Goal: Task Accomplishment & Management: Manage account settings

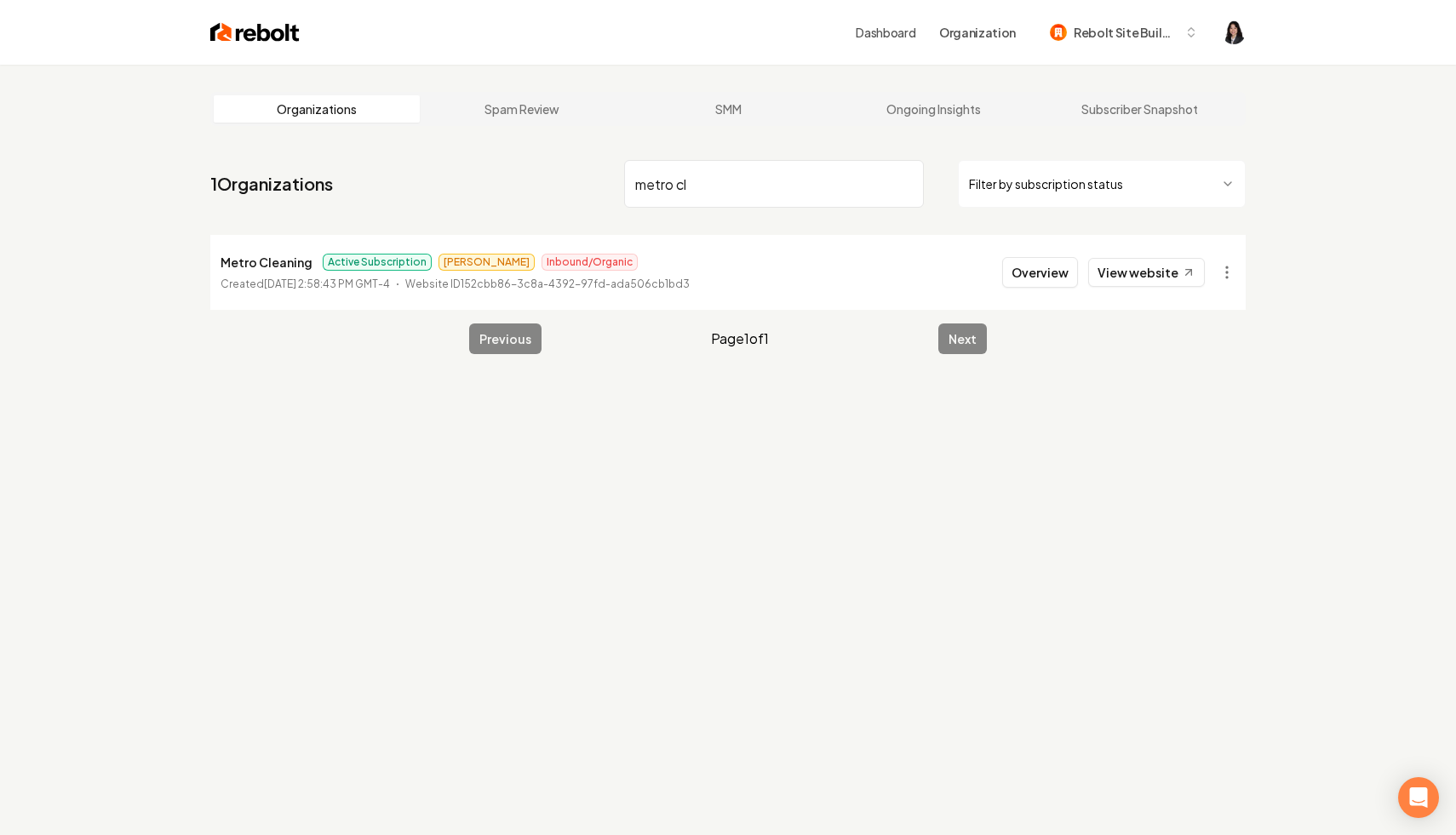
click at [1131, 174] on html "Dashboard Organization Rebolt Site Builder Organizations Spam Review SMM Ongoin…" at bounding box center [728, 417] width 1456 height 835
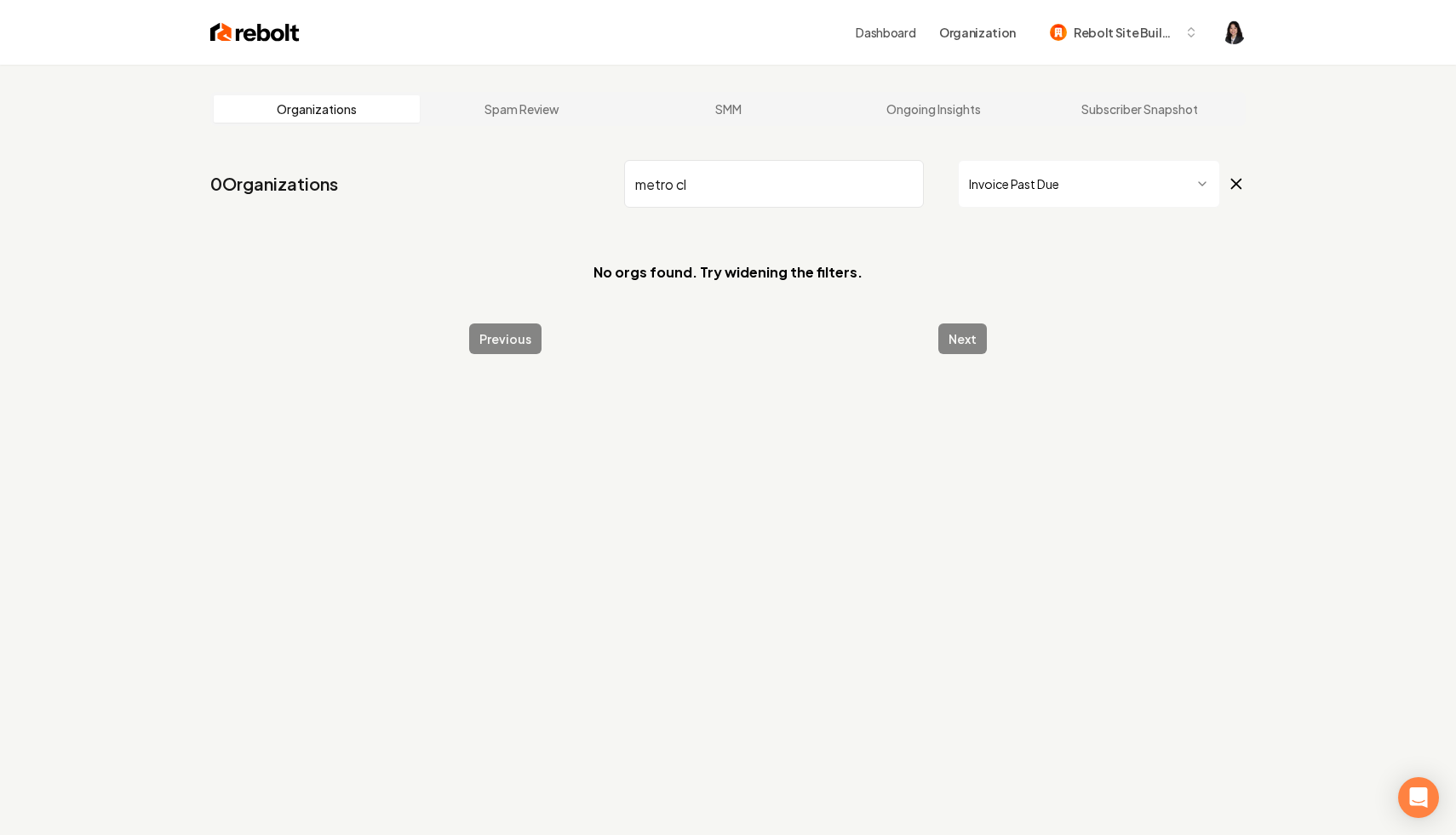
click at [904, 184] on input "metro cl" at bounding box center [774, 184] width 299 height 48
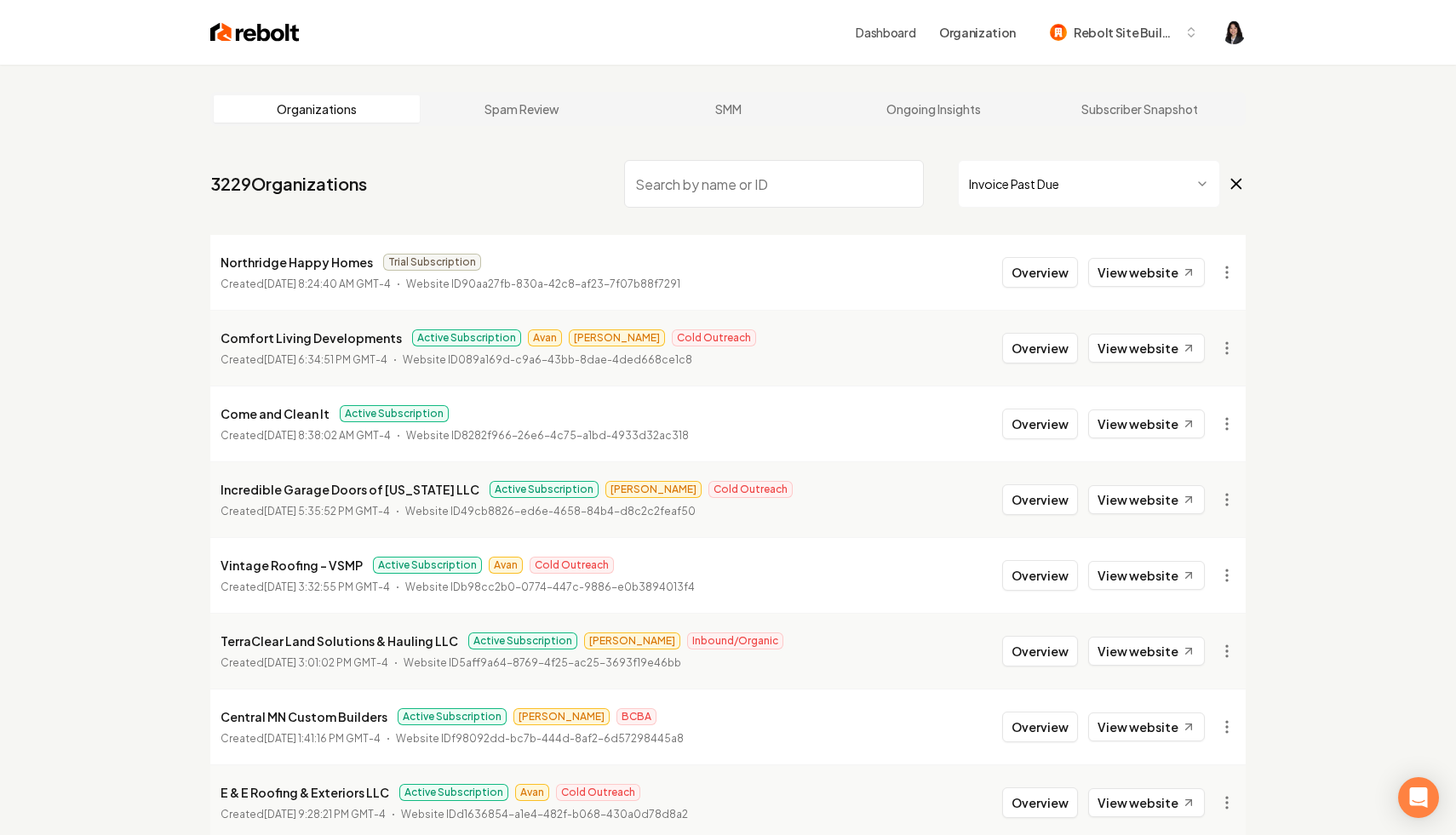
paste input "Comfort Living Developments"
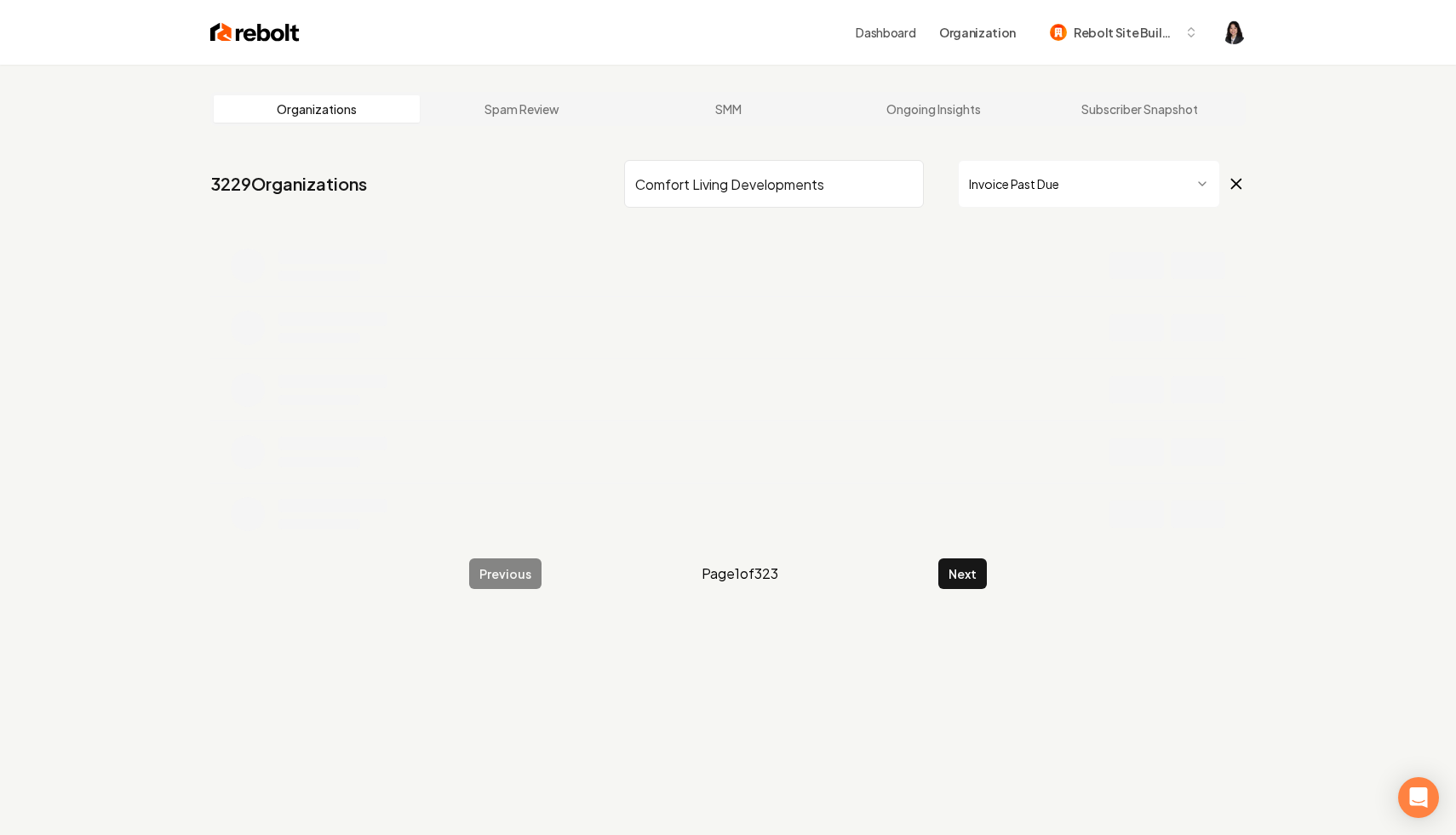
type input "Comfort Living Developments"
click at [1235, 172] on span "Invoice Past Due" at bounding box center [1102, 184] width 288 height 48
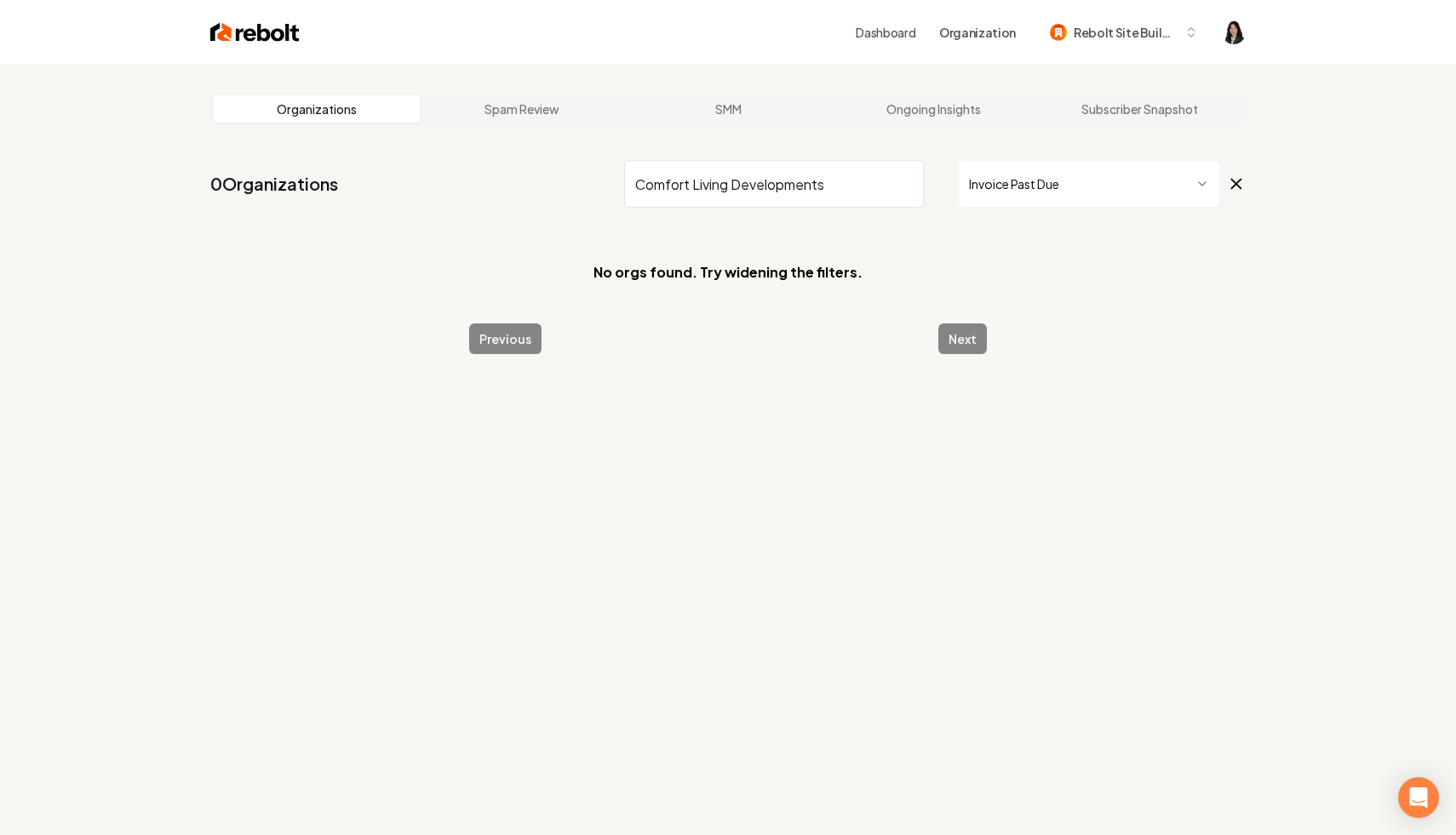
click at [1235, 181] on icon at bounding box center [1236, 185] width 19 height 21
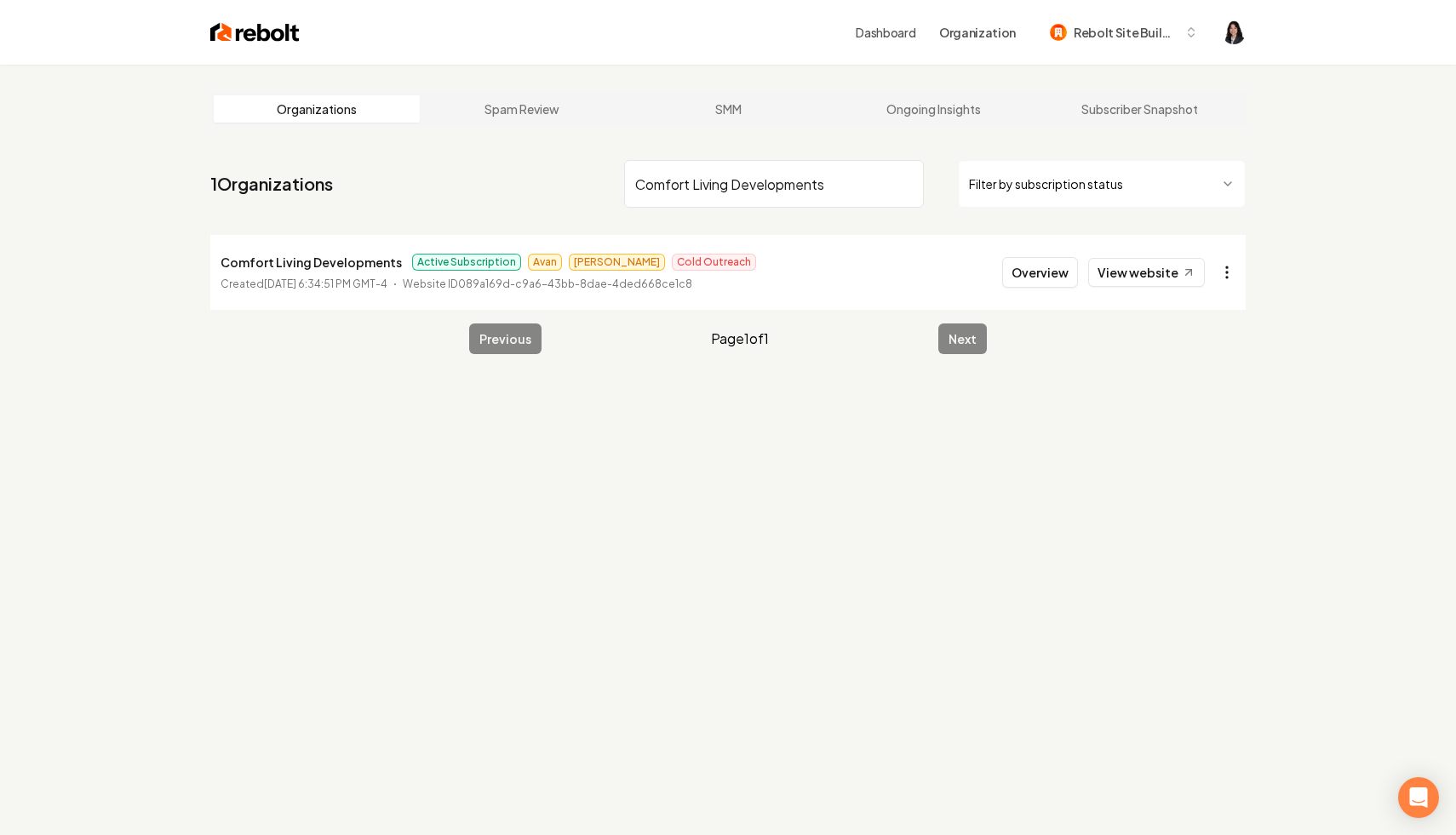
click at [1226, 270] on html "Dashboard Organization Rebolt Site Builder Organizations Spam Review SMM Ongoin…" at bounding box center [728, 417] width 1456 height 835
click at [1193, 415] on link "View in Stripe" at bounding box center [1185, 419] width 108 height 27
click at [904, 181] on input "Comfort Living Developments" at bounding box center [774, 184] width 299 height 48
click at [1072, 185] on html "Dashboard Organization Rebolt Site Builder Organizations Spam Review SMM Ongoin…" at bounding box center [728, 417] width 1456 height 835
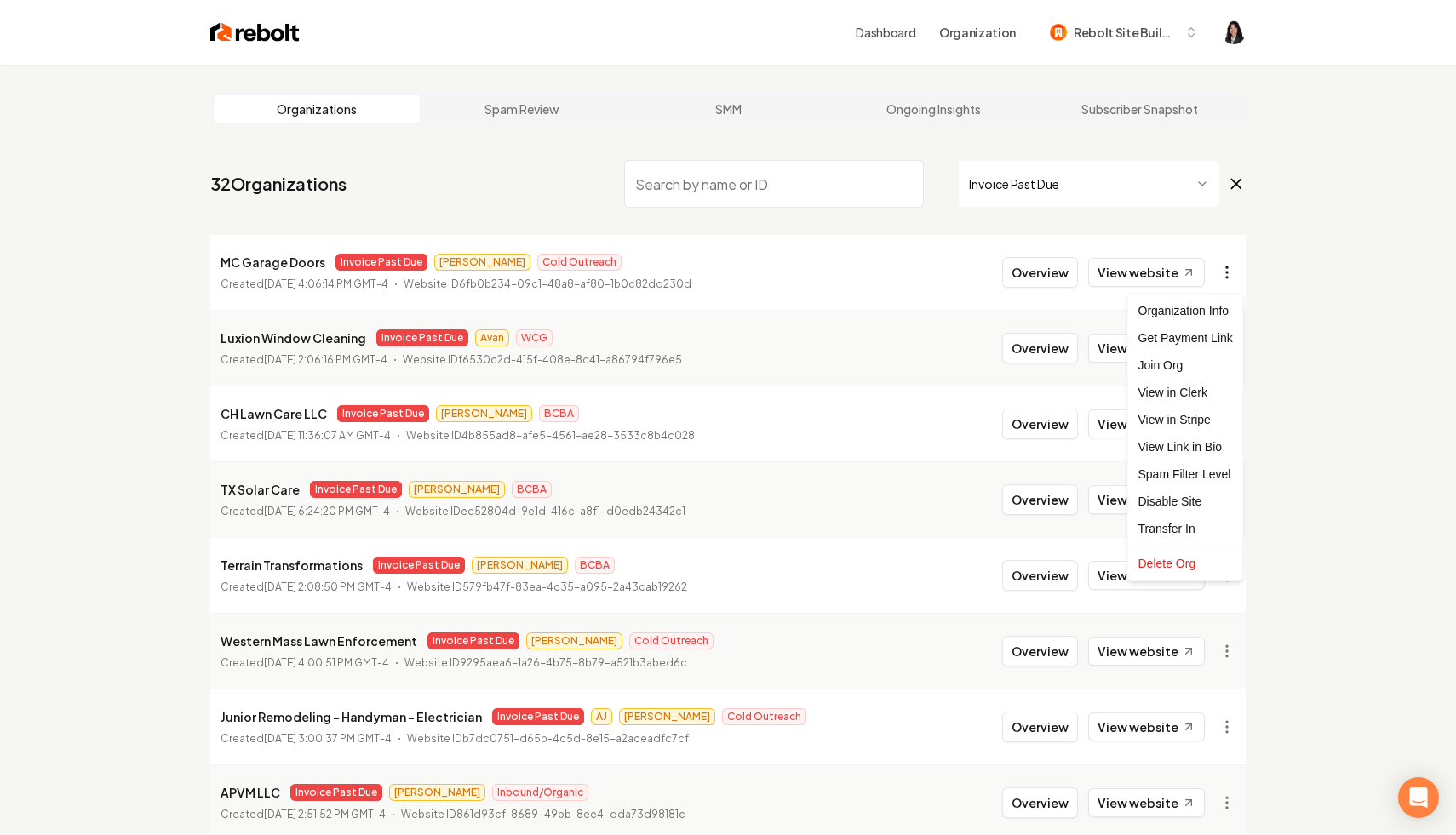
click at [1222, 272] on html "Dashboard Organization Rebolt Site Builder Organizations Spam Review SMM Ongoin…" at bounding box center [728, 417] width 1456 height 835
click at [1208, 425] on link "View in Stripe" at bounding box center [1185, 419] width 108 height 27
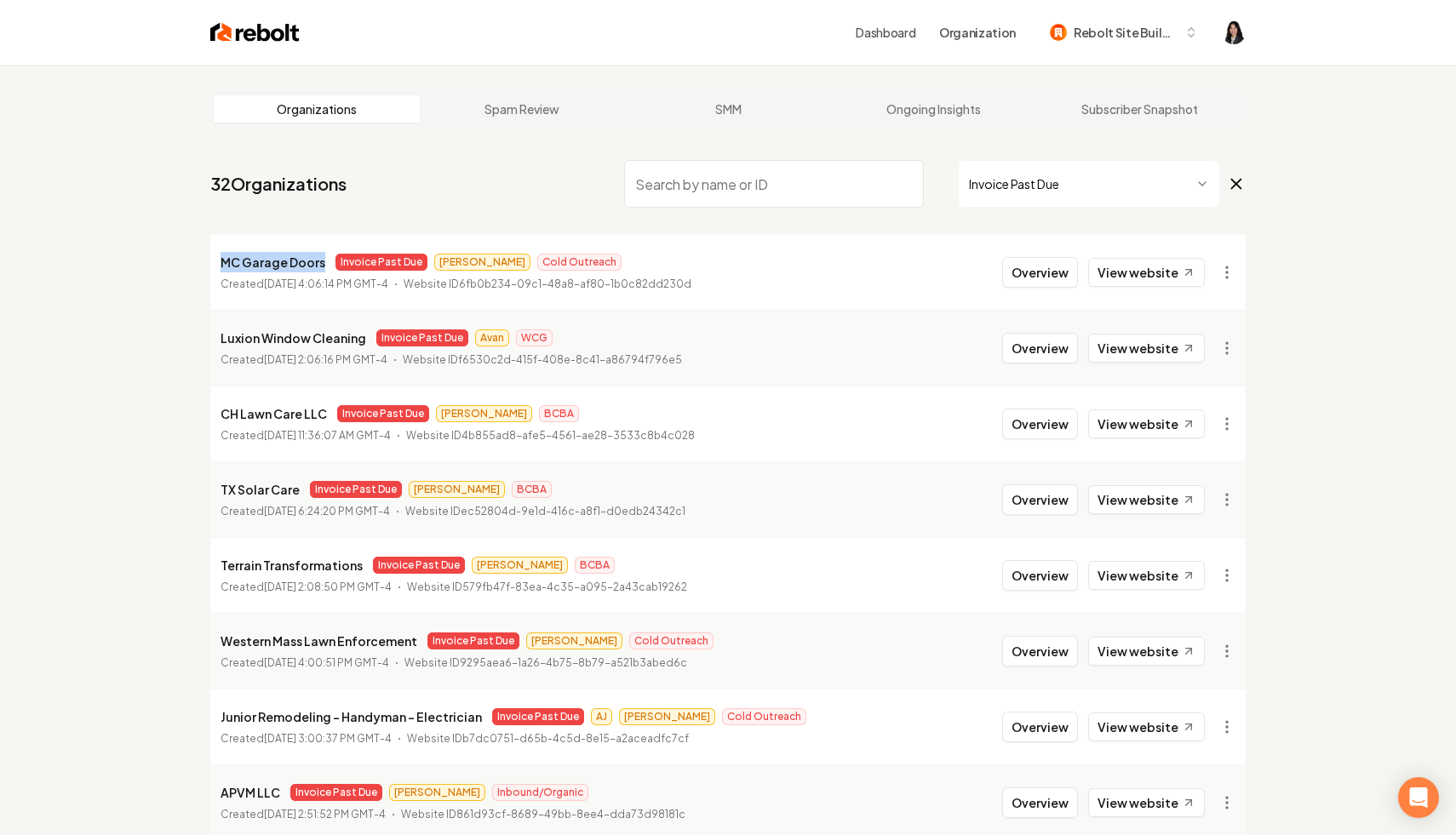
drag, startPoint x: 326, startPoint y: 265, endPoint x: 222, endPoint y: 264, distance: 104.0
click at [222, 264] on div "MC Garage Doors Invoice Past Due Andrew Cold Outreach" at bounding box center [456, 263] width 471 height 21
copy p "MC Garage Doors"
click at [322, 213] on nav "32 Organizations Invoice Past Due" at bounding box center [728, 191] width 1035 height 75
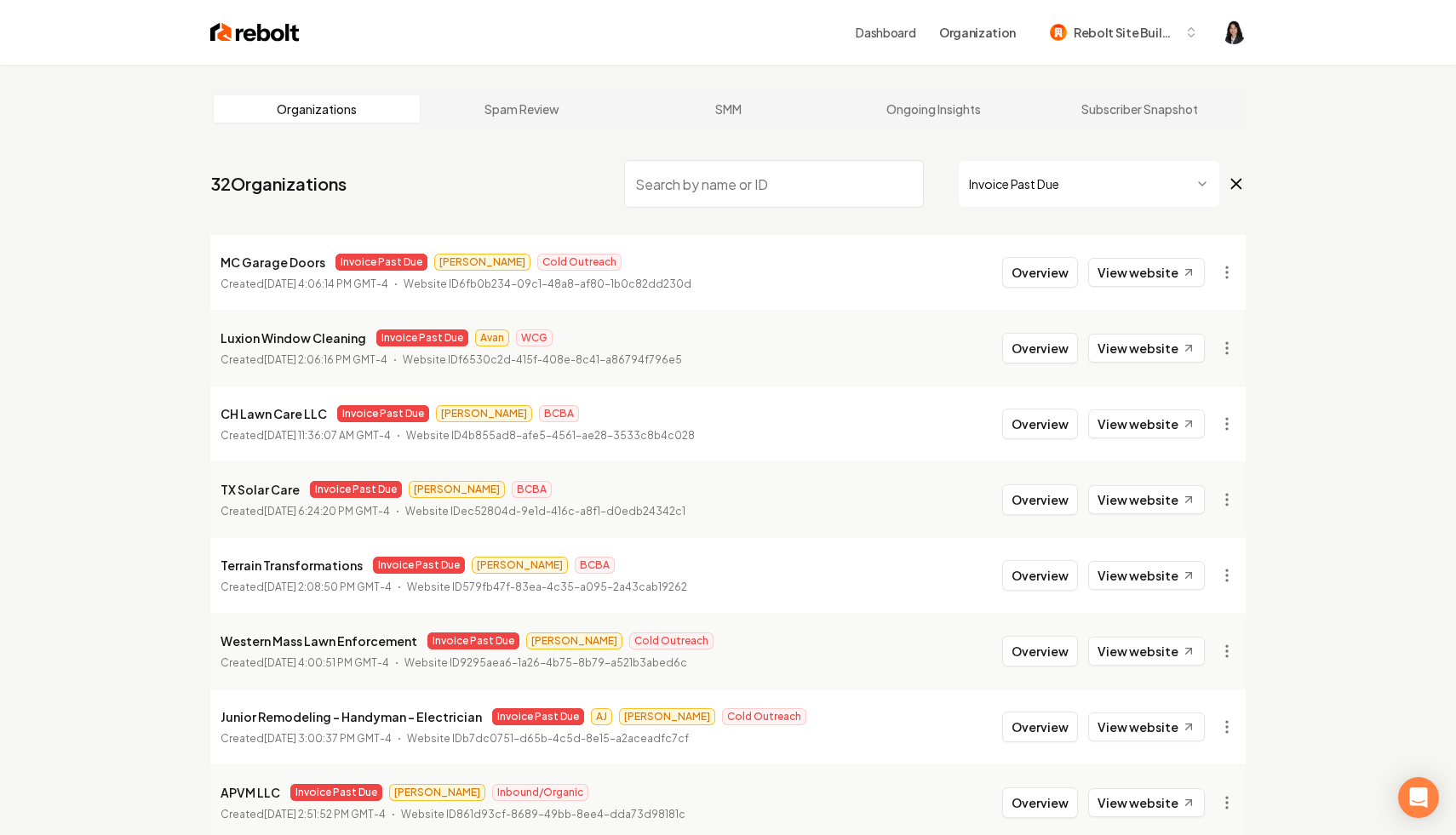
scroll to position [228, 0]
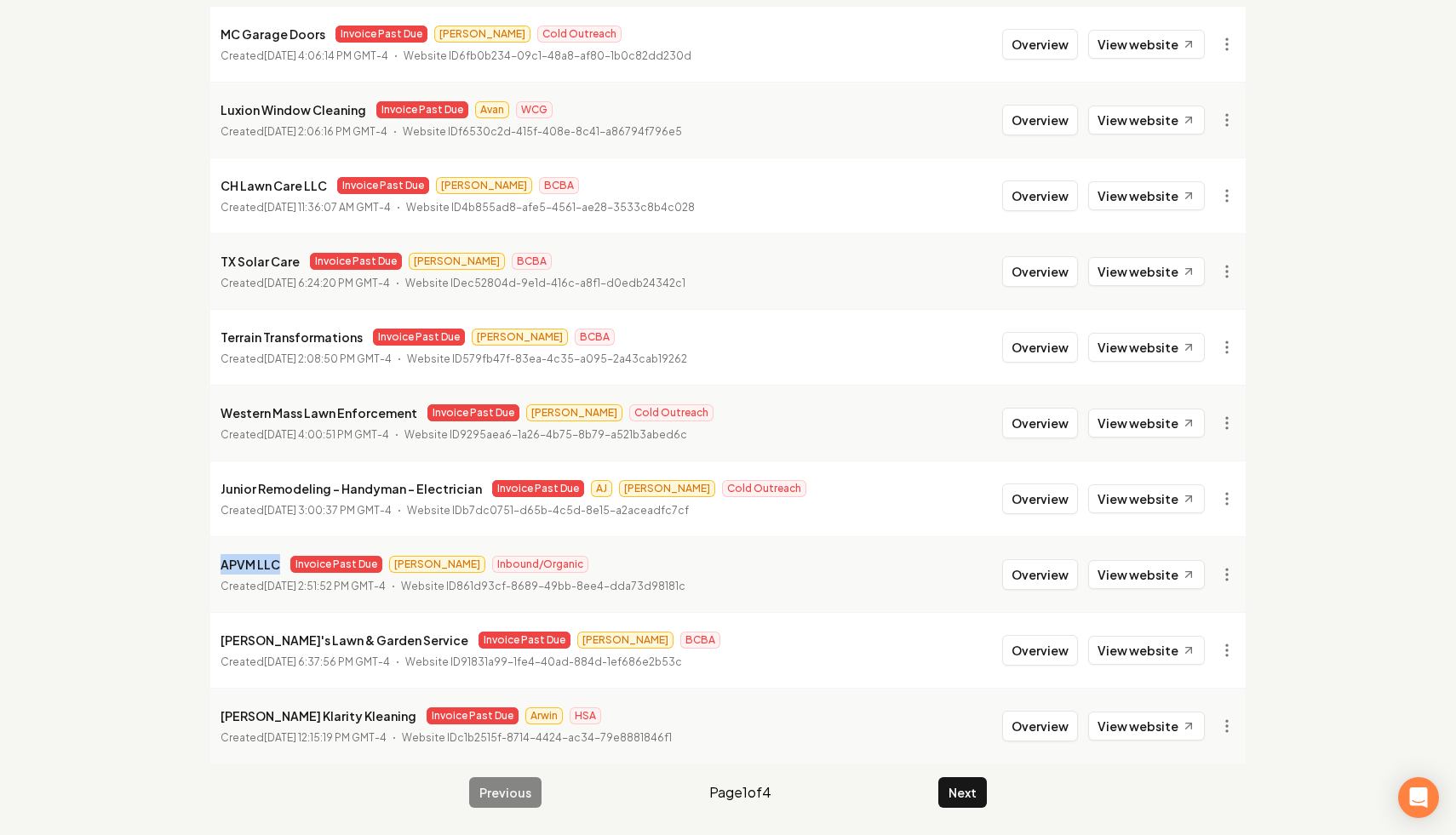
drag, startPoint x: 279, startPoint y: 566, endPoint x: 215, endPoint y: 564, distance: 64.0
click at [215, 564] on li "APVM LLC Invoice Past Due James Inbound/Organic Created August 2, 2025, 2:51:52…" at bounding box center [728, 574] width 1035 height 76
copy p "APVM LLC"
click at [1224, 572] on html "Dashboard Organization Rebolt Site Builder Organizations Spam Review SMM Ongoin…" at bounding box center [728, 189] width 1456 height 835
click at [1198, 392] on link "View in Stripe" at bounding box center [1185, 393] width 108 height 27
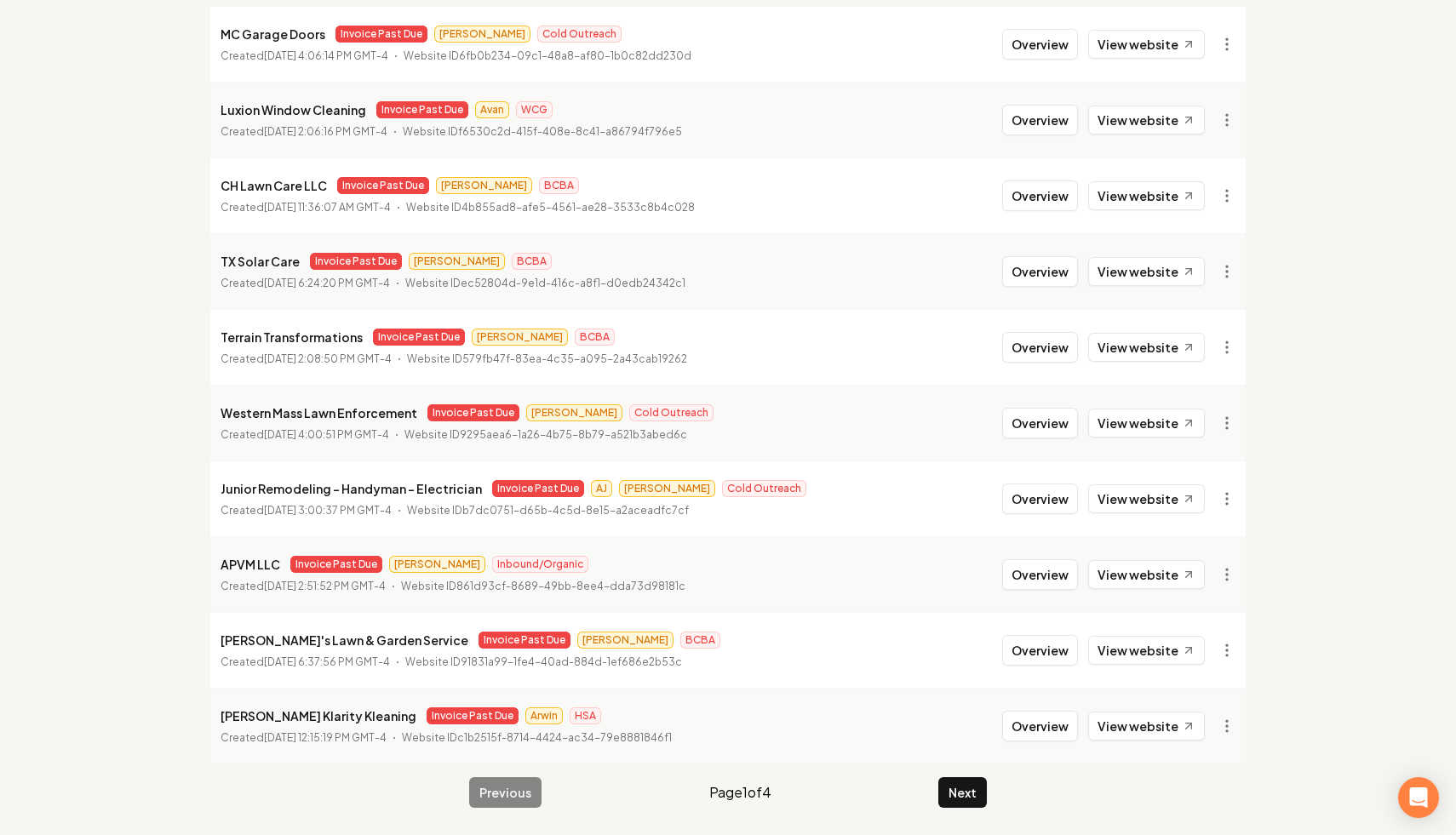
click at [569, 581] on p "Website ID 861d93cf-8689-49bb-8ee4-dda73d98181c" at bounding box center [543, 586] width 284 height 17
click at [975, 790] on button "Next" at bounding box center [963, 793] width 49 height 31
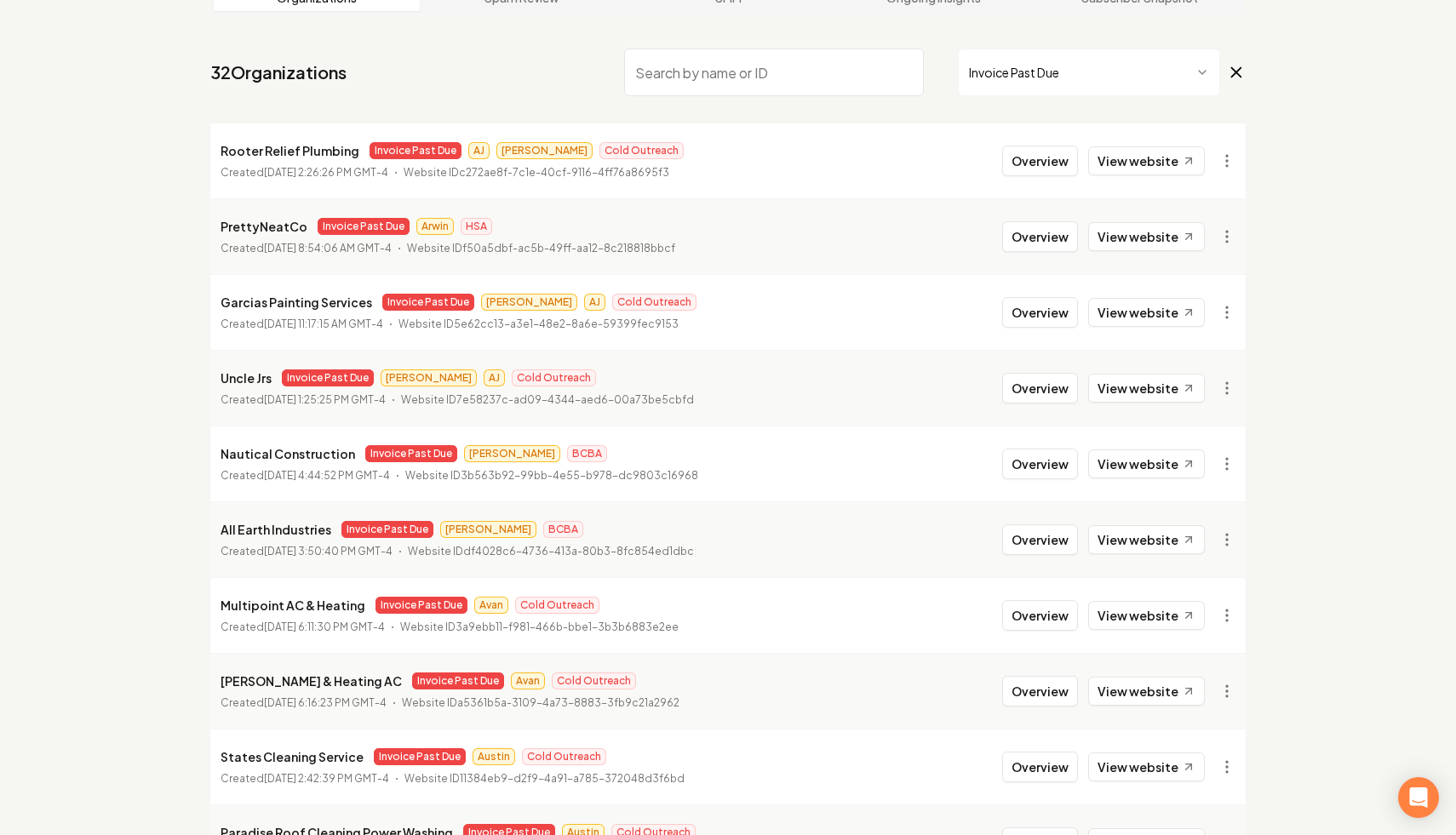
scroll to position [228, 0]
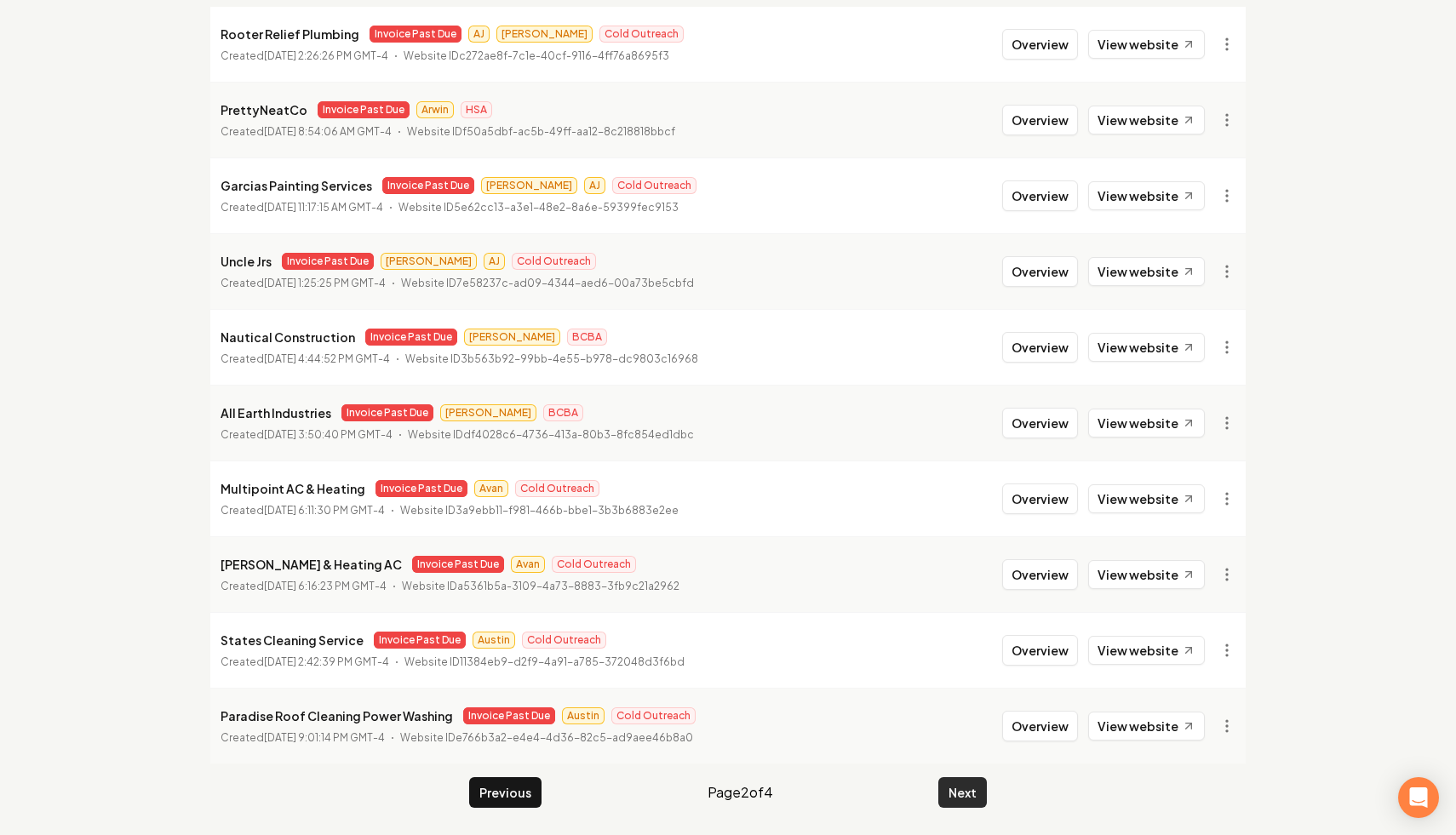
click at [968, 795] on button "Next" at bounding box center [963, 793] width 49 height 31
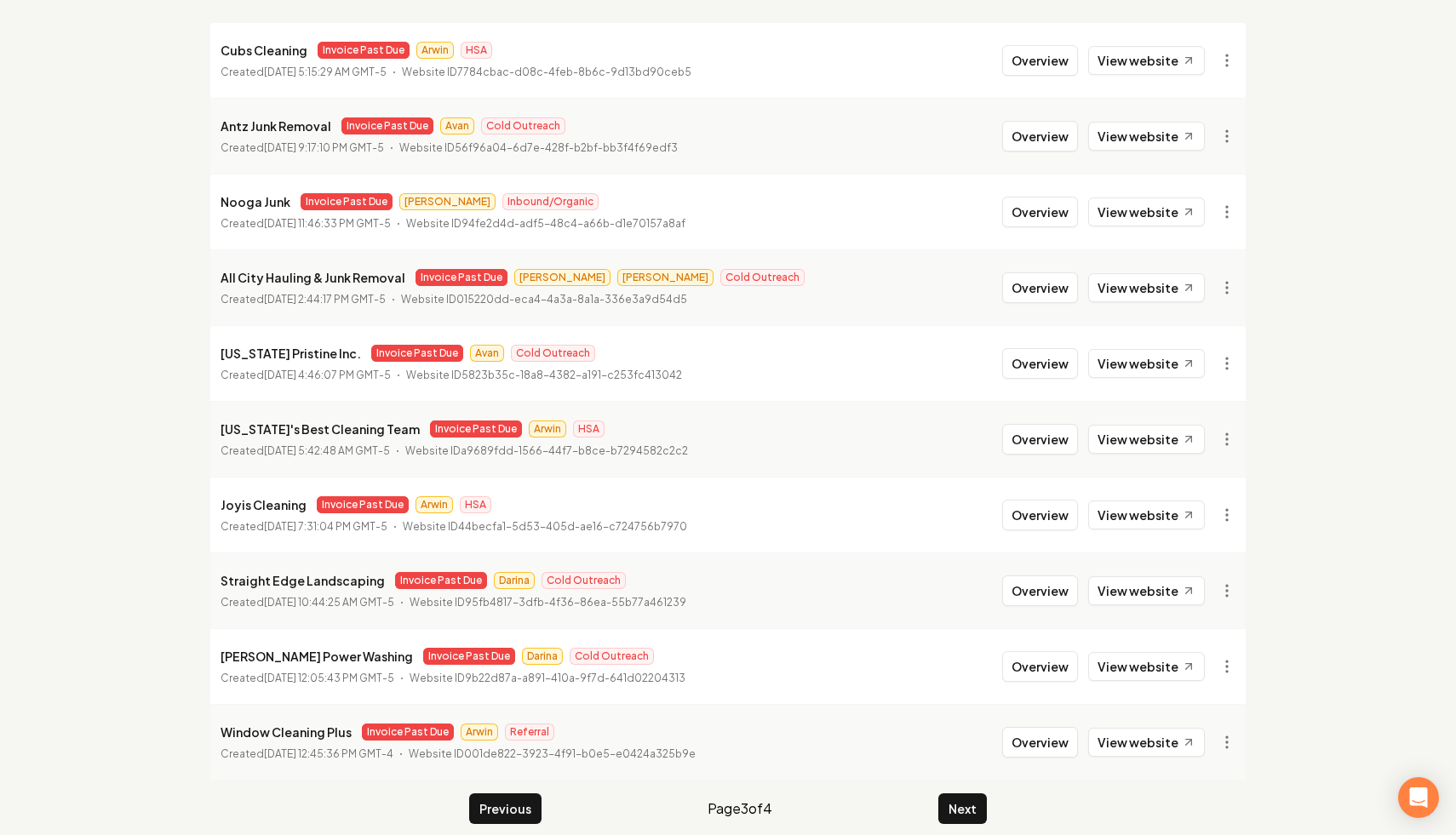
scroll to position [228, 0]
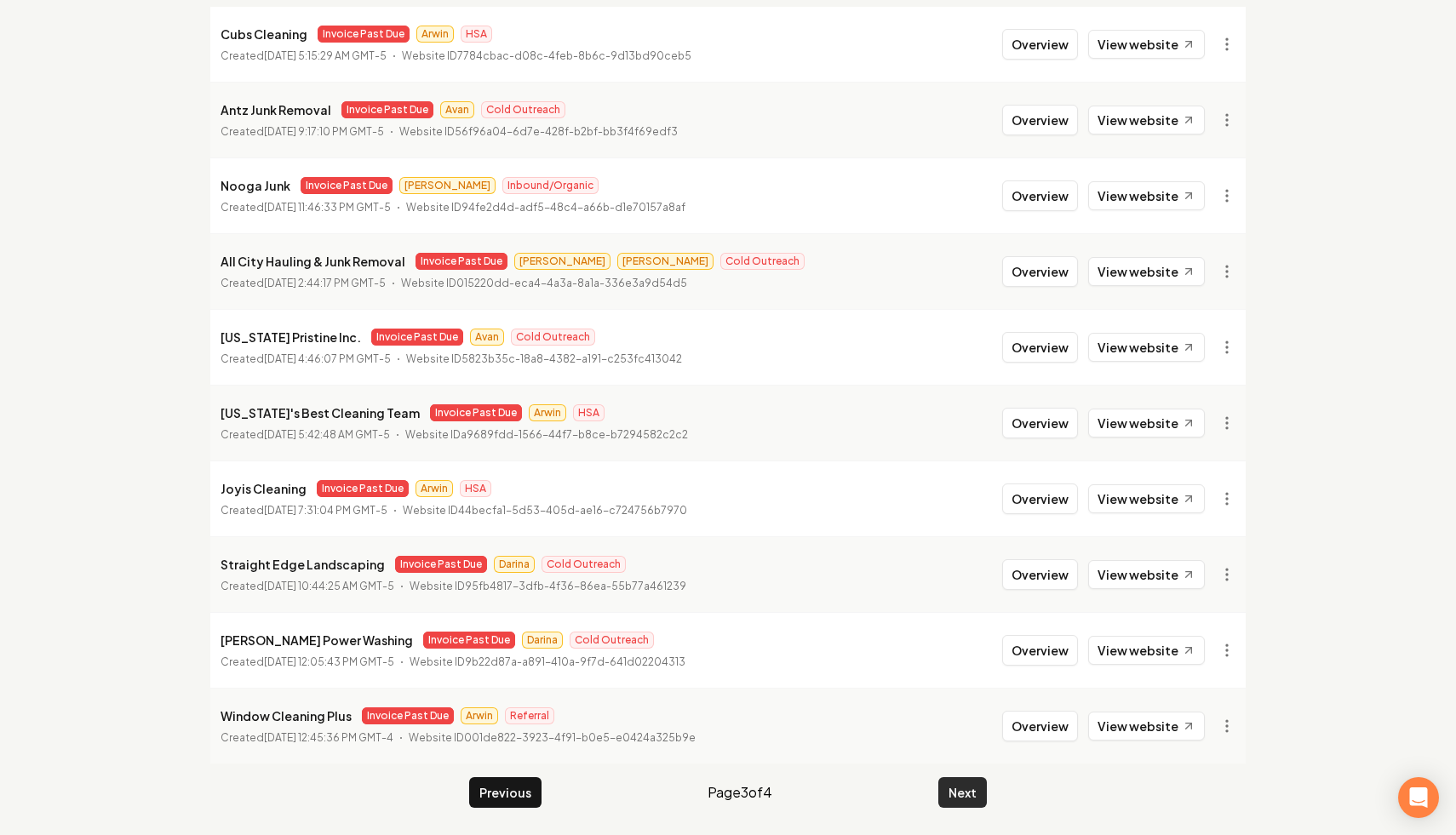
click at [978, 793] on button "Next" at bounding box center [963, 793] width 49 height 31
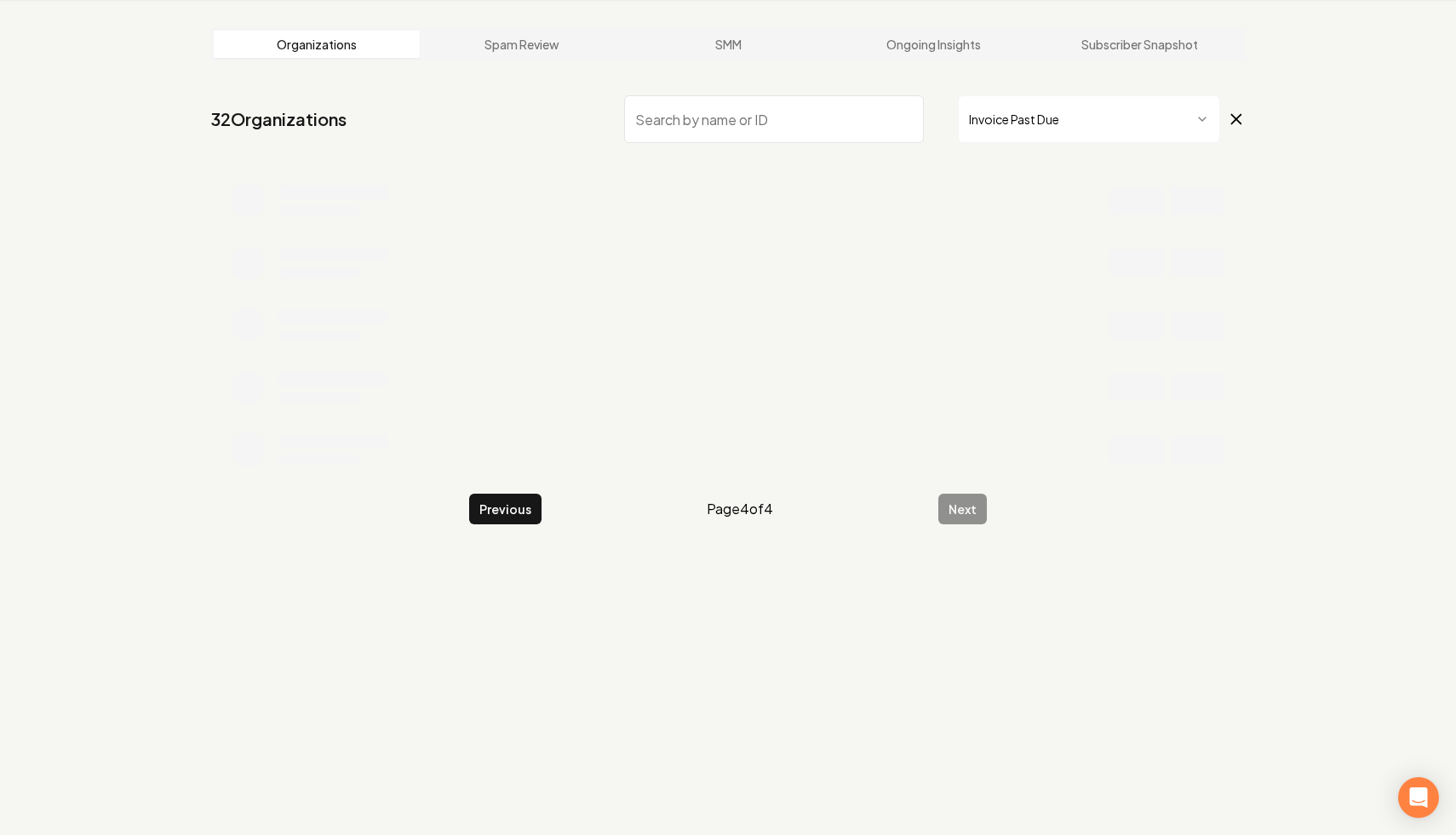
scroll to position [65, 0]
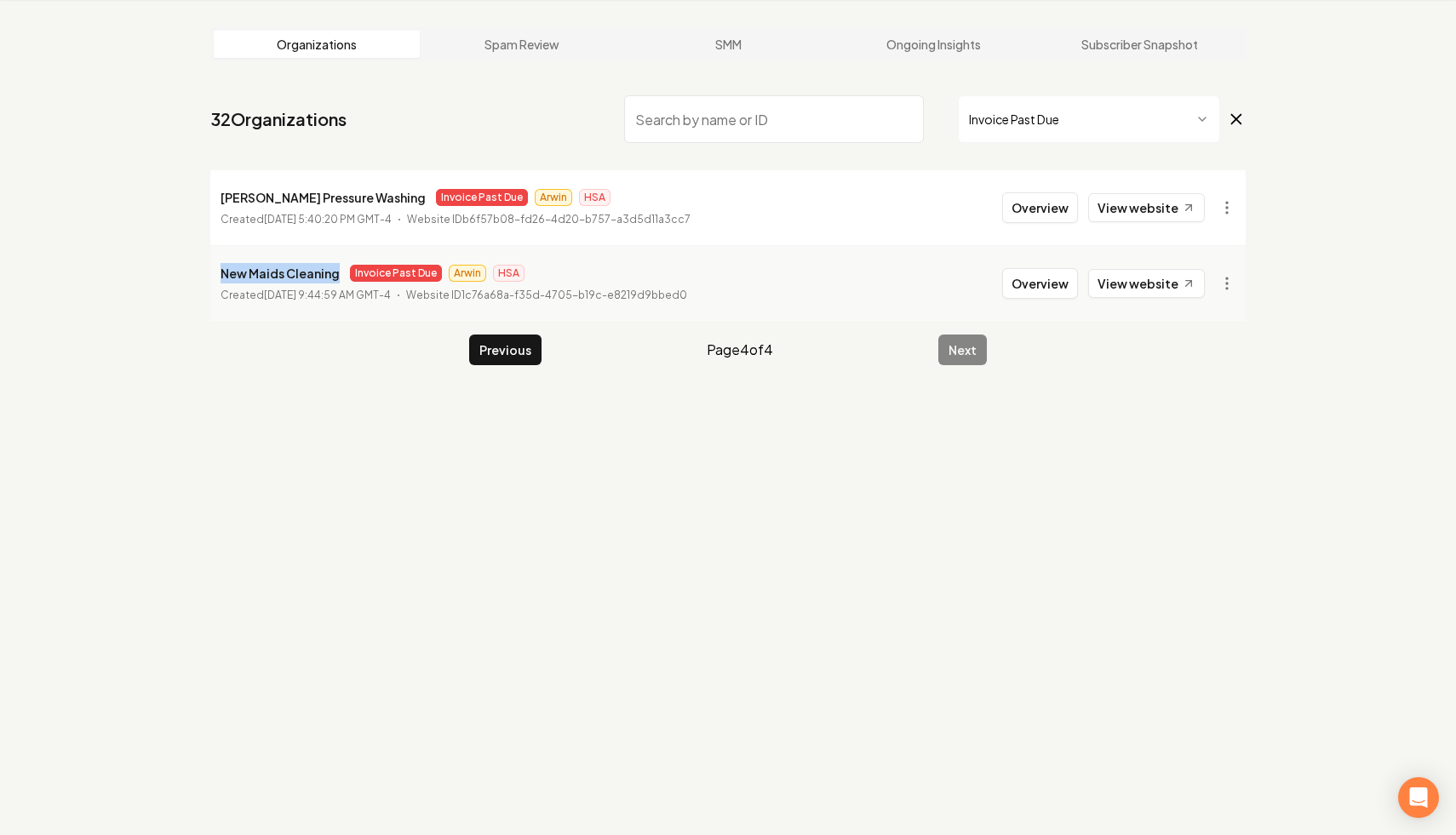
drag, startPoint x: 337, startPoint y: 277, endPoint x: 204, endPoint y: 265, distance: 133.5
click at [203, 264] on main "Organizations Spam Review SMM Ongoing Insights Subscriber Snapshot 32 Organizat…" at bounding box center [728, 196] width 1090 height 393
copy p "New Maids Cleaning"
click at [1226, 288] on html "Dashboard Organization Rebolt Site Builder Organizations Spam Review SMM Ongoin…" at bounding box center [728, 352] width 1456 height 835
click at [1210, 422] on link "View in Stripe" at bounding box center [1185, 430] width 108 height 27
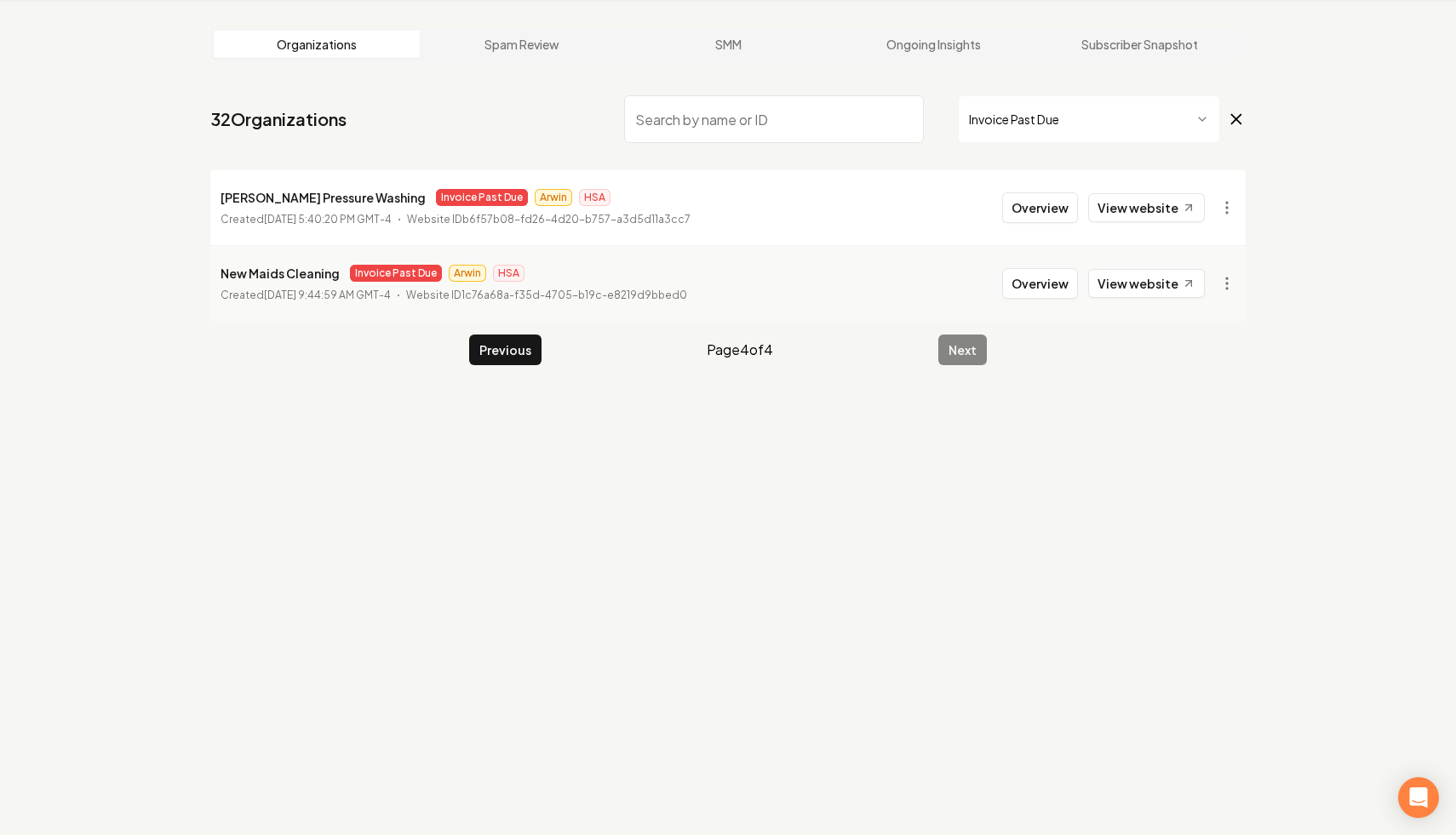
click at [774, 118] on input "search" at bounding box center [774, 119] width 299 height 48
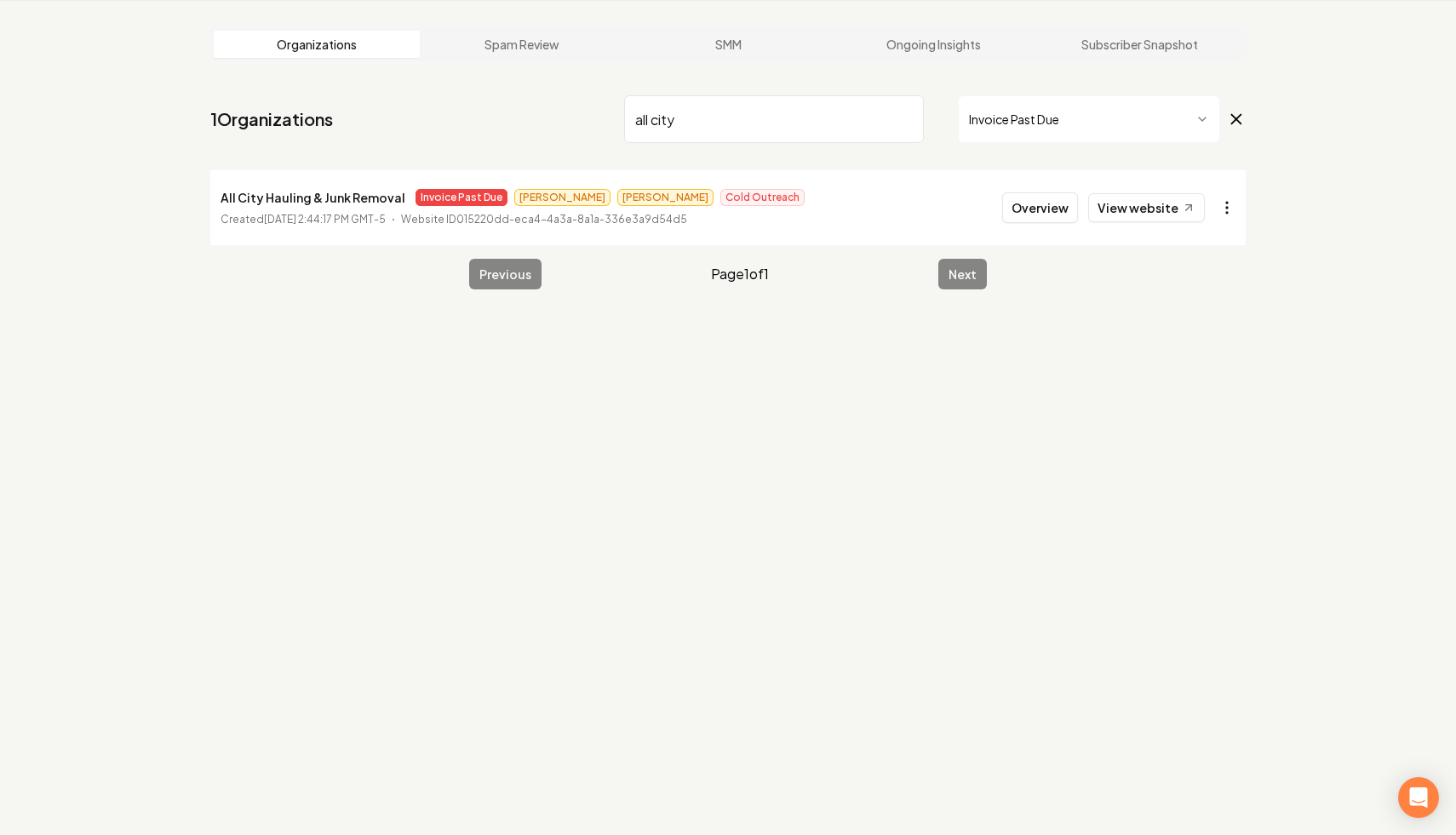
type input "all city"
click at [1231, 217] on html "Dashboard Organization Rebolt Site Builder Organizations Spam Review SMM Ongoin…" at bounding box center [728, 352] width 1456 height 835
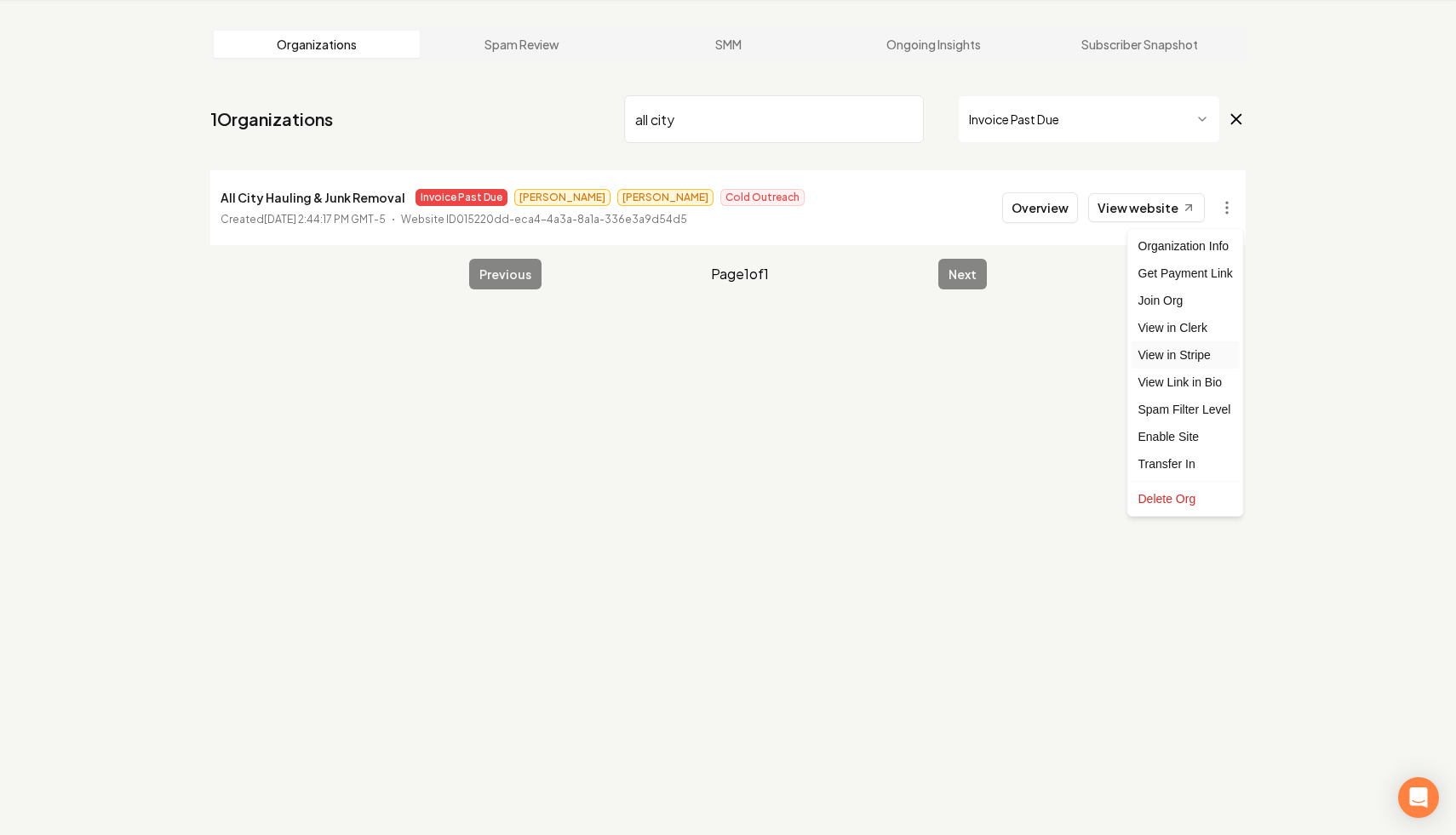
click at [1201, 346] on link "View in Stripe" at bounding box center [1185, 355] width 108 height 27
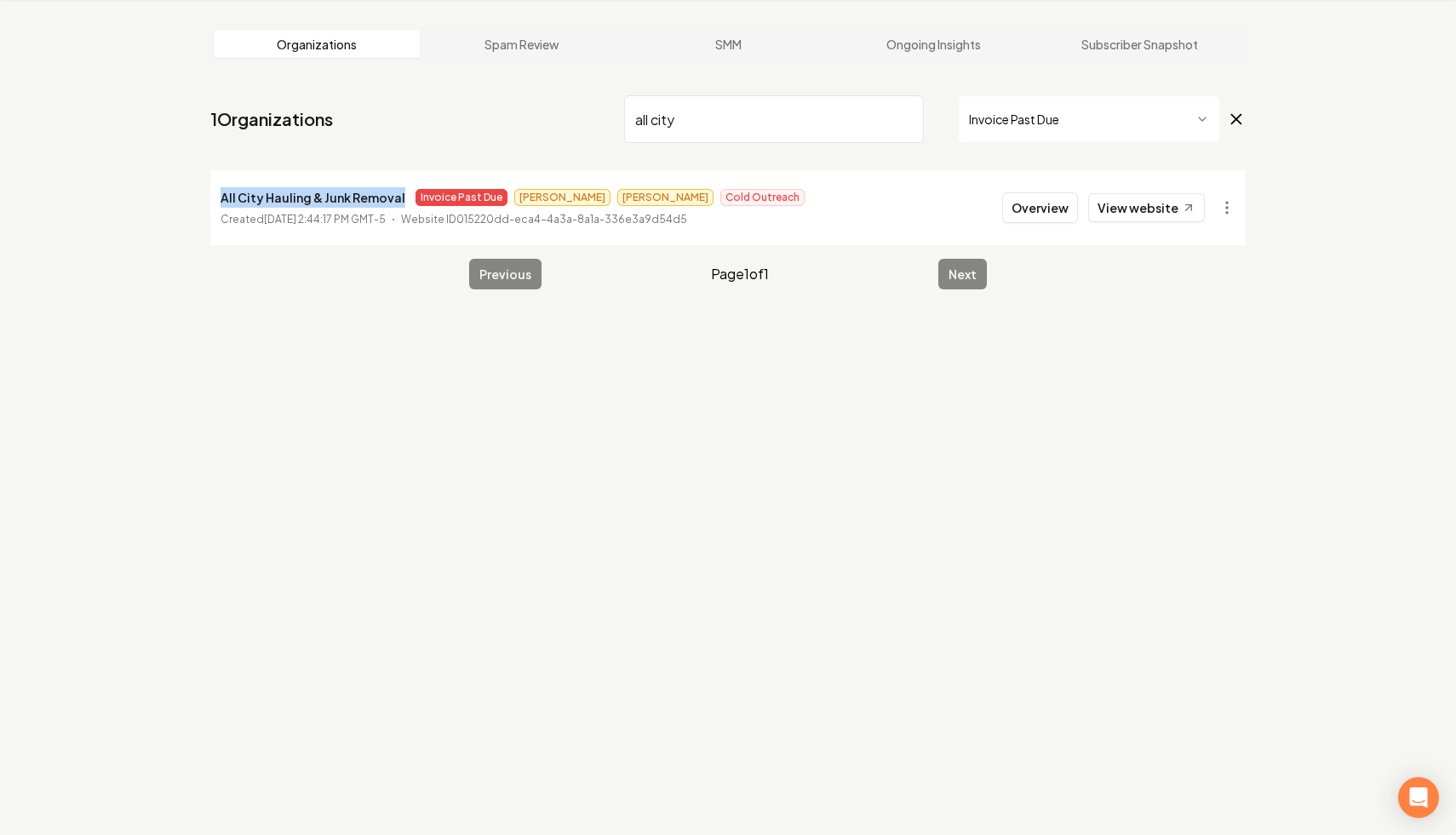
drag, startPoint x: 397, startPoint y: 194, endPoint x: 220, endPoint y: 194, distance: 177.0
click at [220, 194] on div "All City Hauling & Junk Removal Invoice Past Due Omar James Cold Outreach" at bounding box center [512, 198] width 584 height 21
copy p "All City Hauling & Junk Removal"
click at [1231, 209] on html "Dashboard Organization Rebolt Site Builder Organizations Spam Review SMM Ongoin…" at bounding box center [728, 352] width 1456 height 835
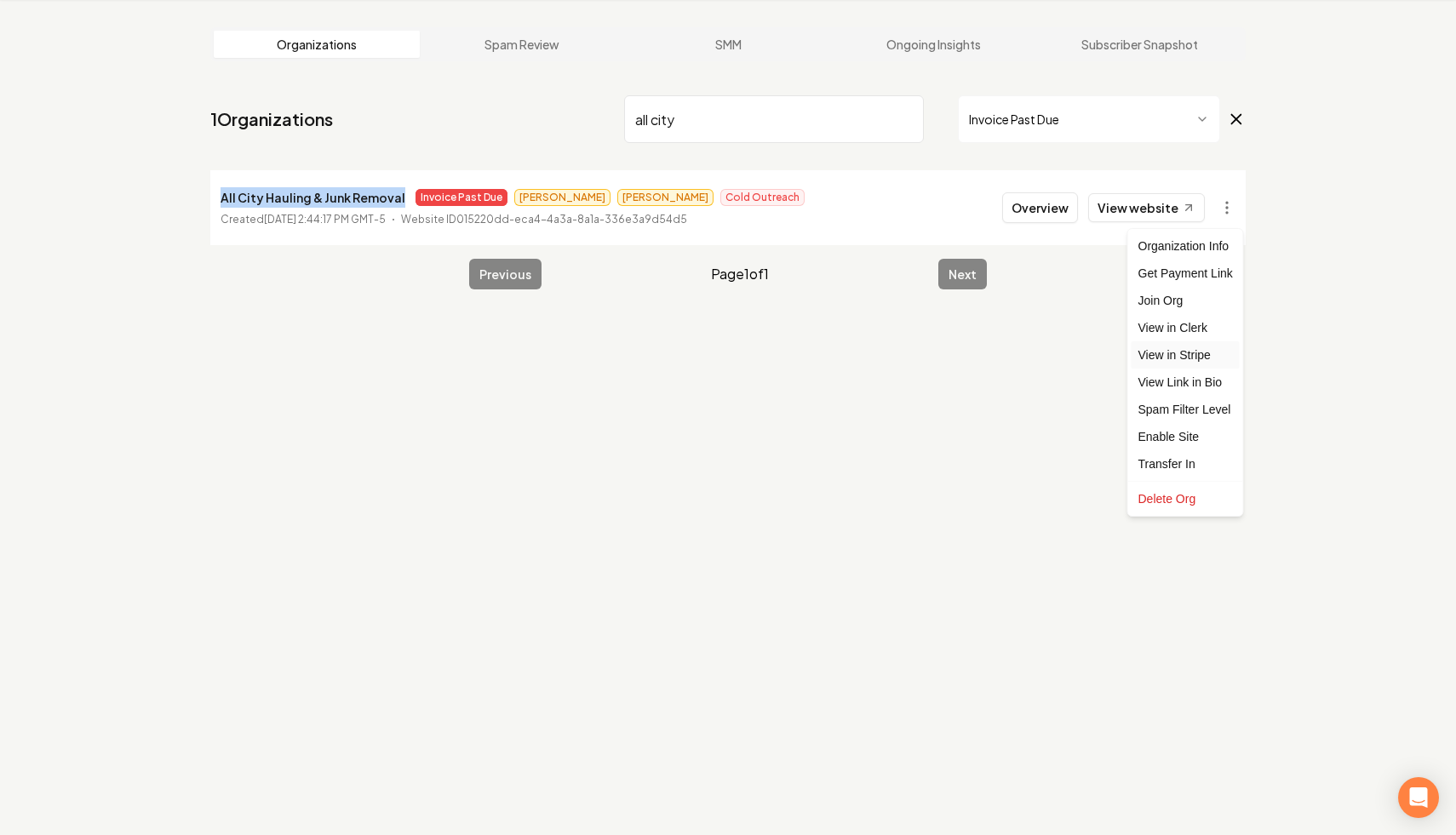
click at [1204, 349] on link "View in Stripe" at bounding box center [1185, 355] width 108 height 27
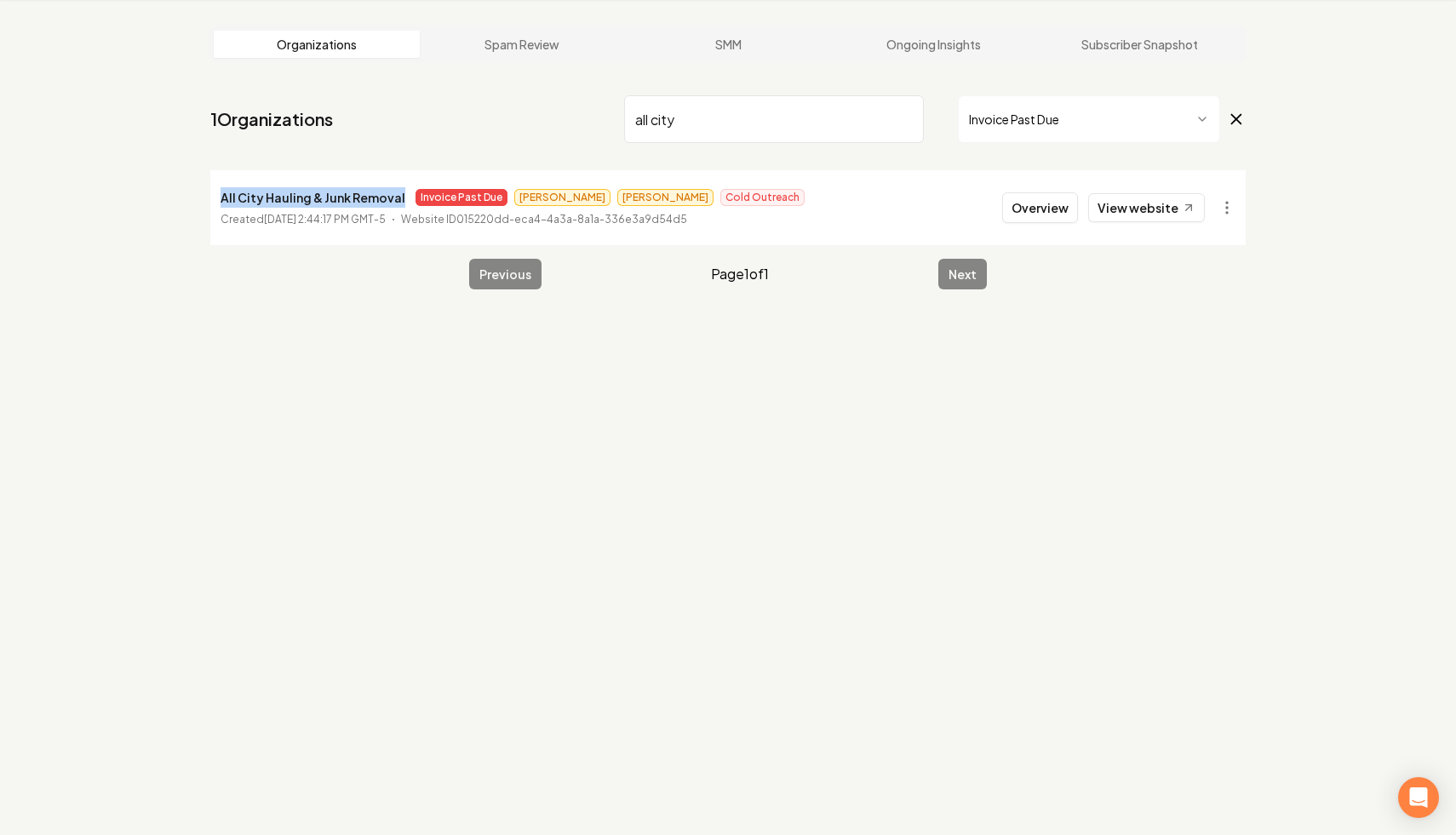
click at [904, 116] on input "all city" at bounding box center [774, 119] width 299 height 48
click at [1227, 202] on html "Dashboard Organization Rebolt Site Builder Organizations Spam Review SMM Ongoin…" at bounding box center [728, 352] width 1456 height 835
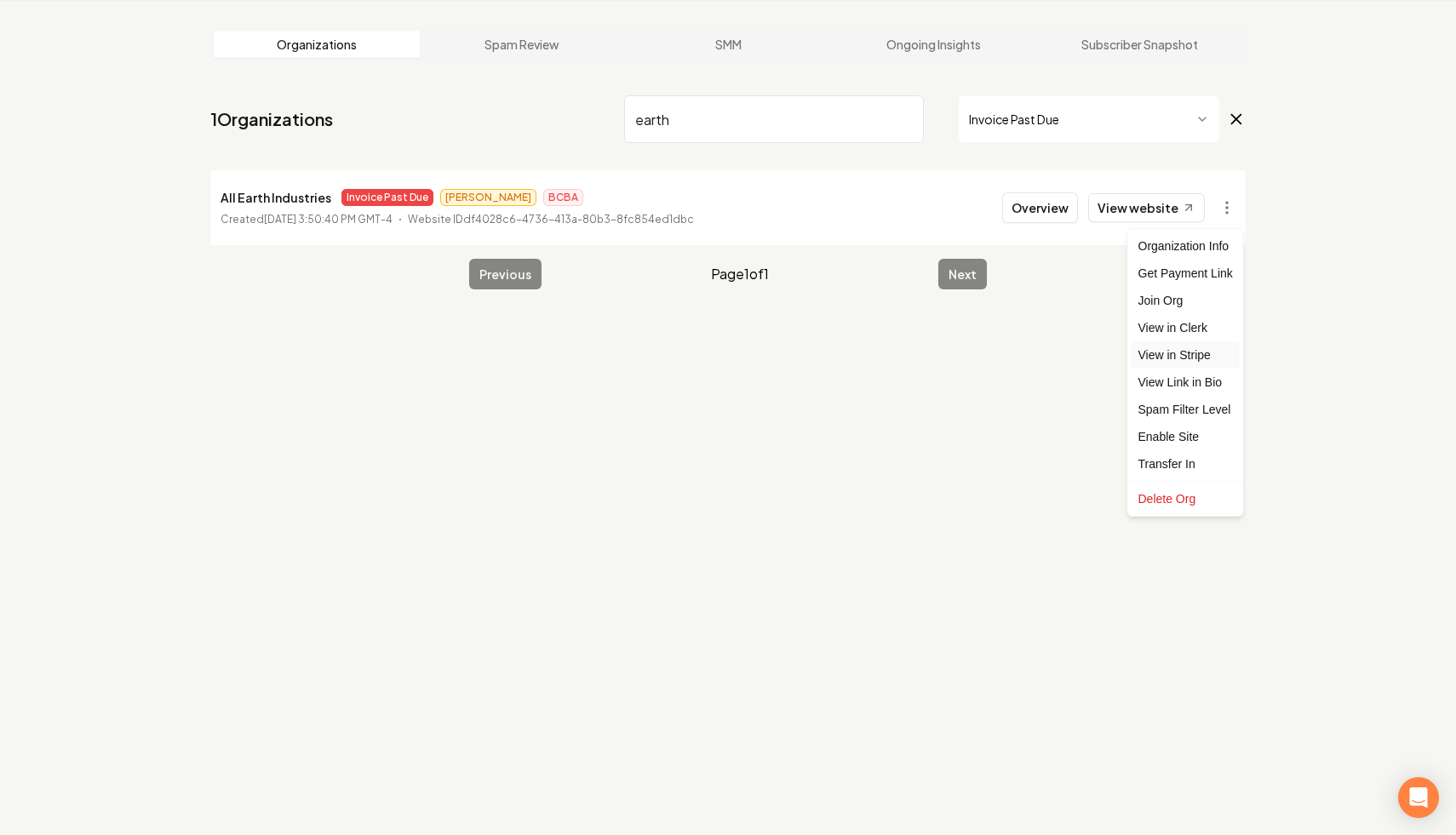
click at [1218, 353] on link "View in Stripe" at bounding box center [1185, 355] width 108 height 27
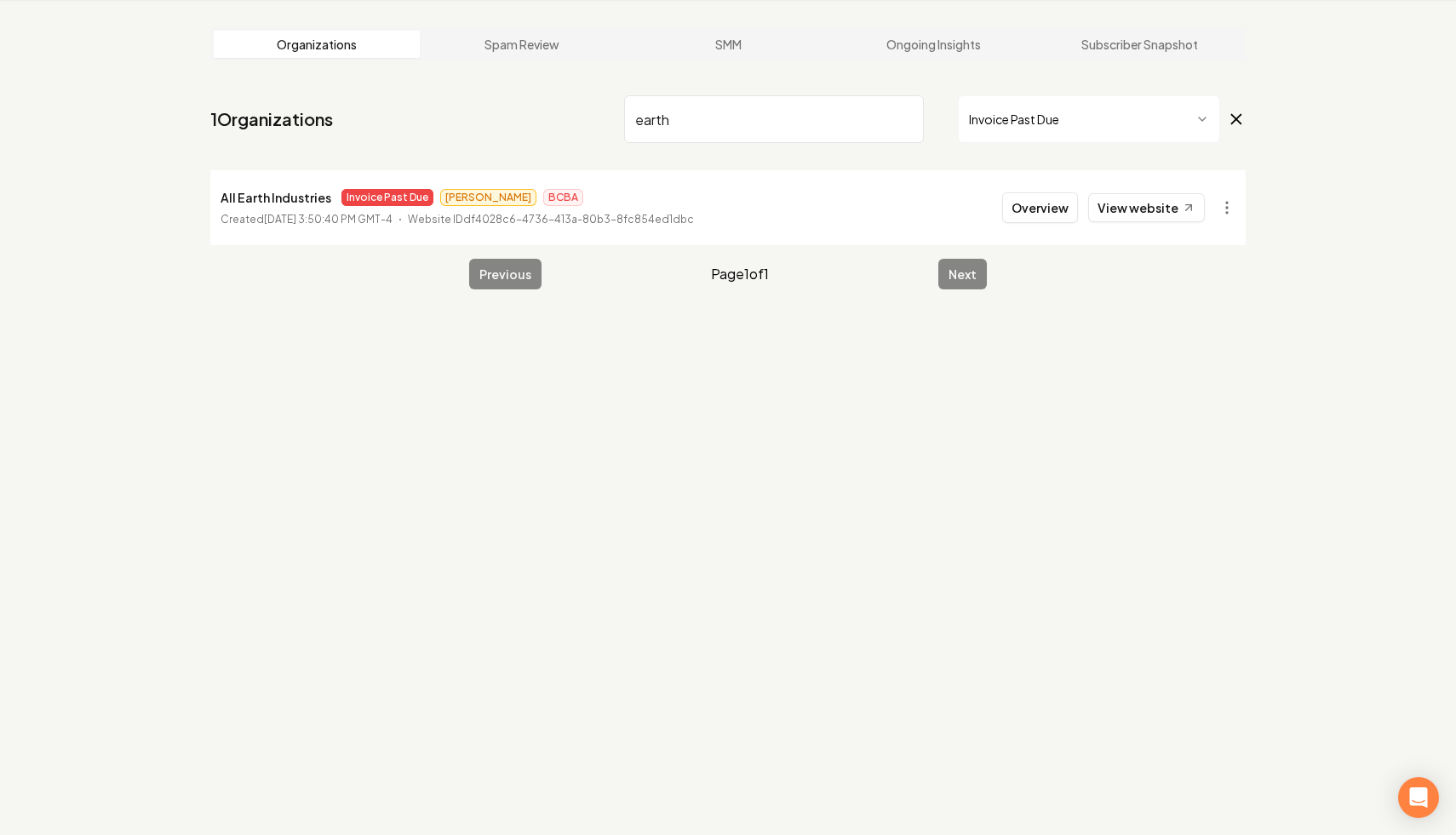
click at [648, 120] on input "earth" at bounding box center [774, 119] width 299 height 48
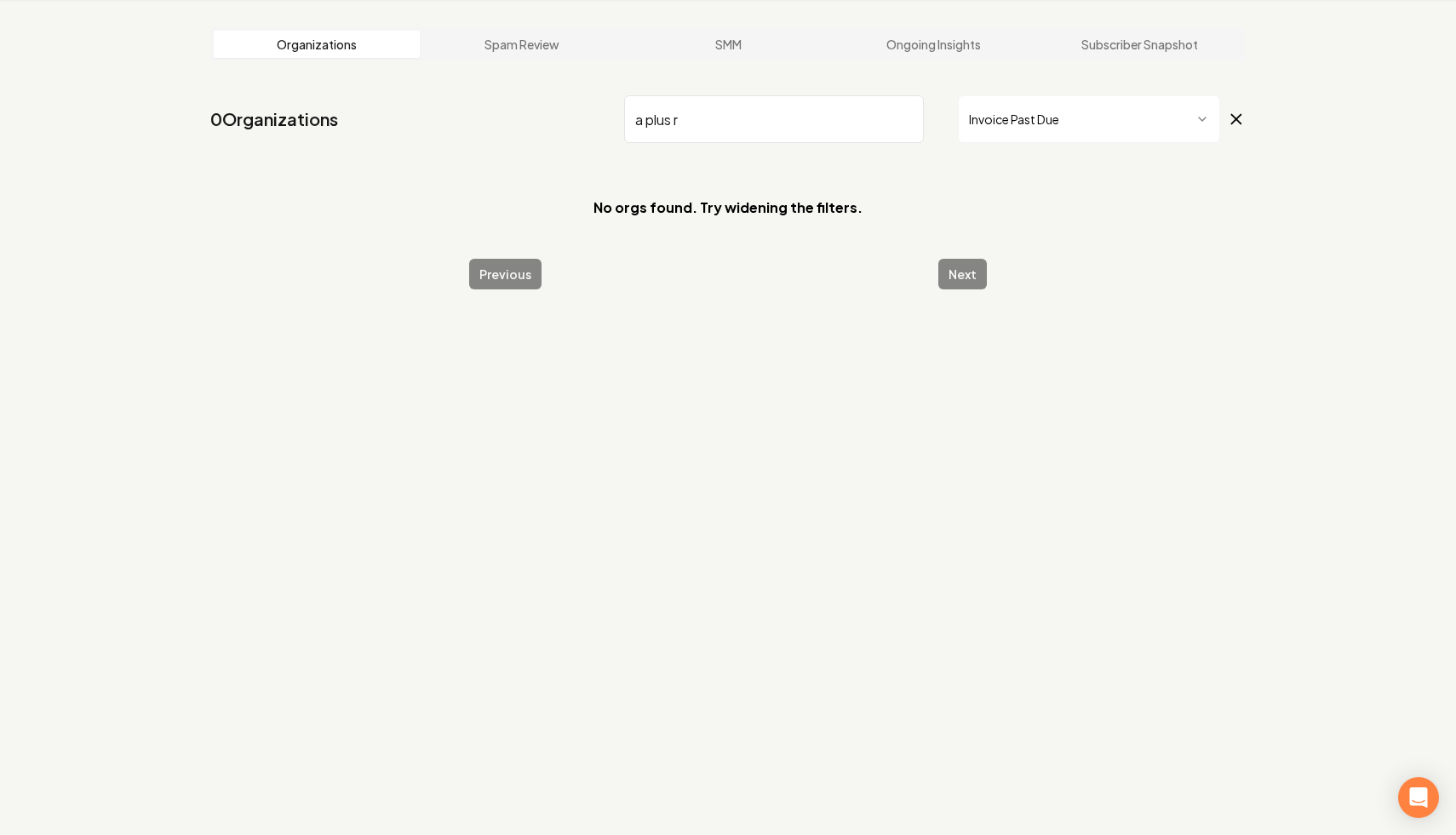
type input "a plus r"
click at [1239, 122] on icon at bounding box center [1237, 120] width 9 height 9
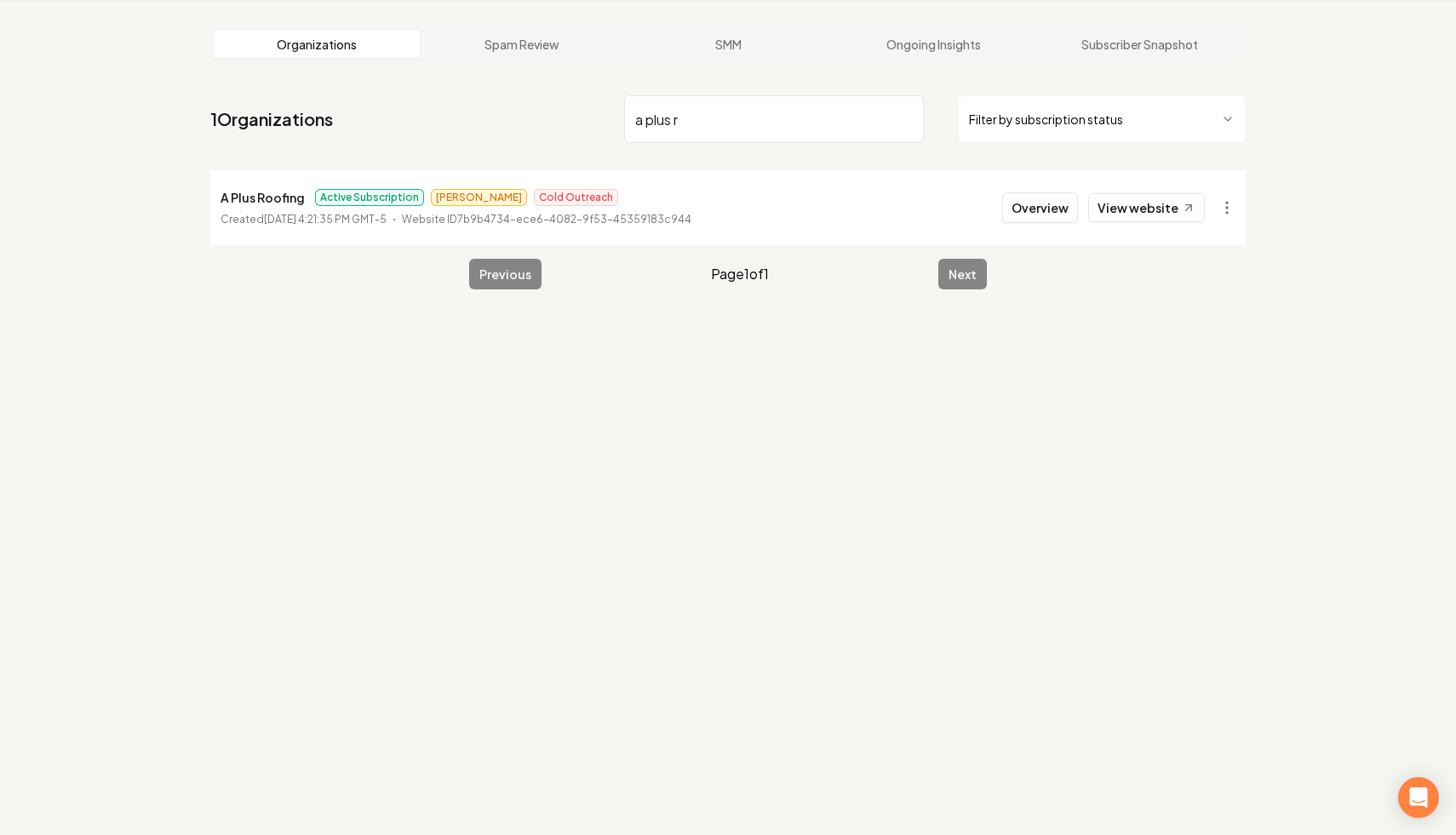
click at [904, 120] on input "a plus r" at bounding box center [774, 119] width 299 height 48
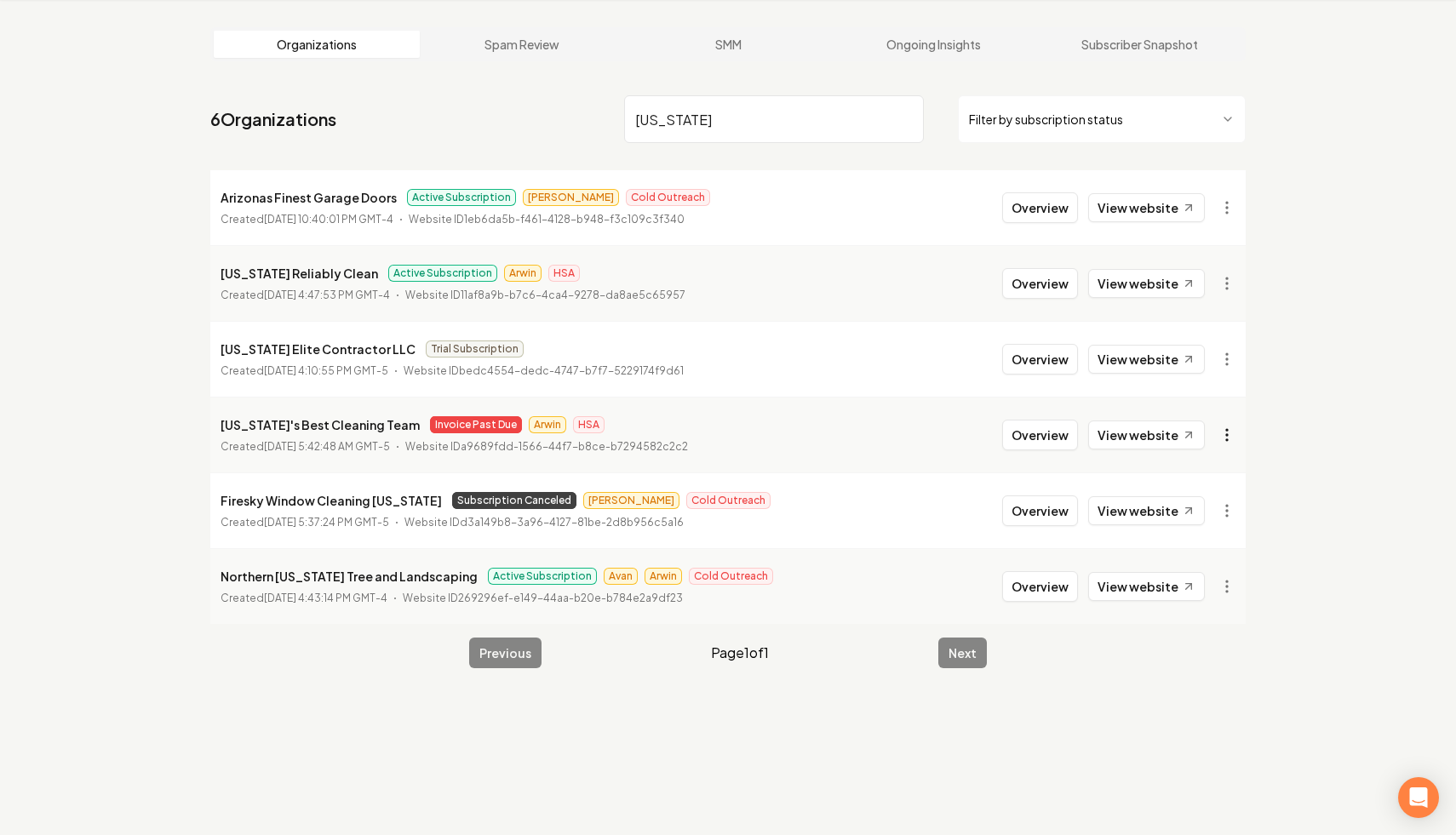
click at [1224, 435] on html "Dashboard Organization Rebolt Site Builder Organizations Spam Review SMM Ongoin…" at bounding box center [728, 352] width 1456 height 835
click at [1212, 590] on link "View in Stripe" at bounding box center [1185, 582] width 108 height 27
drag, startPoint x: 390, startPoint y: 424, endPoint x: 206, endPoint y: 422, distance: 184.0
click at [206, 422] on main "Organizations Spam Review SMM Ongoing Insights Subscriber Snapshot 6 Organizati…" at bounding box center [728, 347] width 1090 height 696
copy p "[US_STATE]'s Best Cleaning Team"
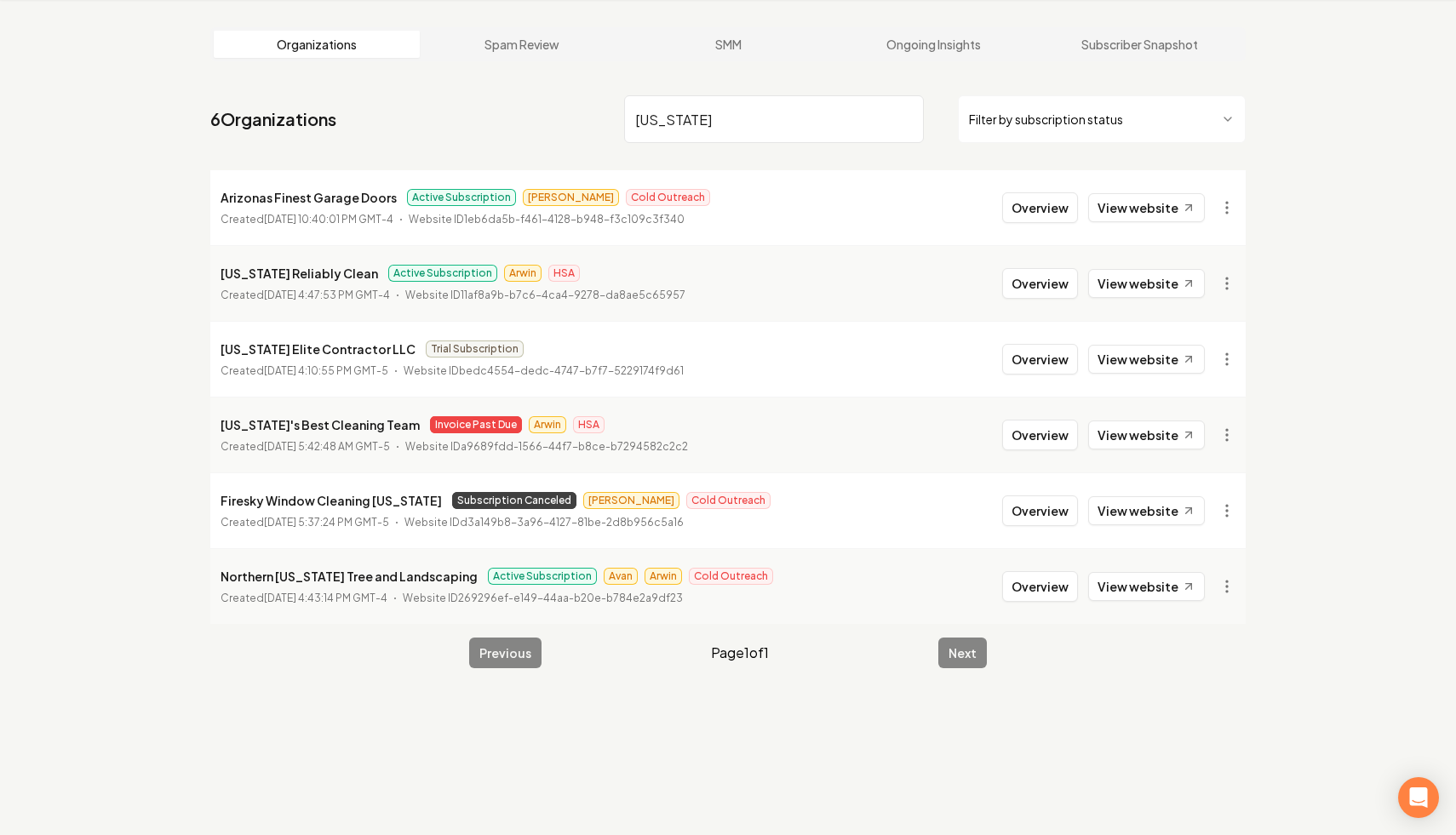
click at [670, 114] on input "arizona" at bounding box center [774, 119] width 299 height 48
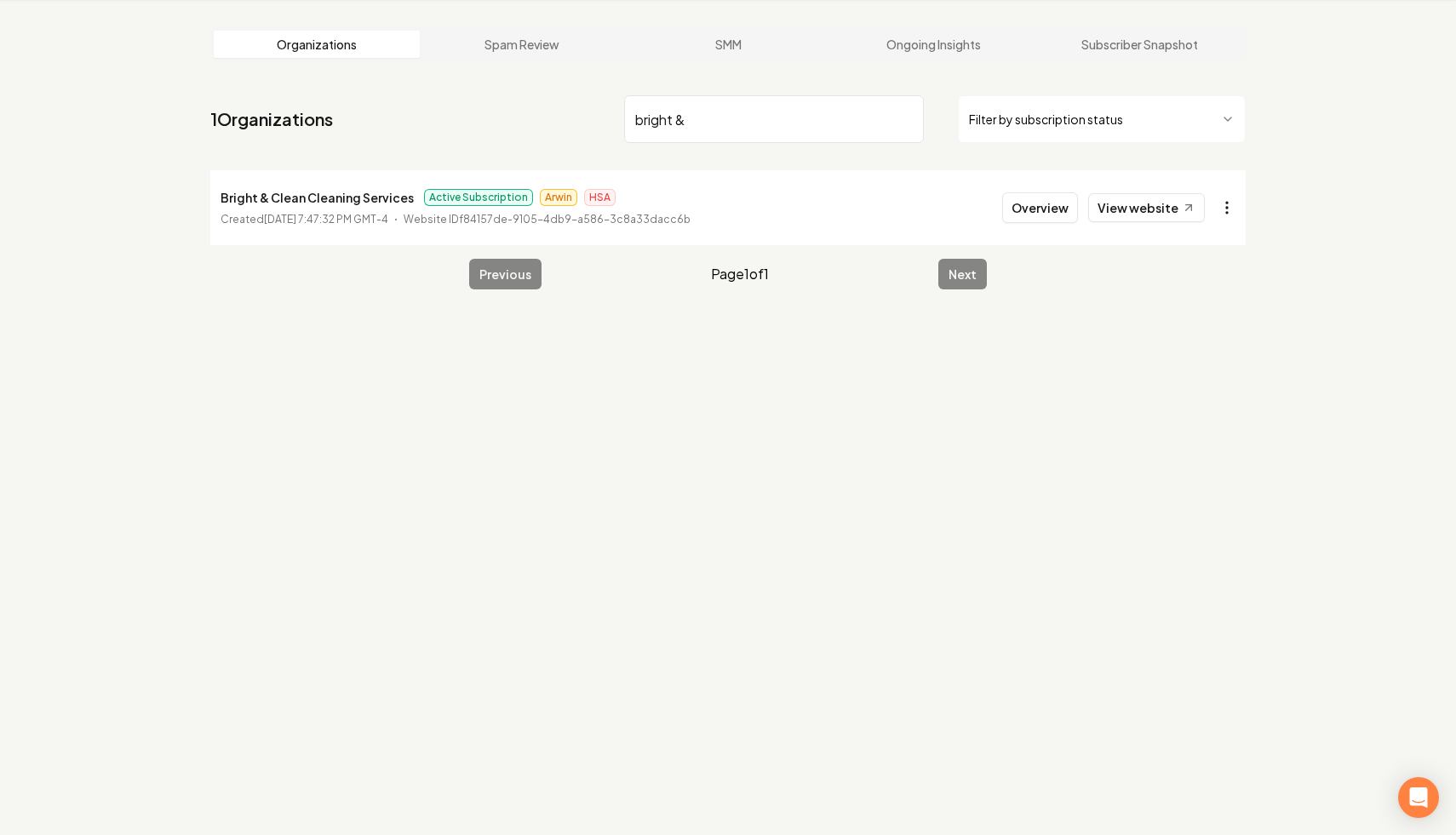
type input "bright &"
click at [1225, 200] on html "Dashboard Organization Rebolt Site Builder Organizations Spam Review SMM Ongoin…" at bounding box center [728, 352] width 1456 height 835
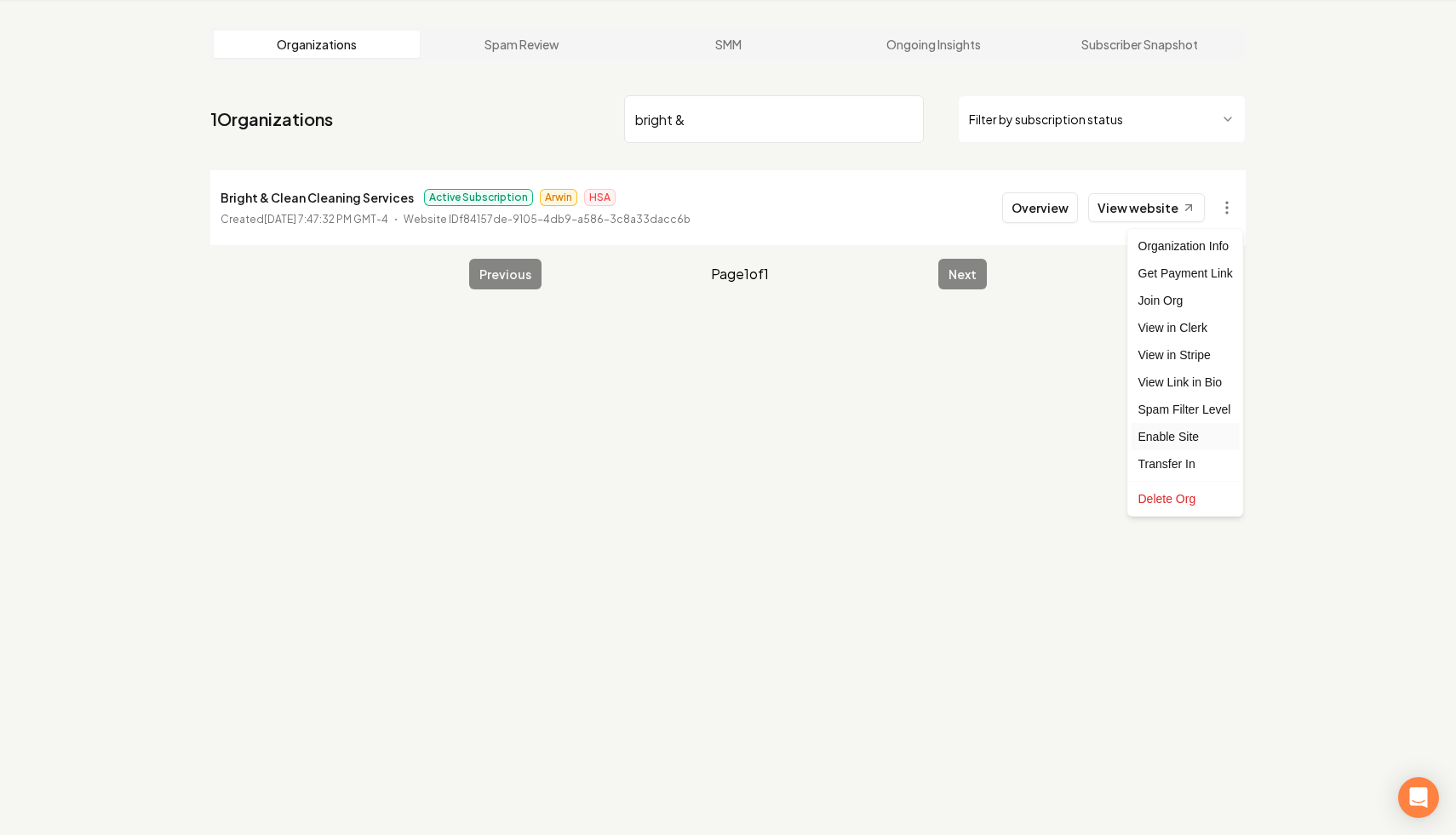
click at [1206, 432] on div "Enable Site" at bounding box center [1185, 437] width 108 height 27
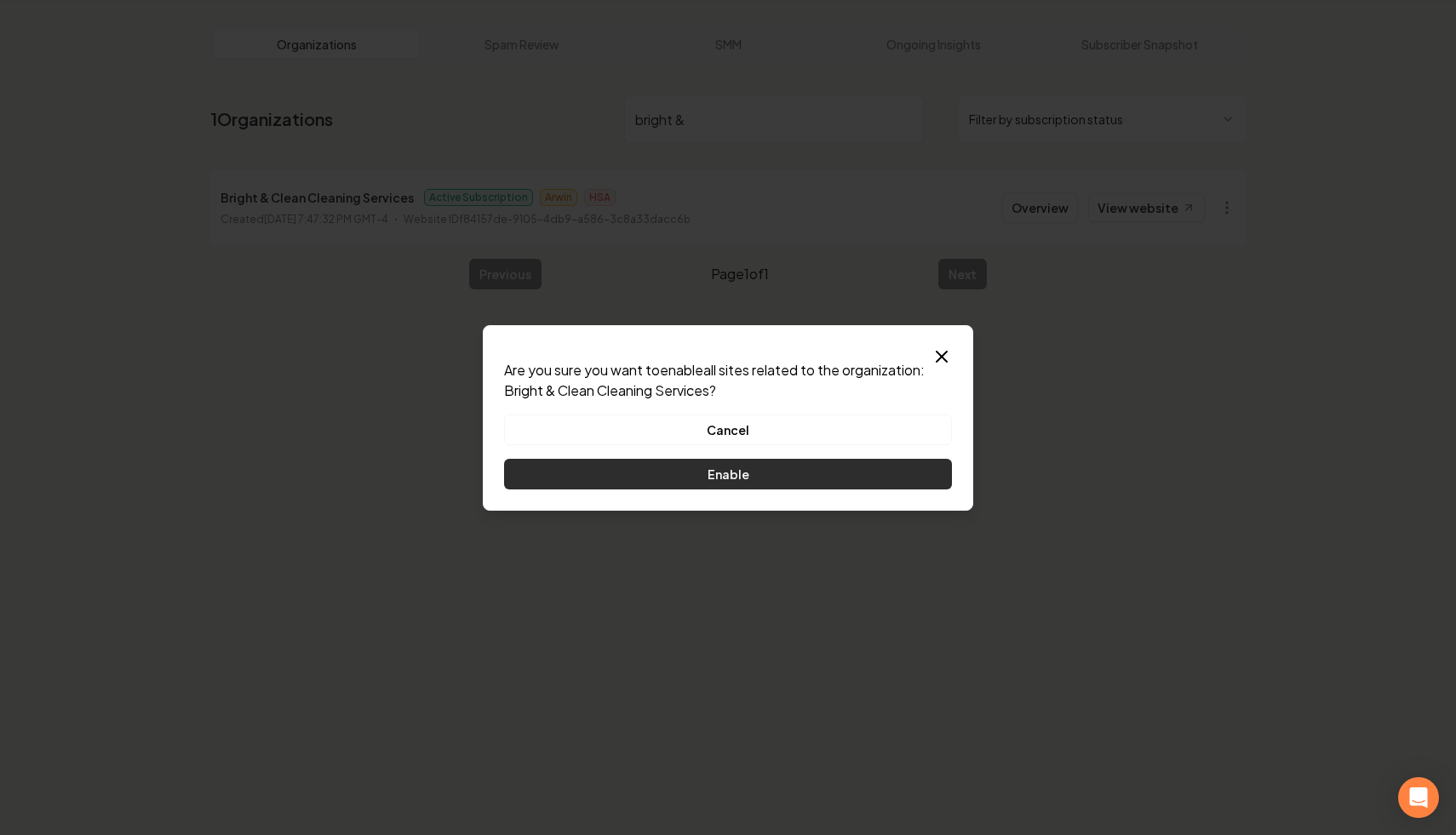
click at [801, 461] on button "Enable" at bounding box center [728, 474] width 448 height 31
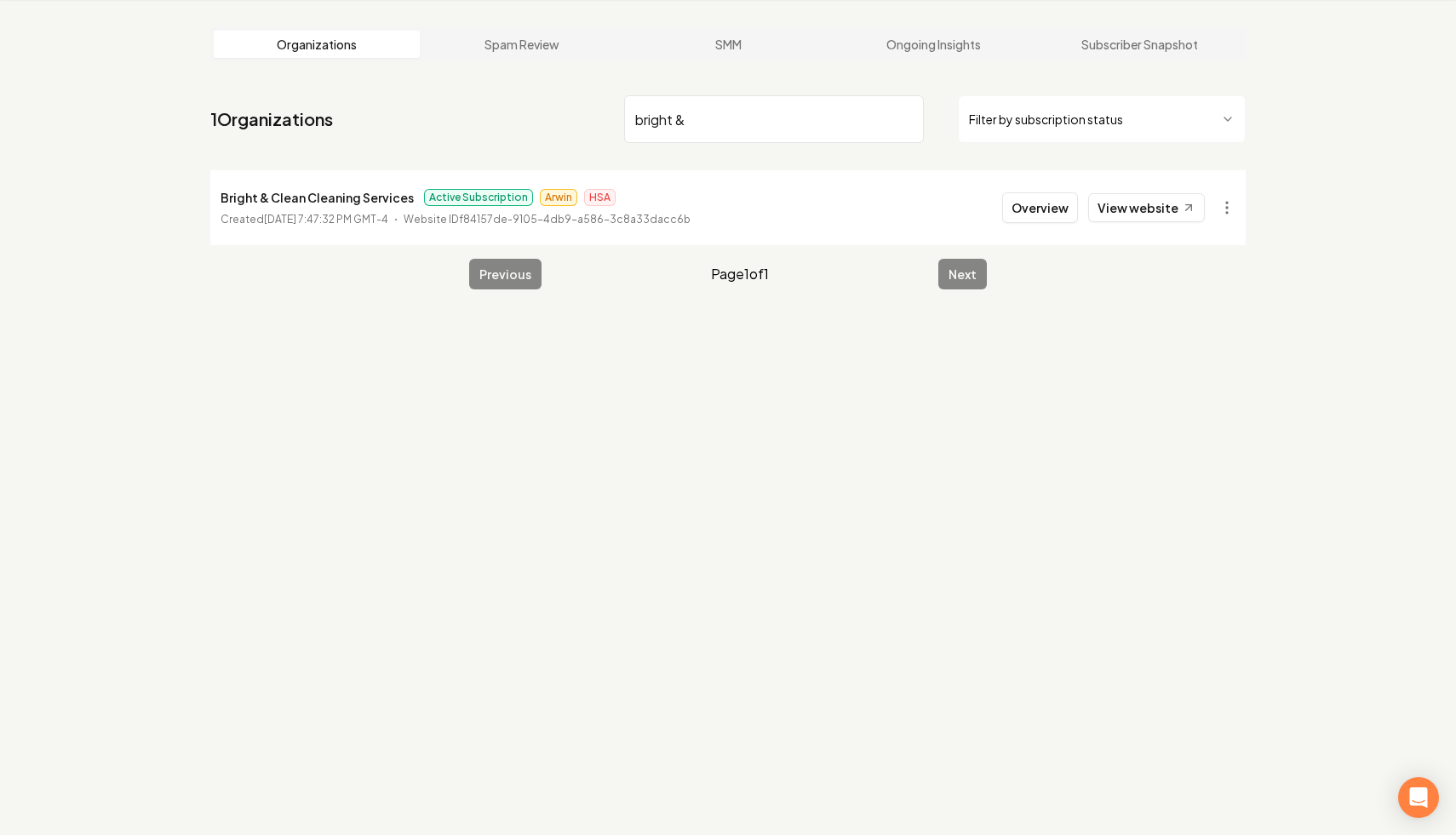
click at [902, 120] on input "bright &" at bounding box center [774, 119] width 299 height 48
type input "w"
click at [1223, 206] on html "Dashboard Organization Rebolt Site Builder Organizations Spam Review SMM Ongoin…" at bounding box center [728, 352] width 1456 height 835
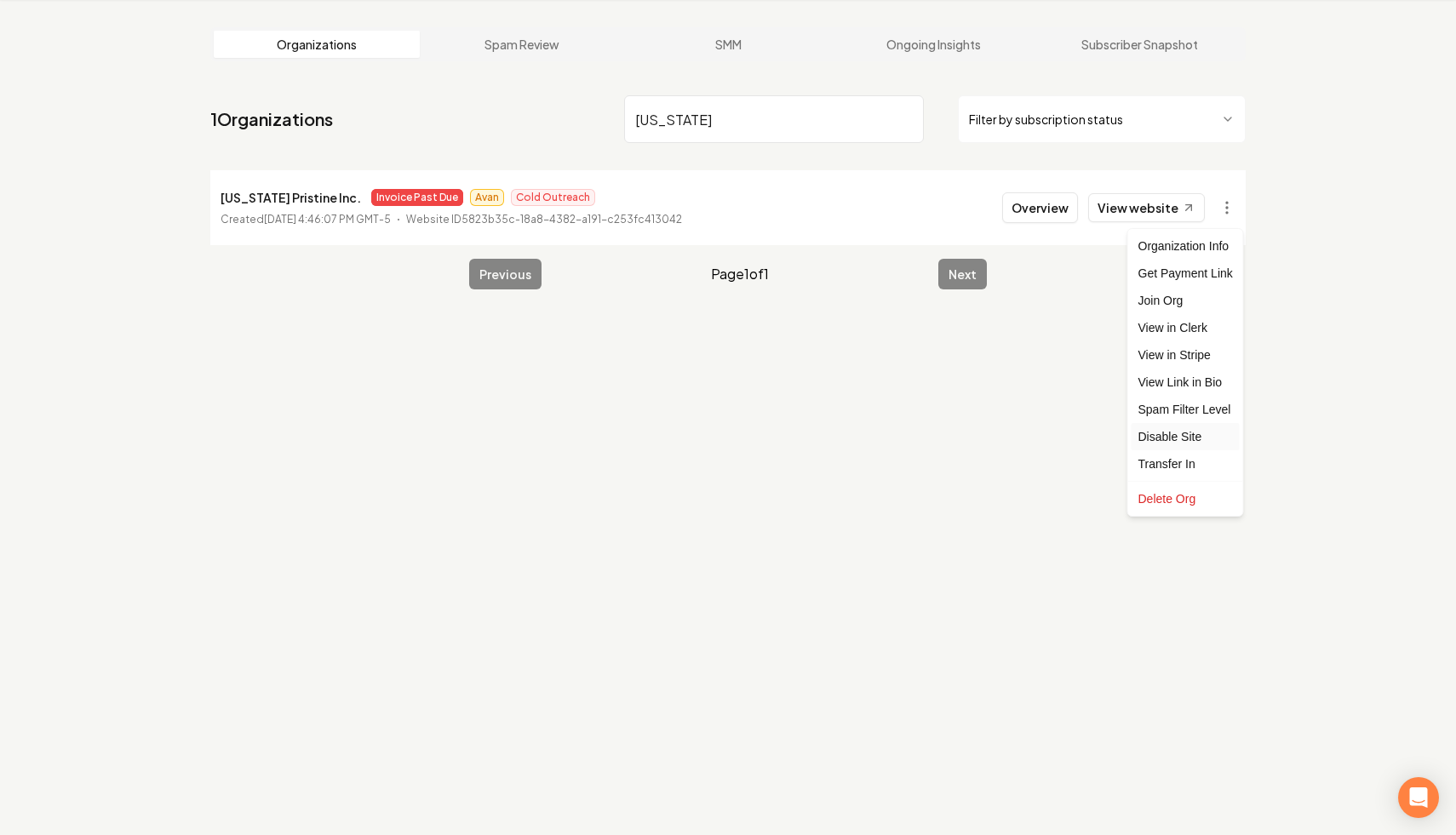
click at [1189, 436] on div "Disable Site" at bounding box center [1185, 437] width 108 height 27
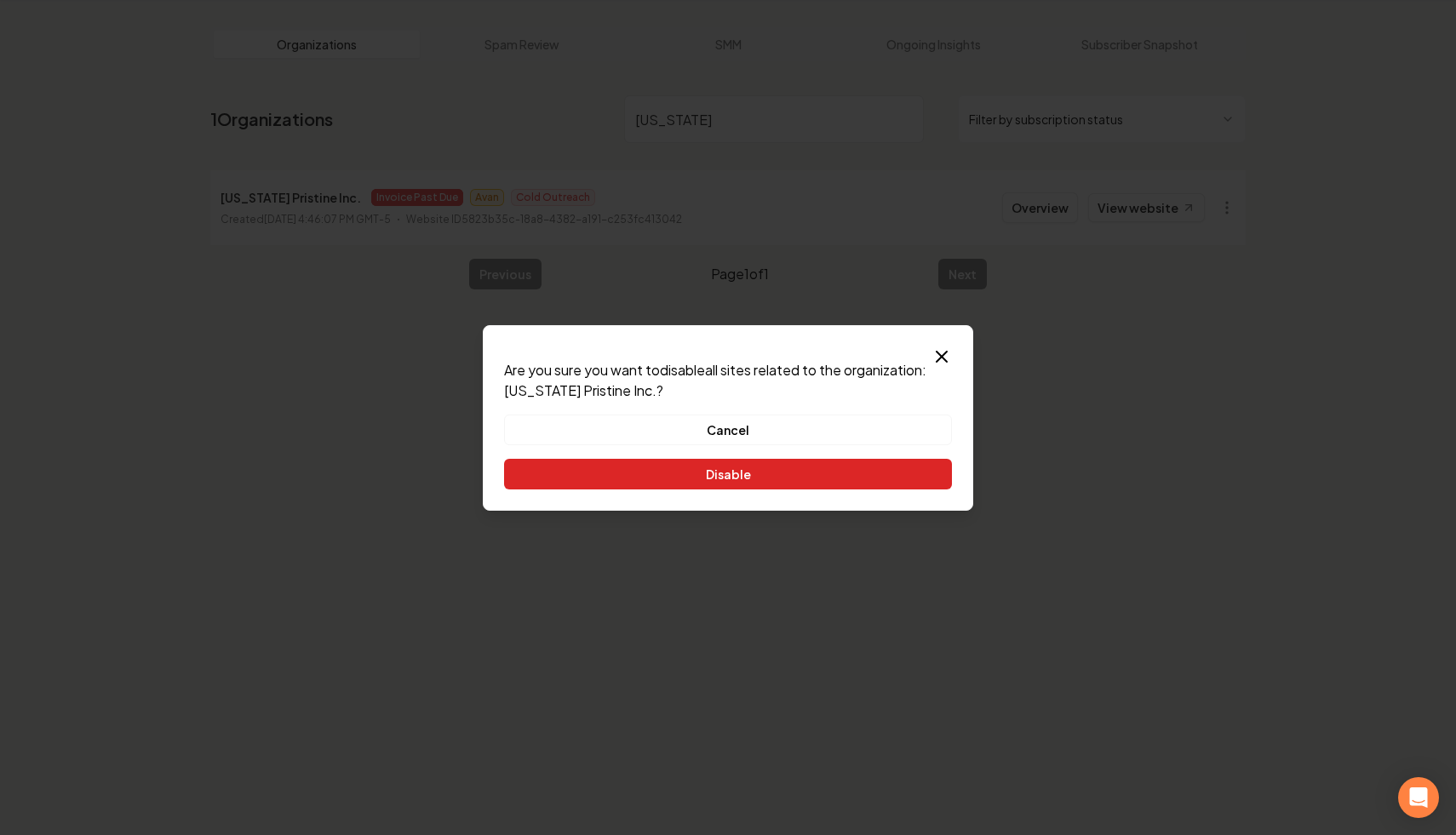
click at [852, 481] on button "Disable" at bounding box center [728, 474] width 448 height 31
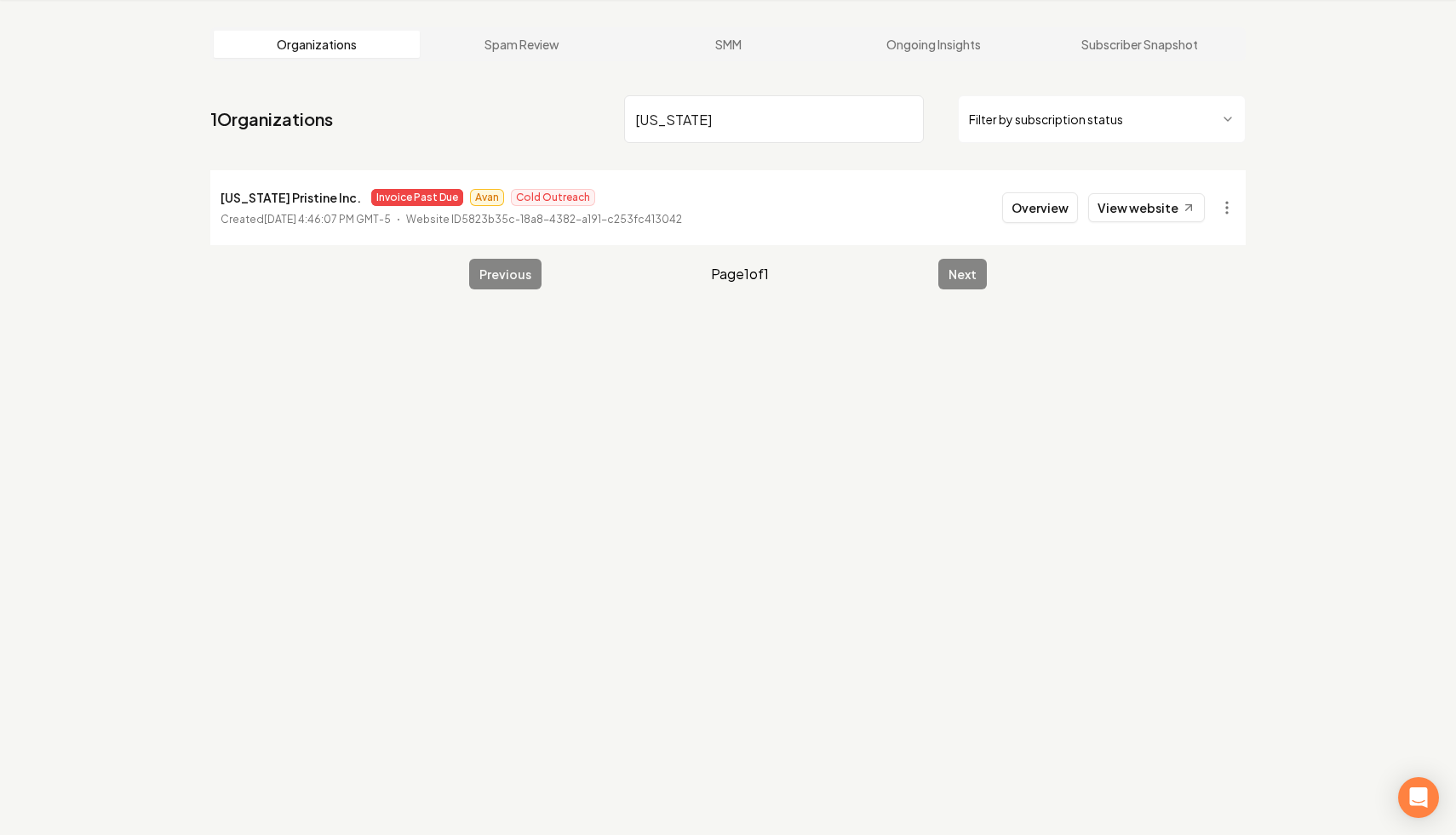
click at [827, 125] on input "hawaii" at bounding box center [774, 119] width 299 height 48
click at [673, 122] on input "hawaii" at bounding box center [774, 119] width 299 height 48
type input "godoy"
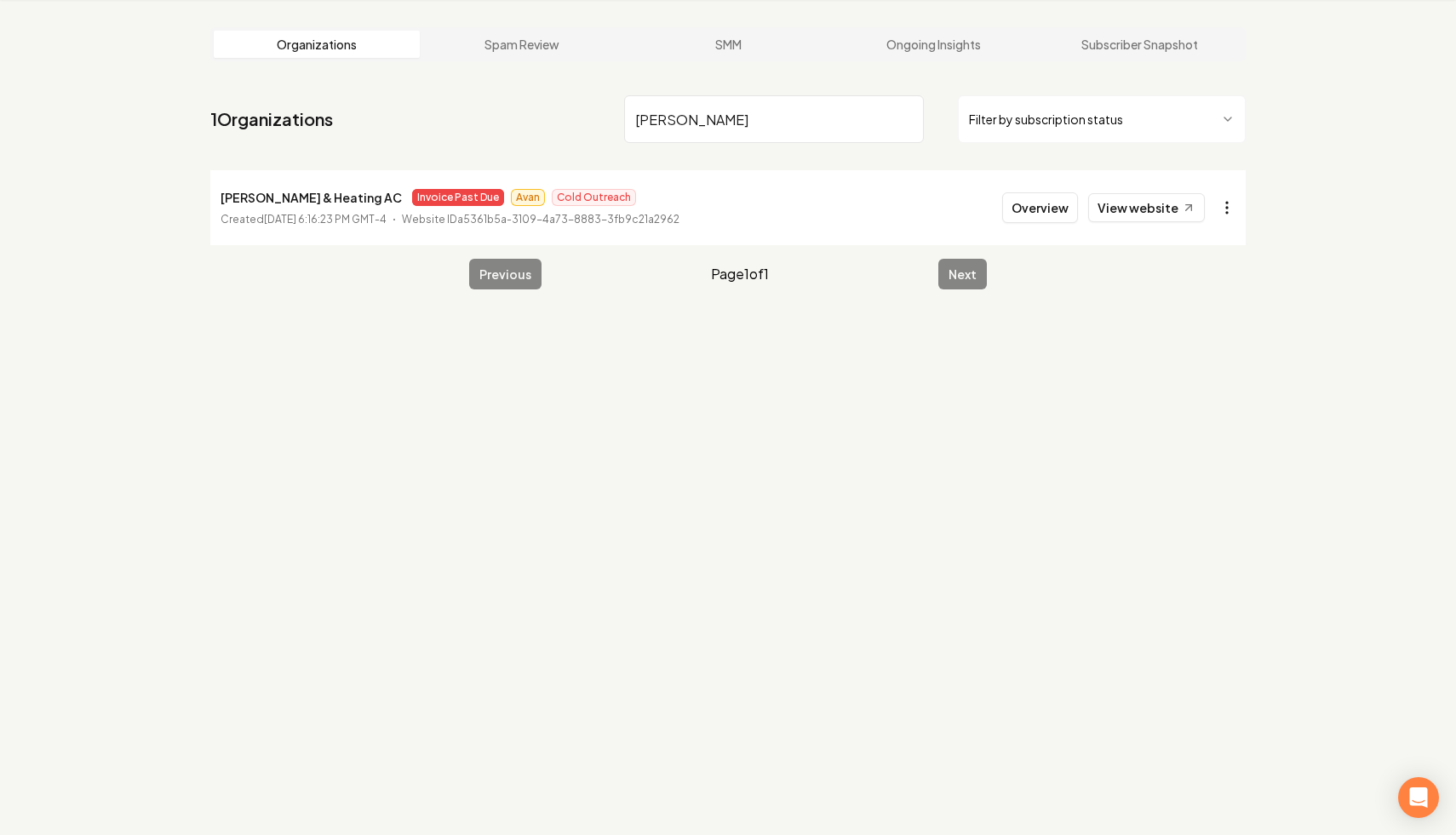
click at [1230, 206] on html "Dashboard Organization Rebolt Site Builder Organizations Spam Review SMM Ongoin…" at bounding box center [728, 352] width 1456 height 835
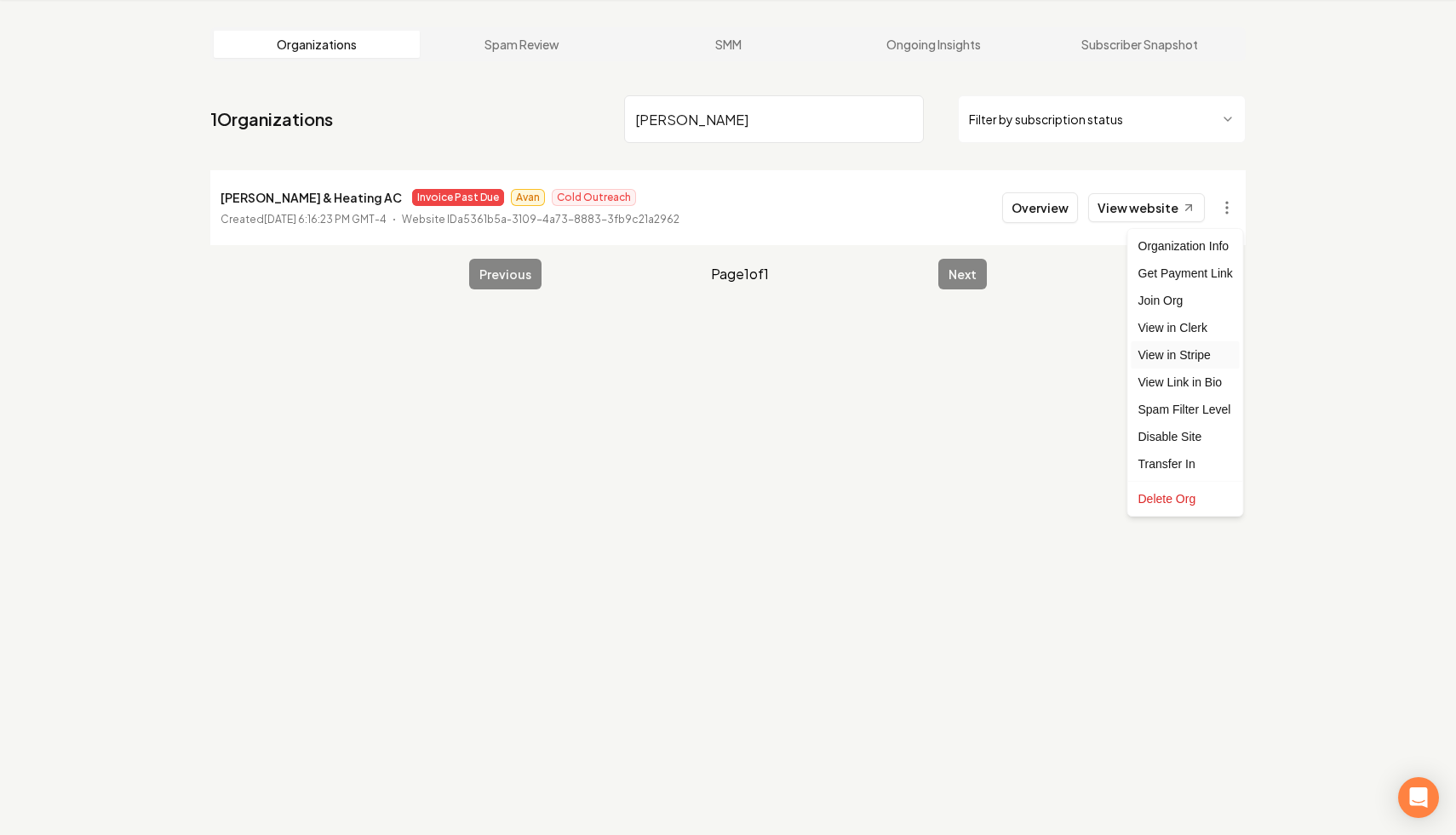
click at [1217, 347] on link "View in Stripe" at bounding box center [1185, 355] width 108 height 27
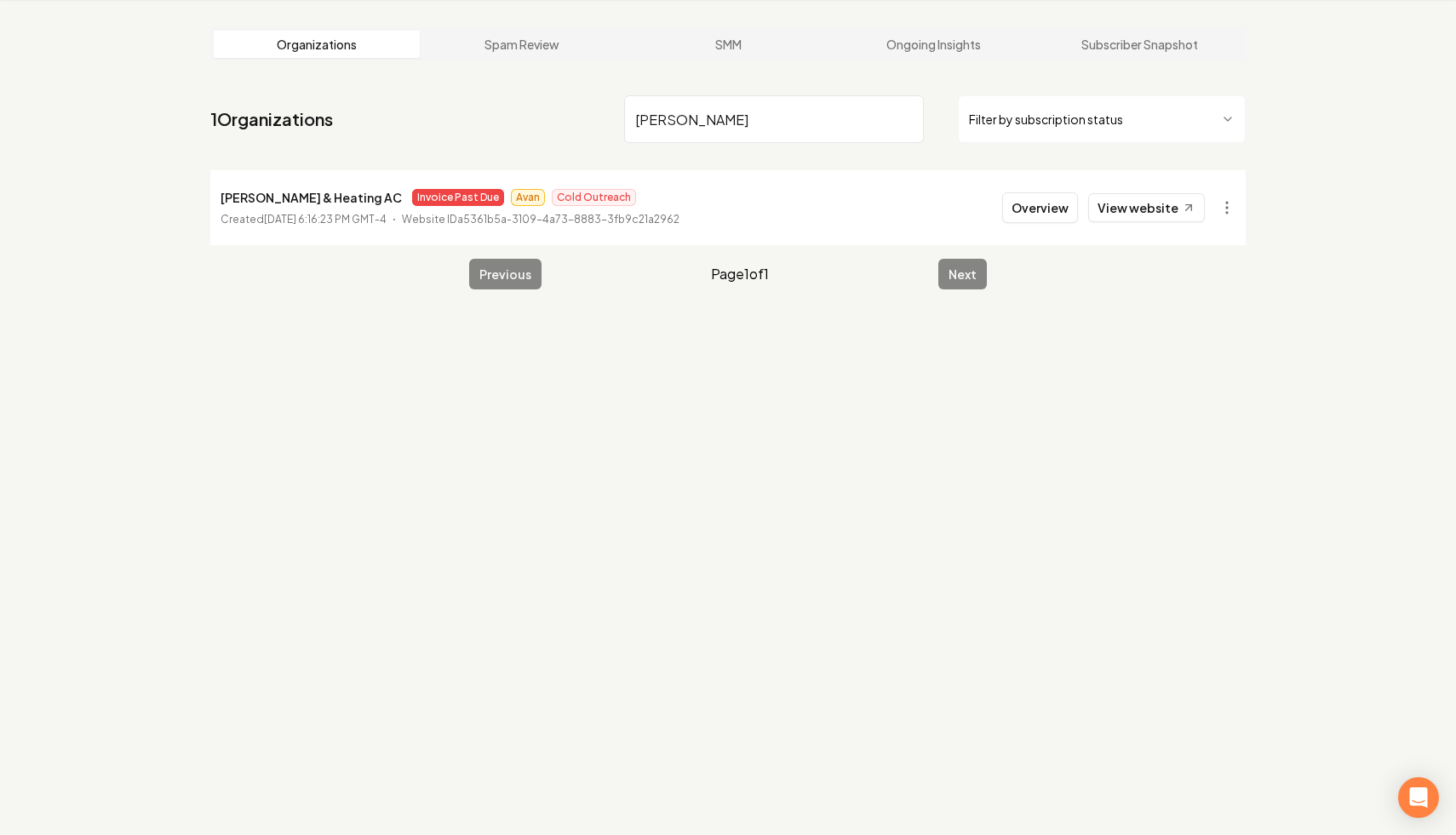
click at [905, 120] on input "godoy" at bounding box center [774, 119] width 299 height 48
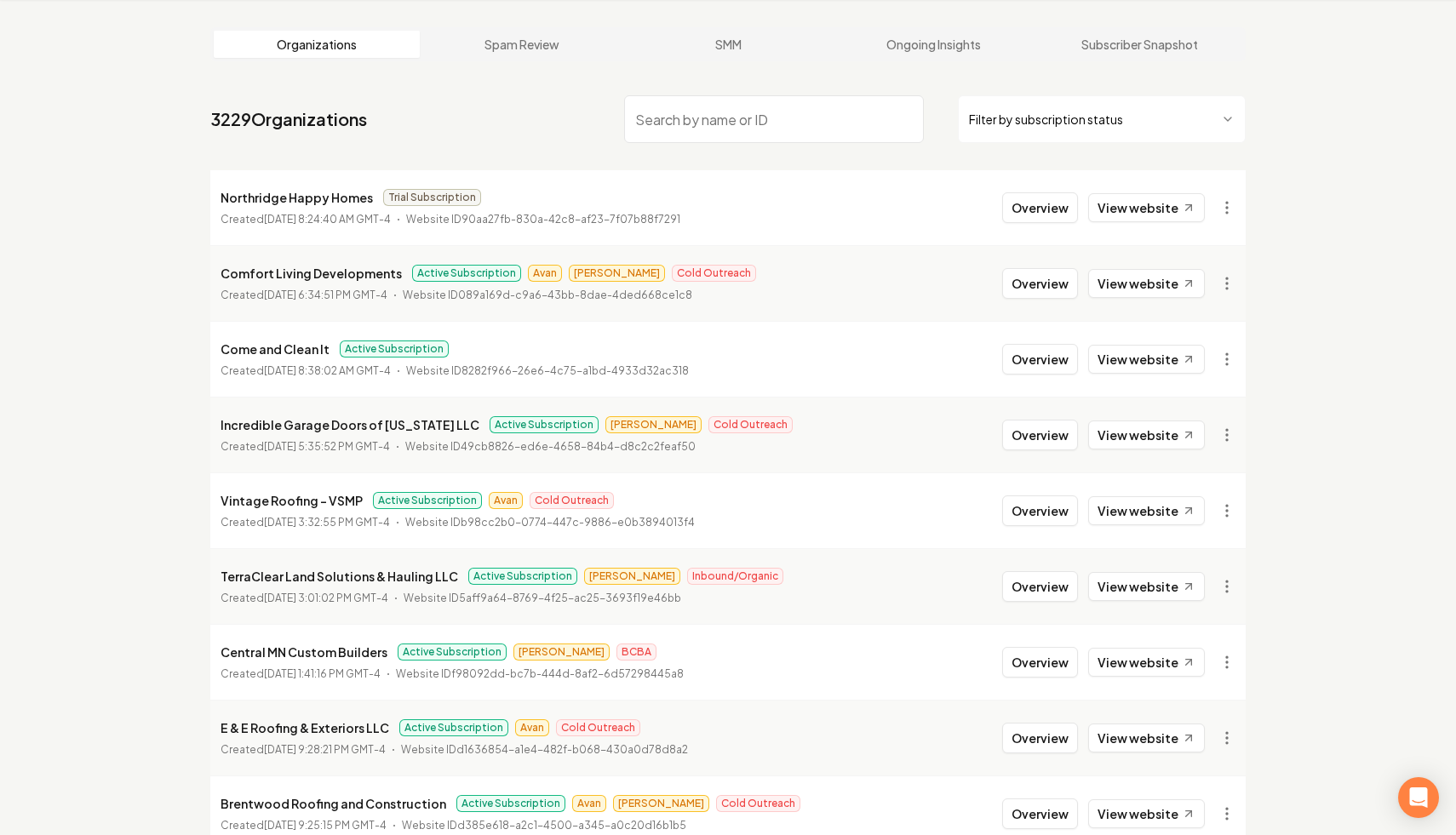
click at [770, 103] on input "search" at bounding box center [774, 119] width 299 height 48
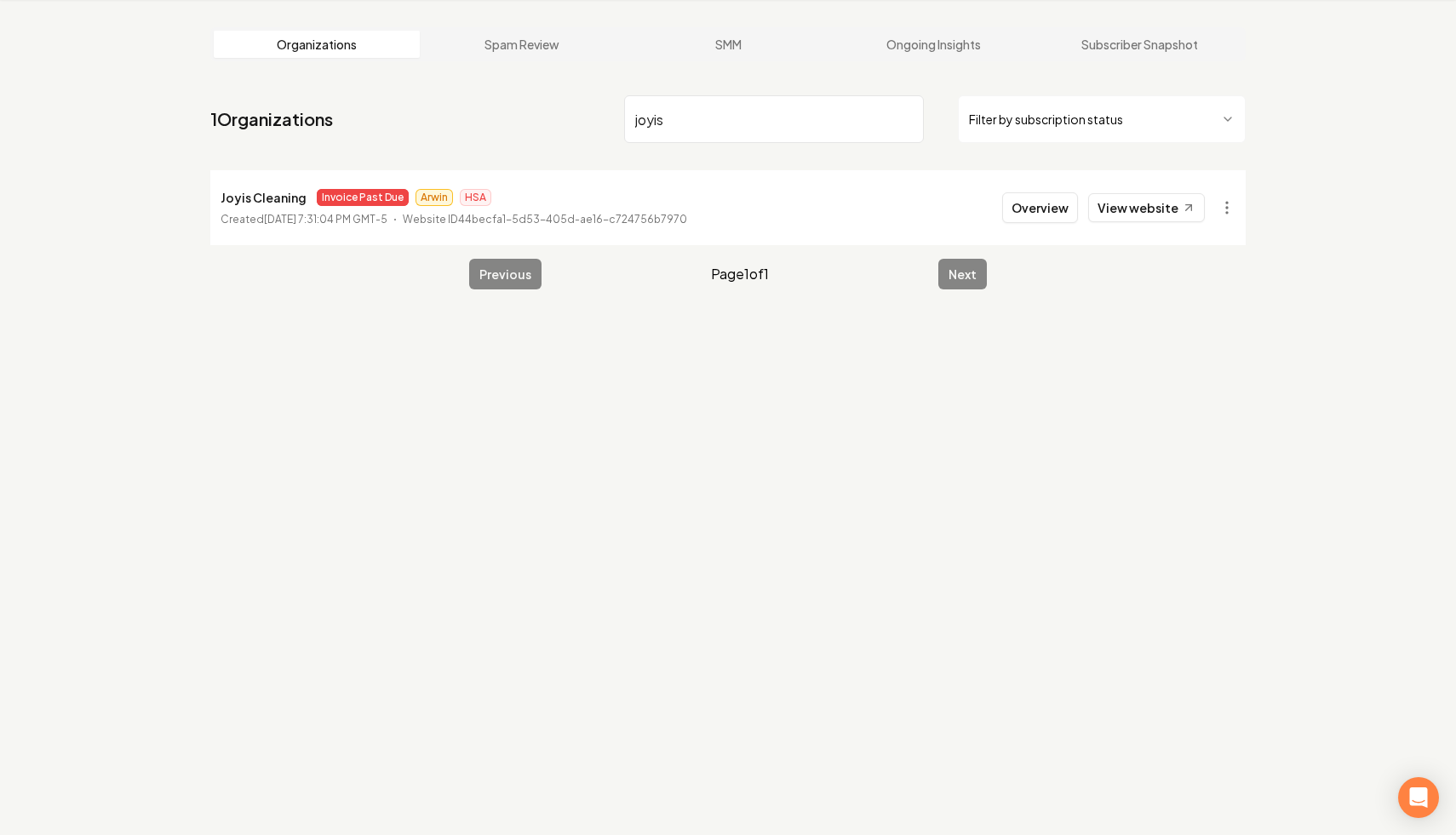
type input "joyis"
click at [905, 115] on input "joyis" at bounding box center [774, 119] width 299 height 48
type input "godoy"
click at [1230, 202] on html "Dashboard Organization Rebolt Site Builder Organizations Spam Review SMM Ongoin…" at bounding box center [728, 352] width 1456 height 835
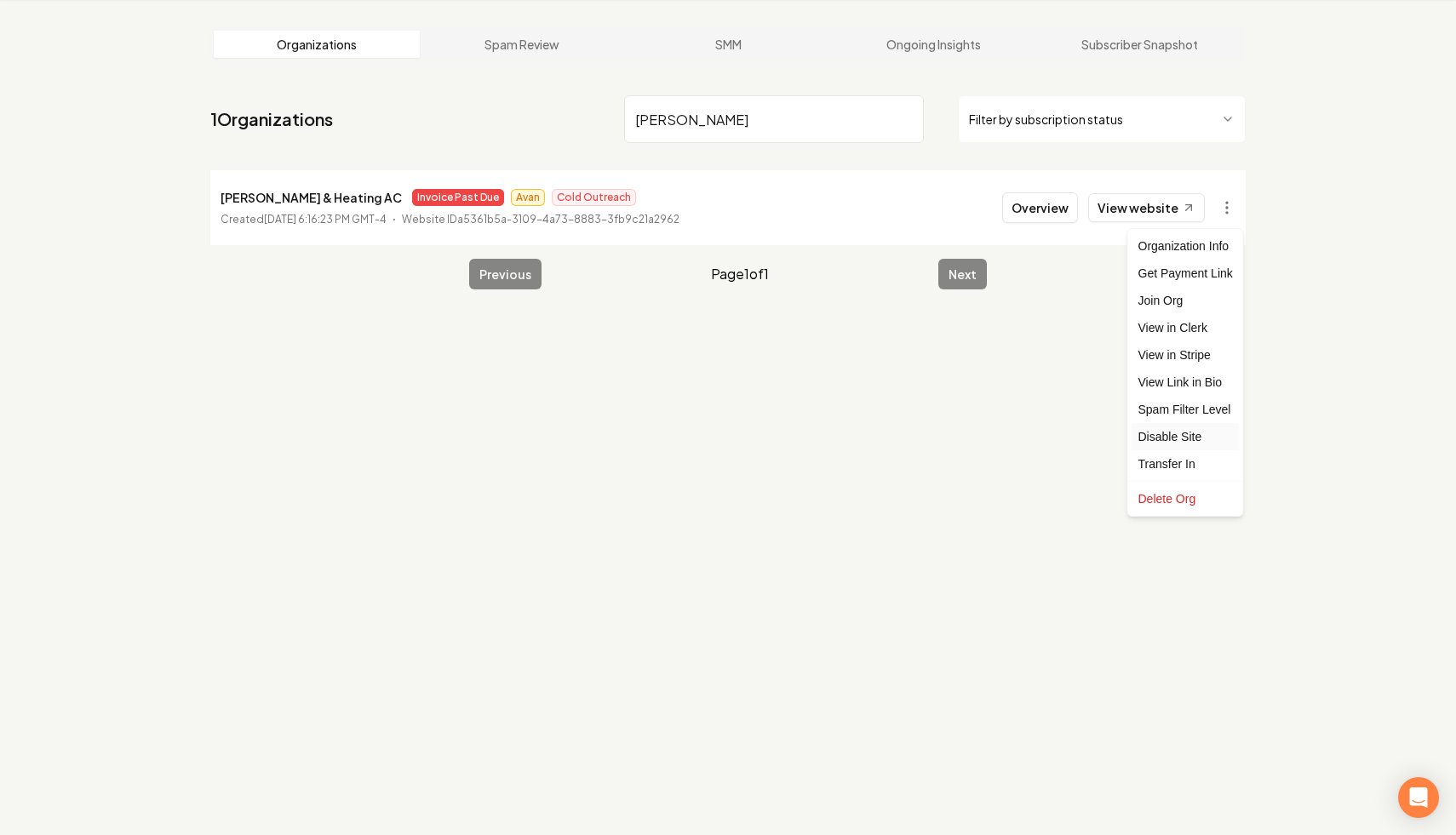
click at [1194, 433] on div "Disable Site" at bounding box center [1185, 437] width 108 height 27
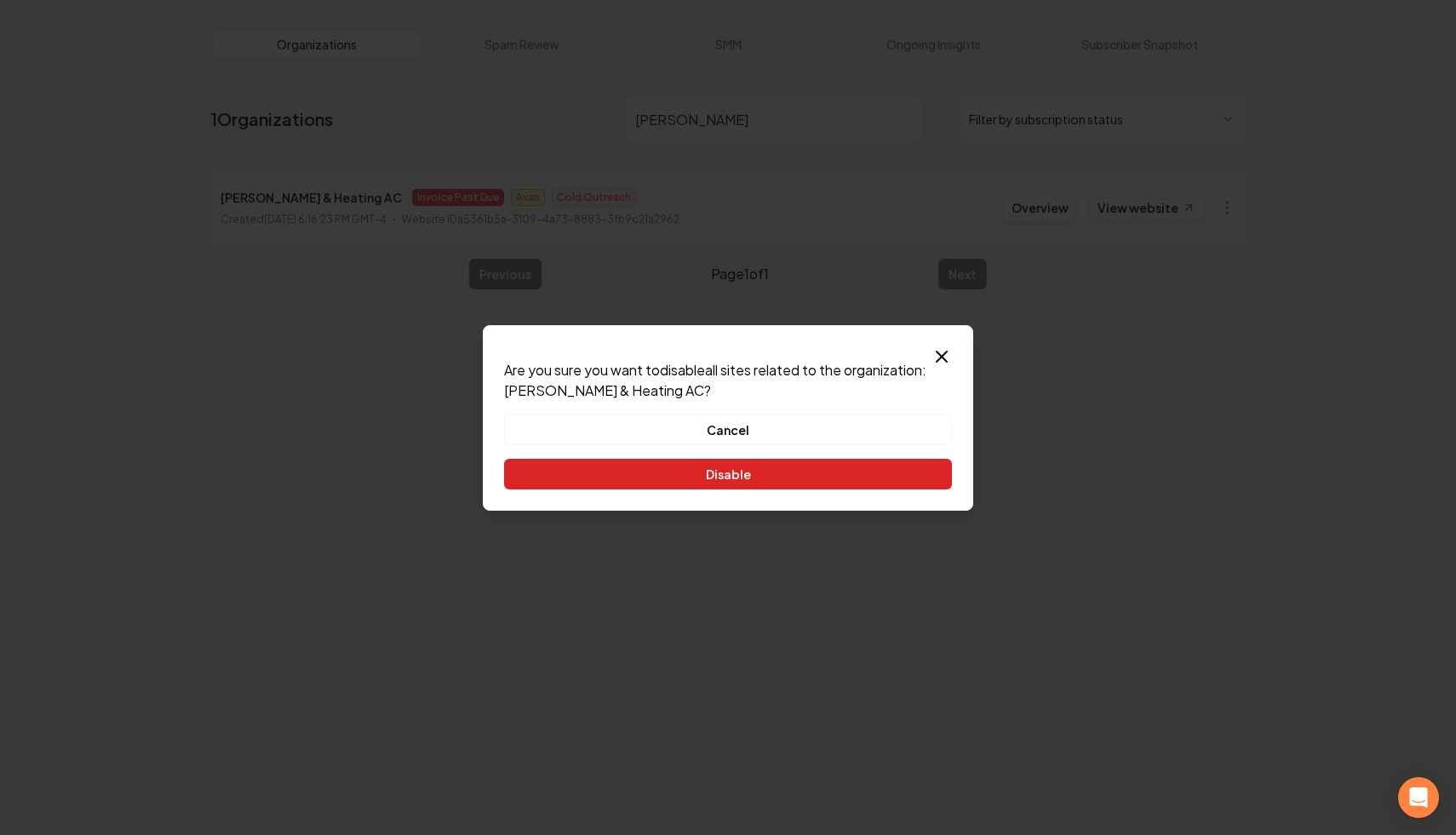
click at [792, 470] on button "Disable" at bounding box center [728, 474] width 448 height 31
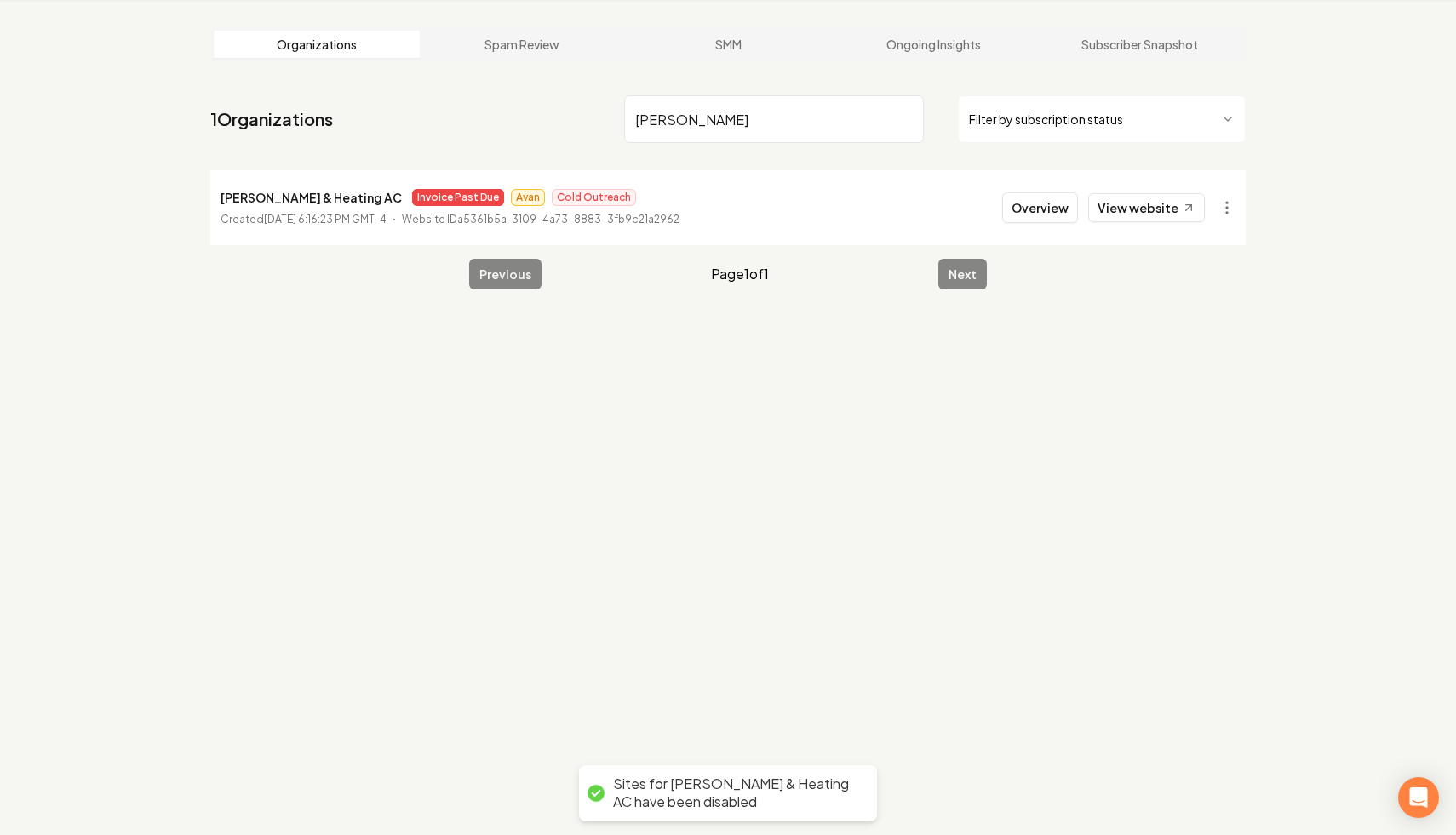
click at [905, 117] on input "godoy" at bounding box center [774, 119] width 299 height 48
type input "j"
click at [1217, 205] on html "Dashboard Organization Rebolt Site Builder Organizations Spam Review SMM Ongoin…" at bounding box center [728, 352] width 1456 height 835
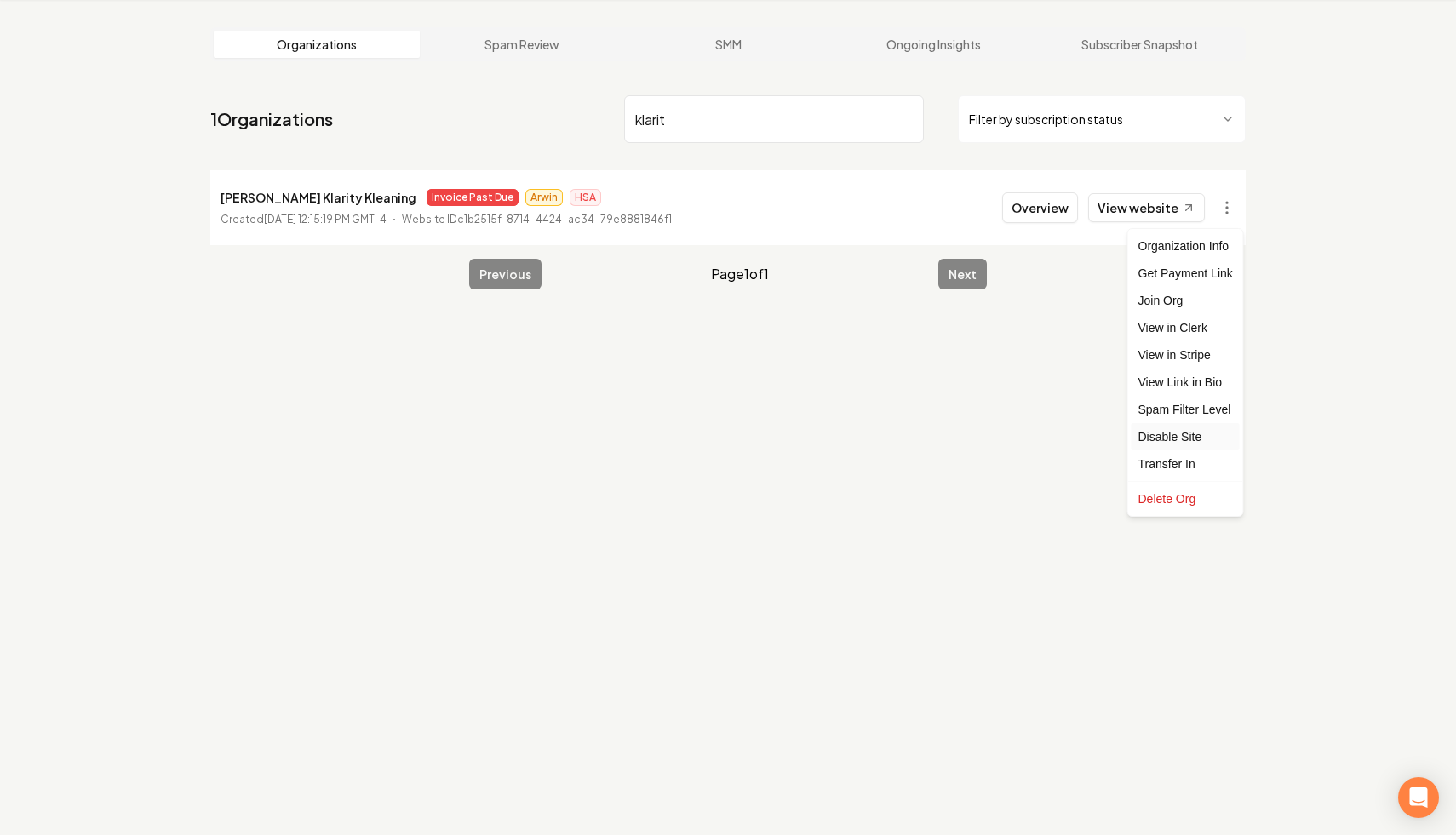
click at [1181, 438] on div "Disable Site" at bounding box center [1185, 437] width 108 height 27
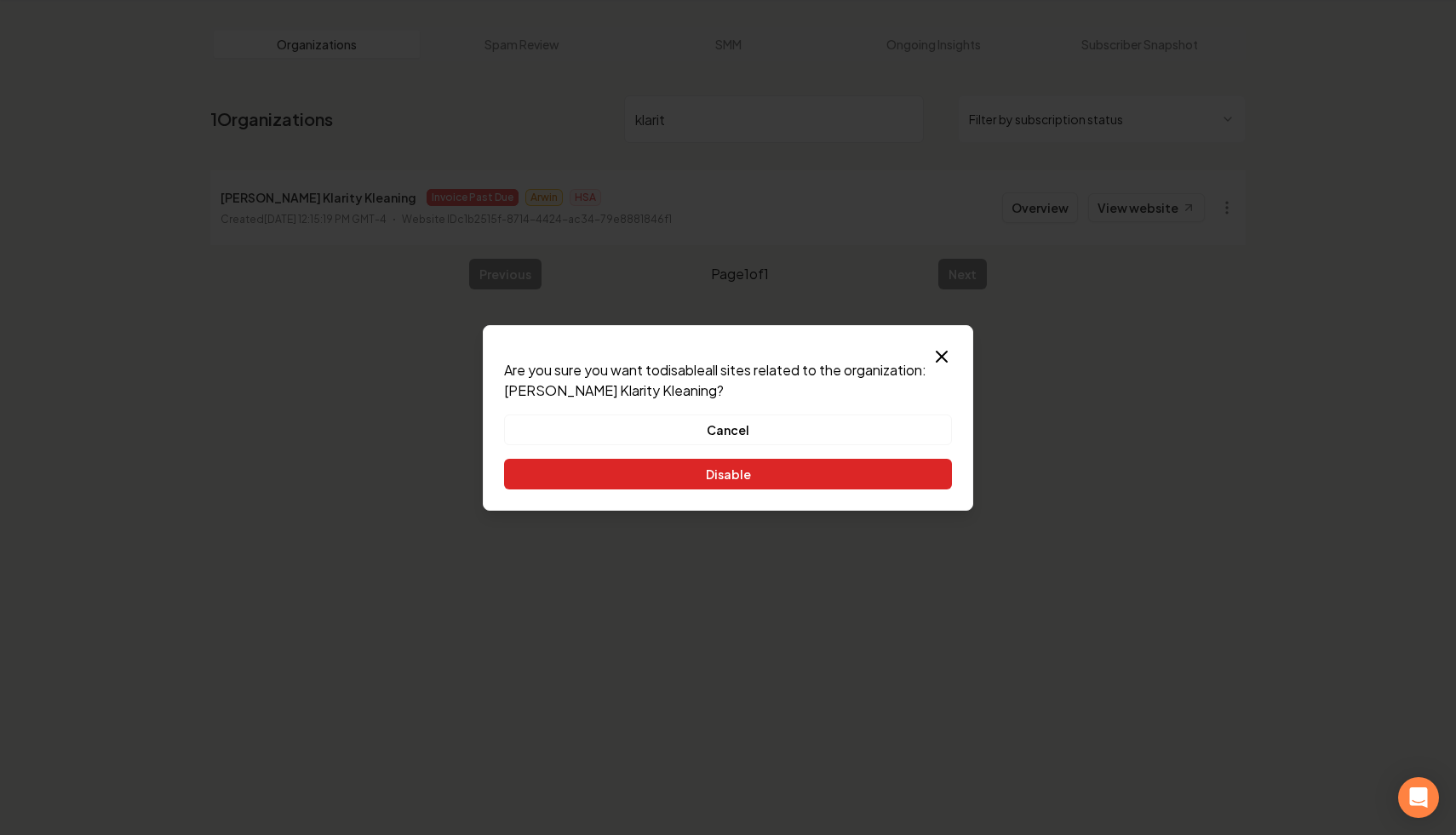
click at [867, 476] on button "Disable" at bounding box center [728, 474] width 448 height 31
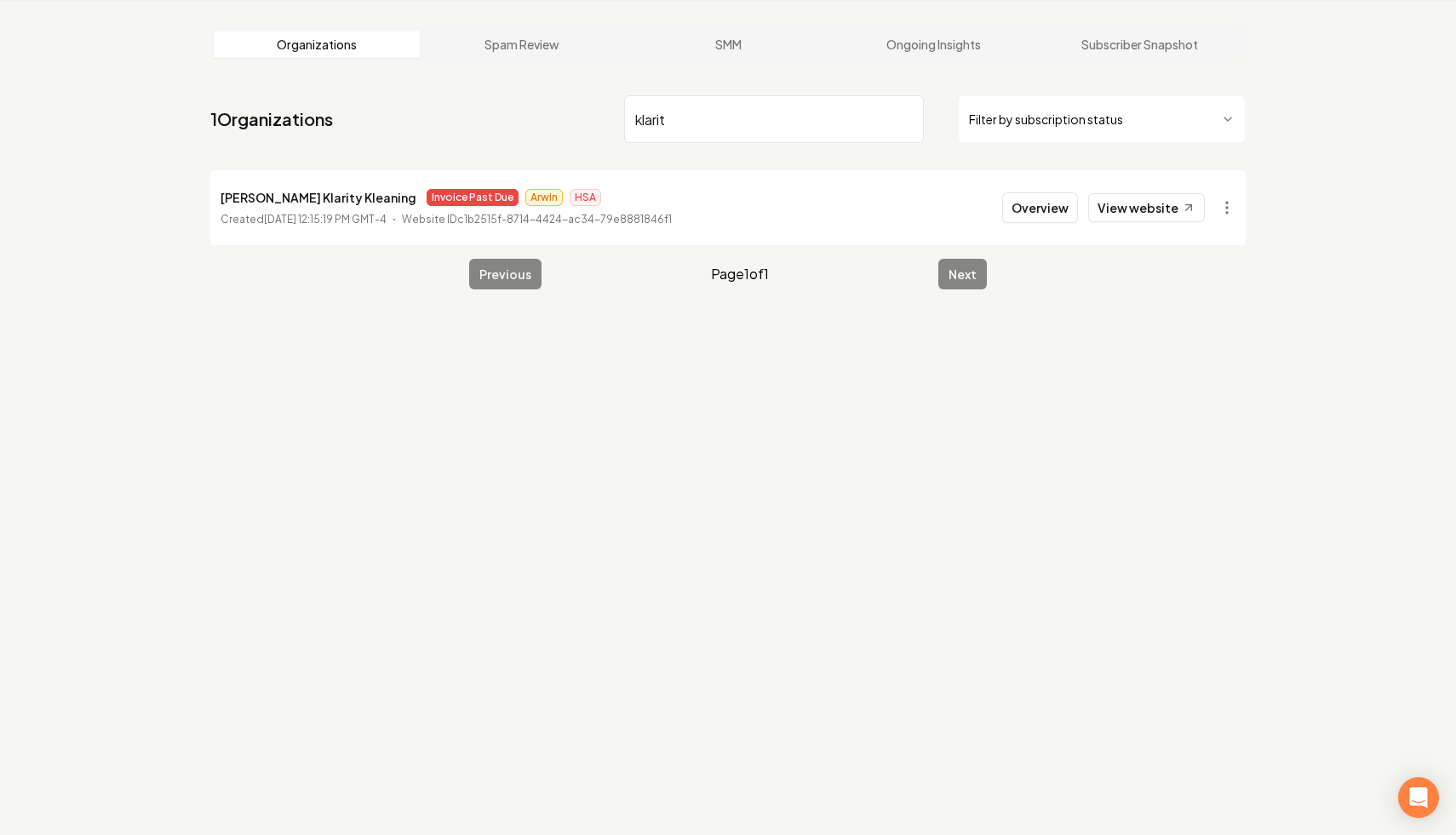
drag, startPoint x: 741, startPoint y: 132, endPoint x: 517, endPoint y: 116, distance: 224.6
click at [517, 116] on nav "1 Organizations klarit Filter by subscription status" at bounding box center [728, 126] width 1035 height 75
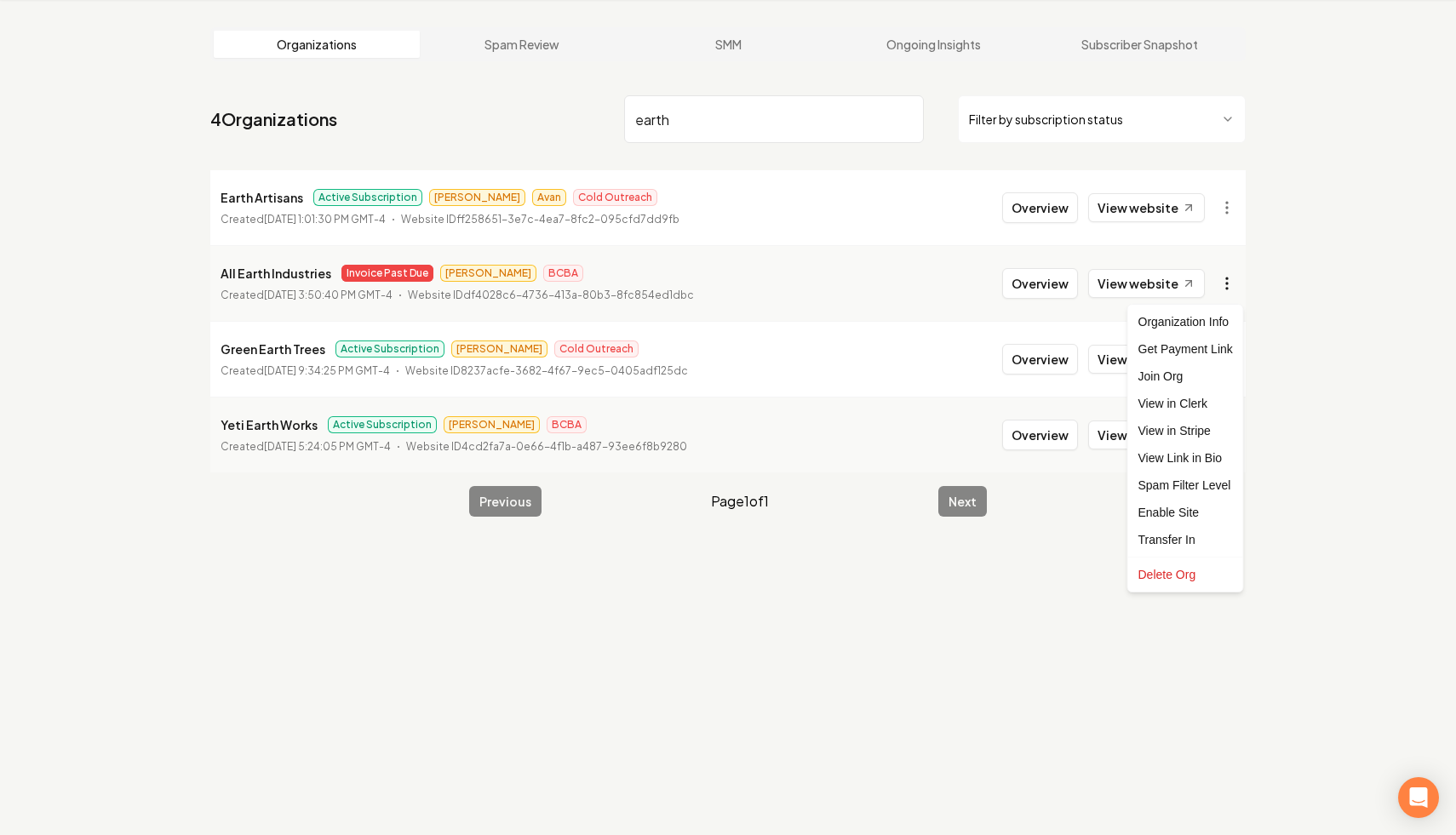
click at [1227, 277] on html "Dashboard Organization Rebolt Site Builder Organizations Spam Review SMM Ongoin…" at bounding box center [728, 352] width 1456 height 835
click at [1324, 358] on html "Dashboard Organization Rebolt Site Builder Organizations Spam Review SMM Ongoin…" at bounding box center [728, 352] width 1456 height 835
click at [639, 120] on input "earth" at bounding box center [774, 119] width 299 height 48
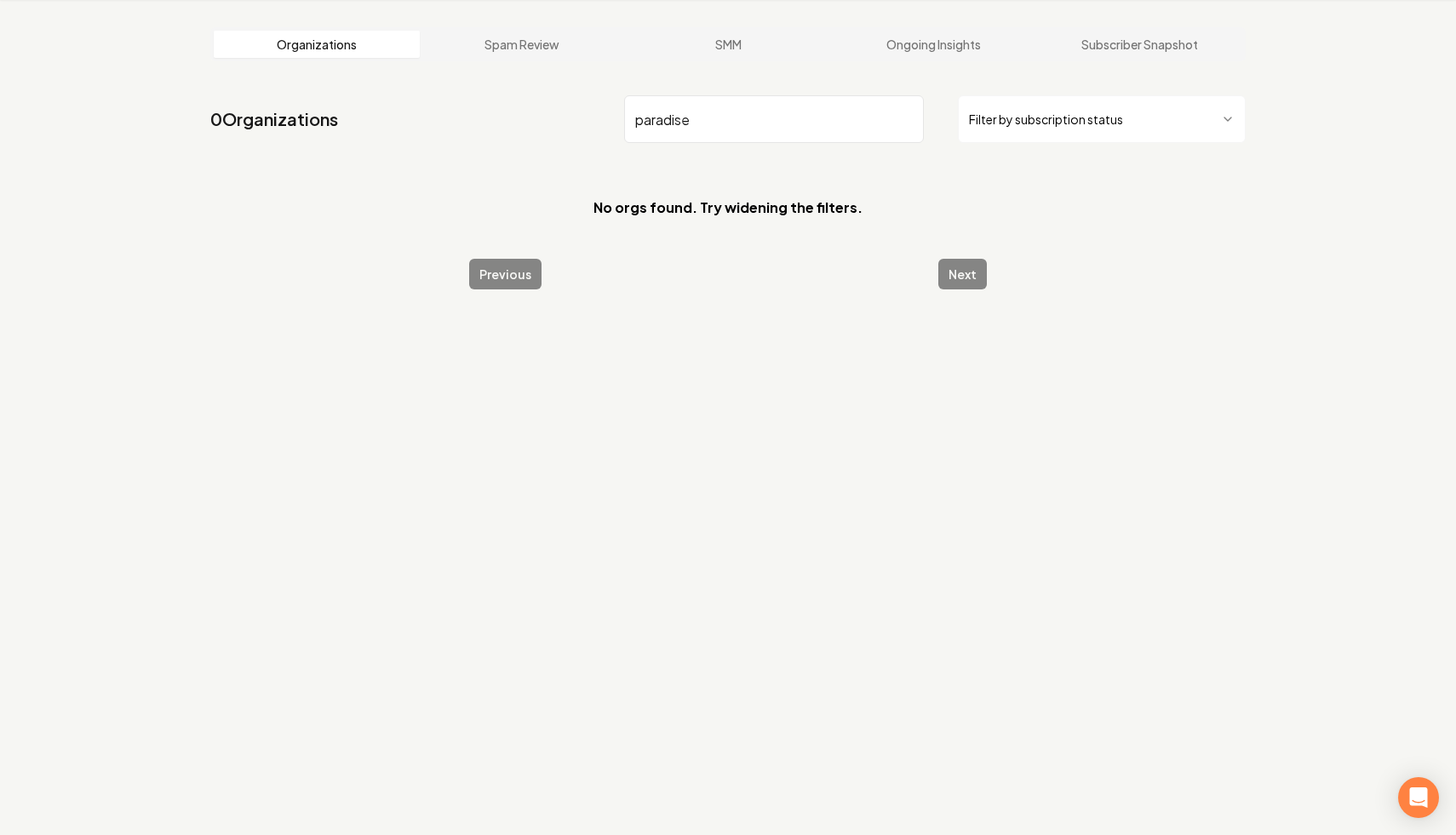
type input "paradise"
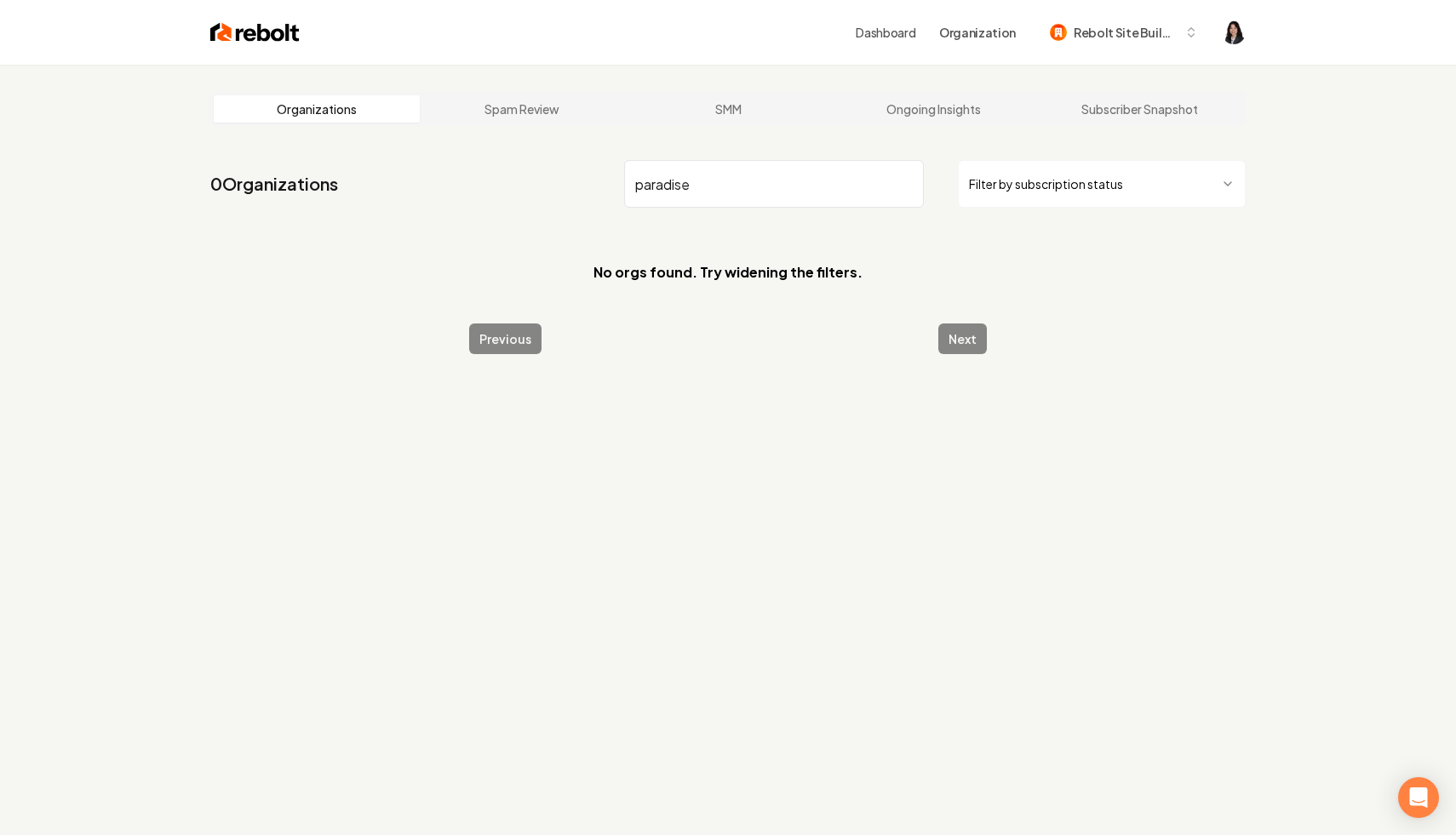
click at [1098, 181] on html "Dashboard Organization Rebolt Site Builder Organizations Spam Review SMM Ongoin…" at bounding box center [728, 417] width 1456 height 835
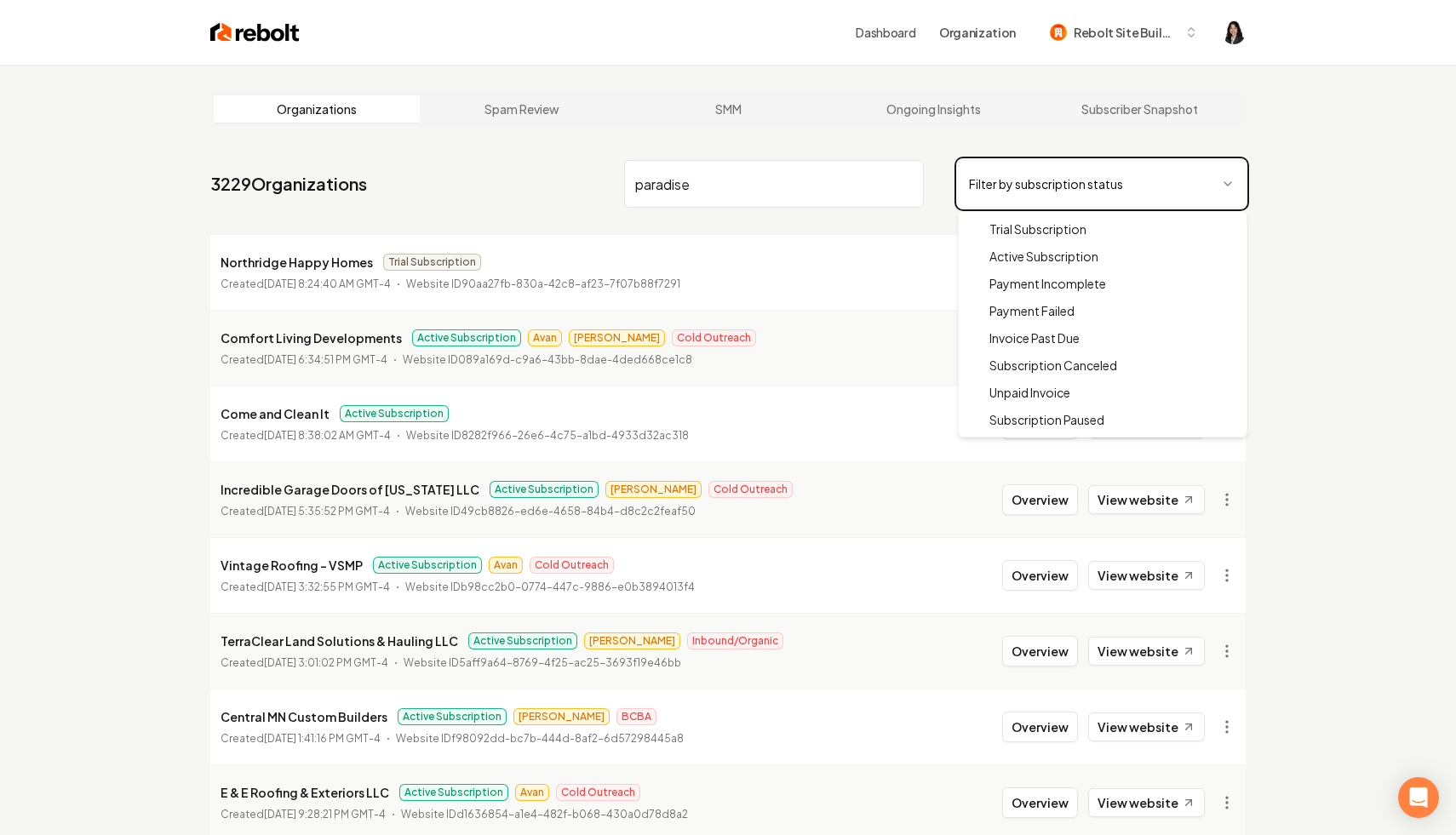
click at [776, 175] on html "Dashboard Organization Rebolt Site Builder Organizations Spam Review SMM Ongoin…" at bounding box center [728, 417] width 1456 height 835
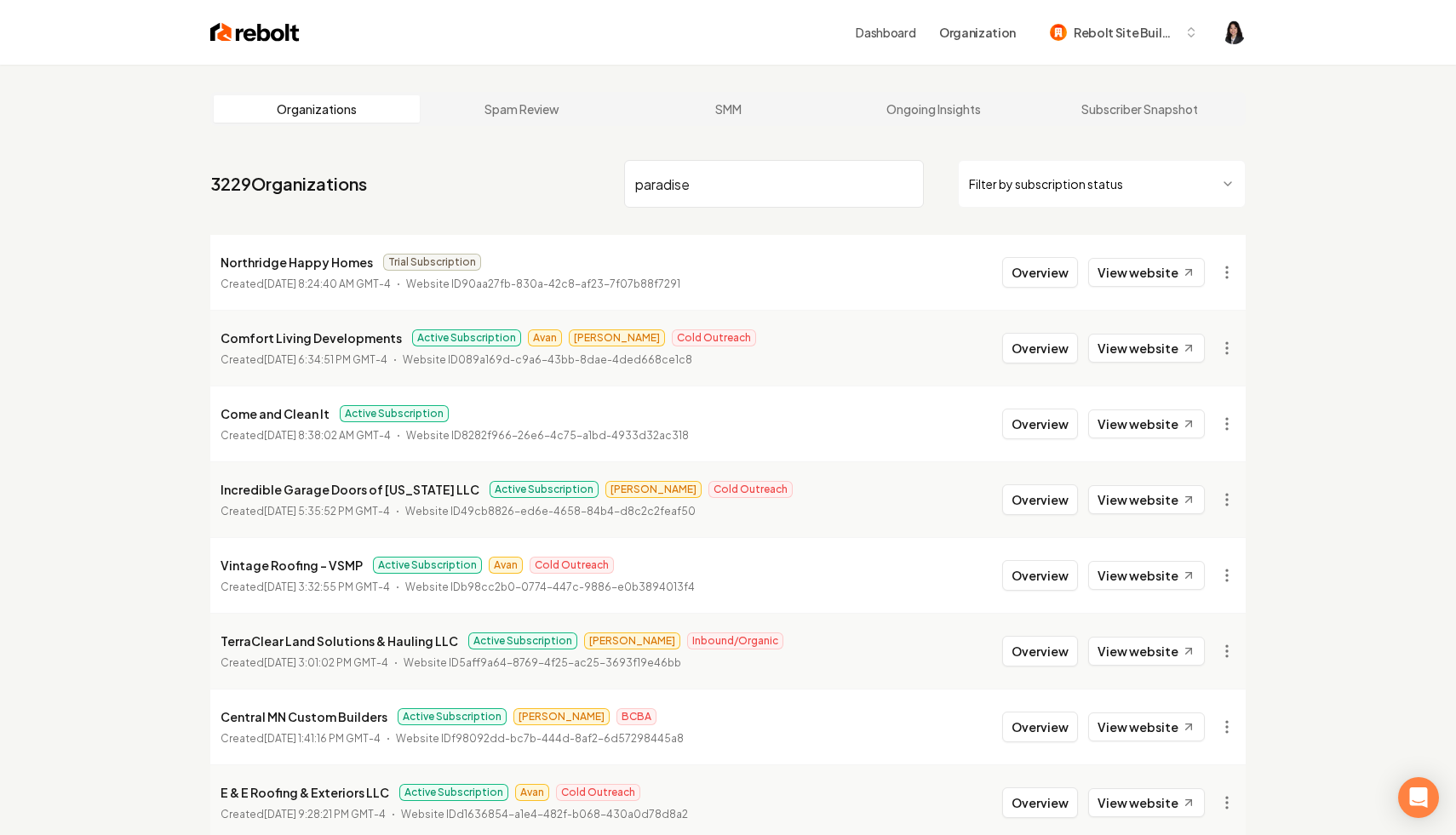
click at [762, 185] on input "paradise" at bounding box center [774, 184] width 299 height 48
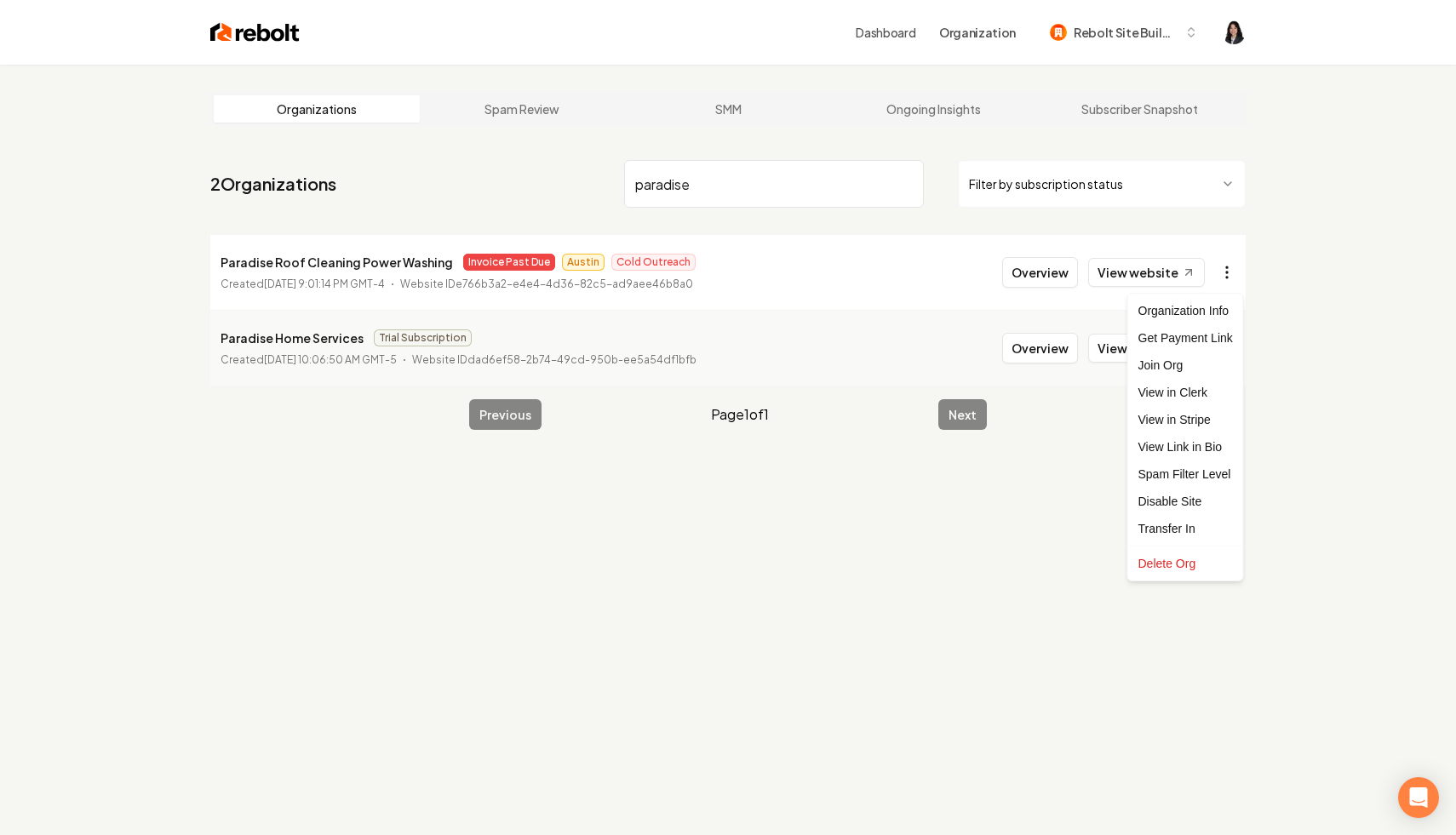
click at [1230, 277] on html "Dashboard Organization Rebolt Site Builder Organizations Spam Review SMM Ongoin…" at bounding box center [728, 417] width 1456 height 835
click at [1192, 503] on div "Disable Site" at bounding box center [1185, 501] width 108 height 27
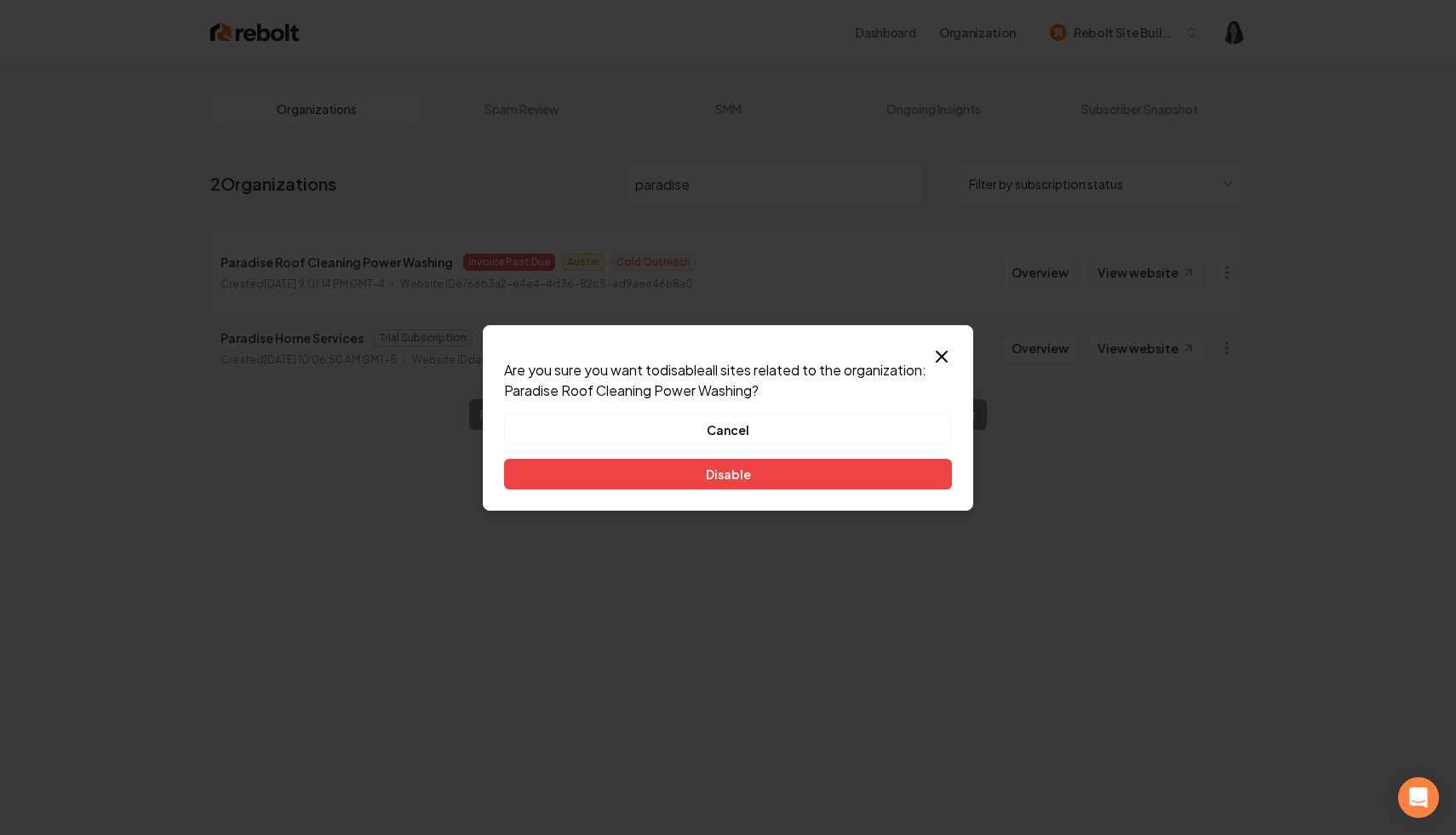
click at [807, 474] on button "Disable" at bounding box center [728, 474] width 448 height 31
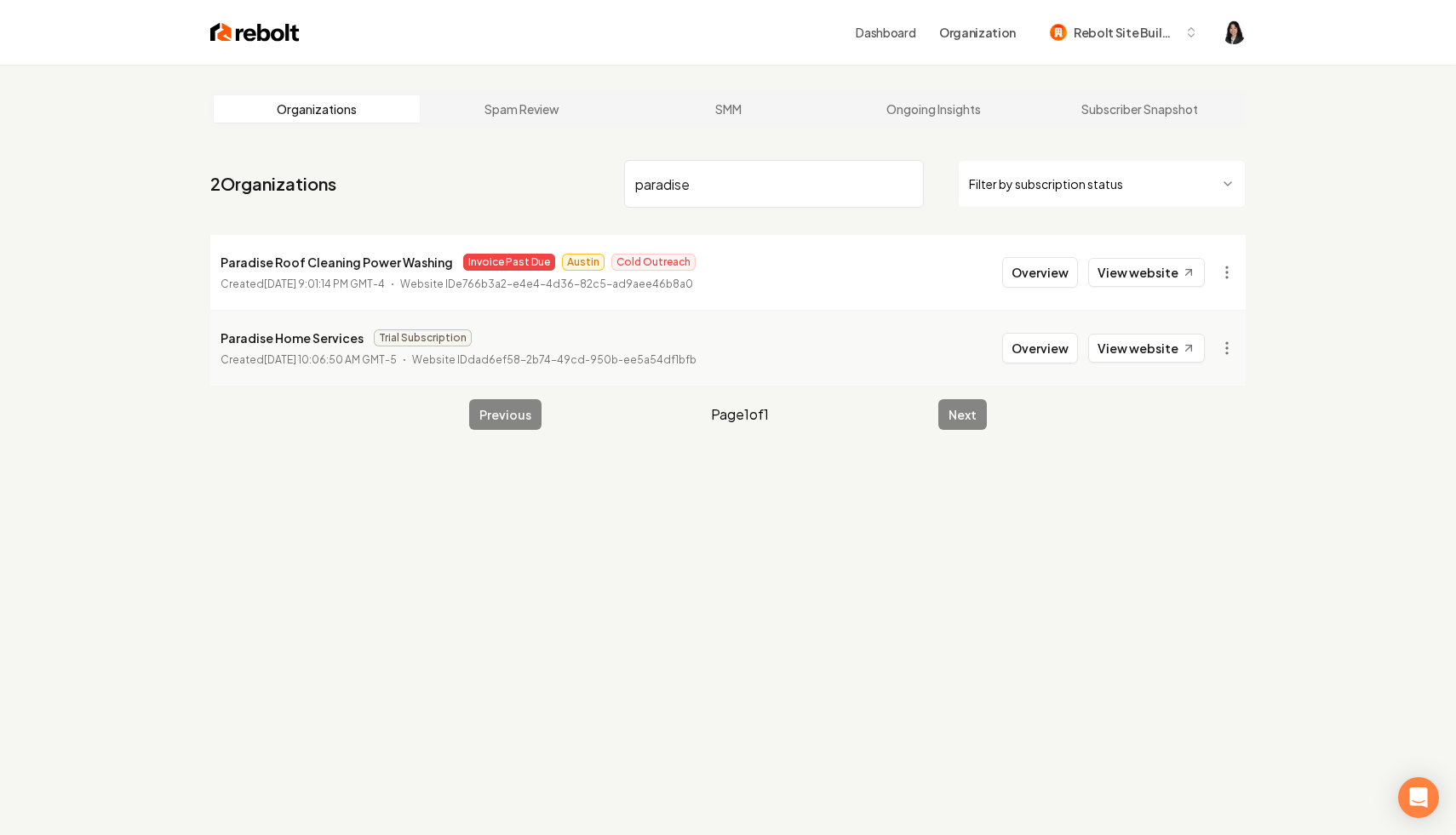
click at [670, 189] on input "paradise" at bounding box center [774, 184] width 299 height 48
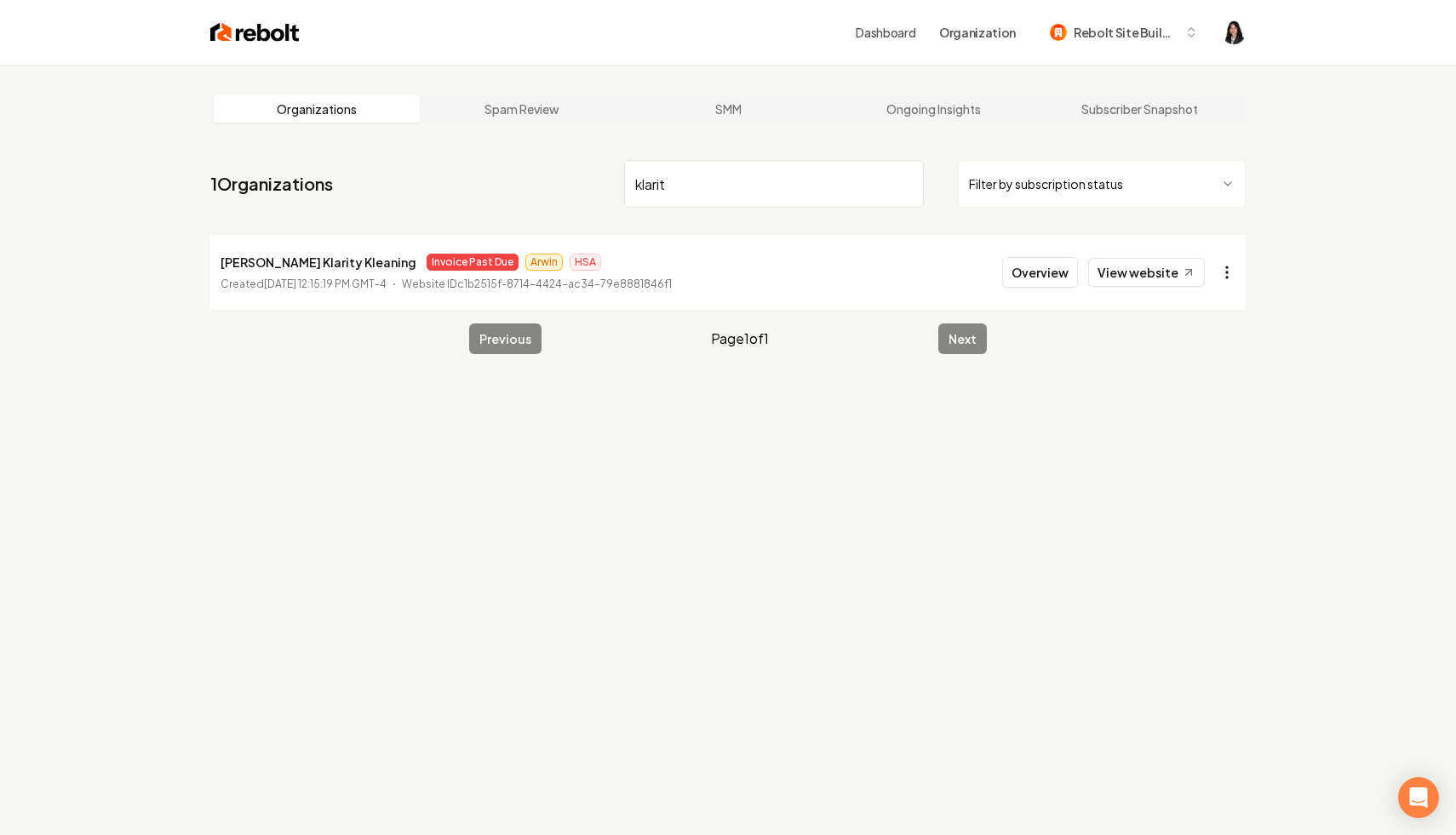
click at [1227, 278] on html "Dashboard Organization Rebolt Site Builder Organizations Spam Review SMM Ongoin…" at bounding box center [728, 417] width 1456 height 835
click at [1276, 501] on html "Dashboard Organization Rebolt Site Builder Organizations Spam Review SMM Ongoin…" at bounding box center [728, 417] width 1456 height 835
click at [661, 188] on input "klarit" at bounding box center [774, 184] width 299 height 48
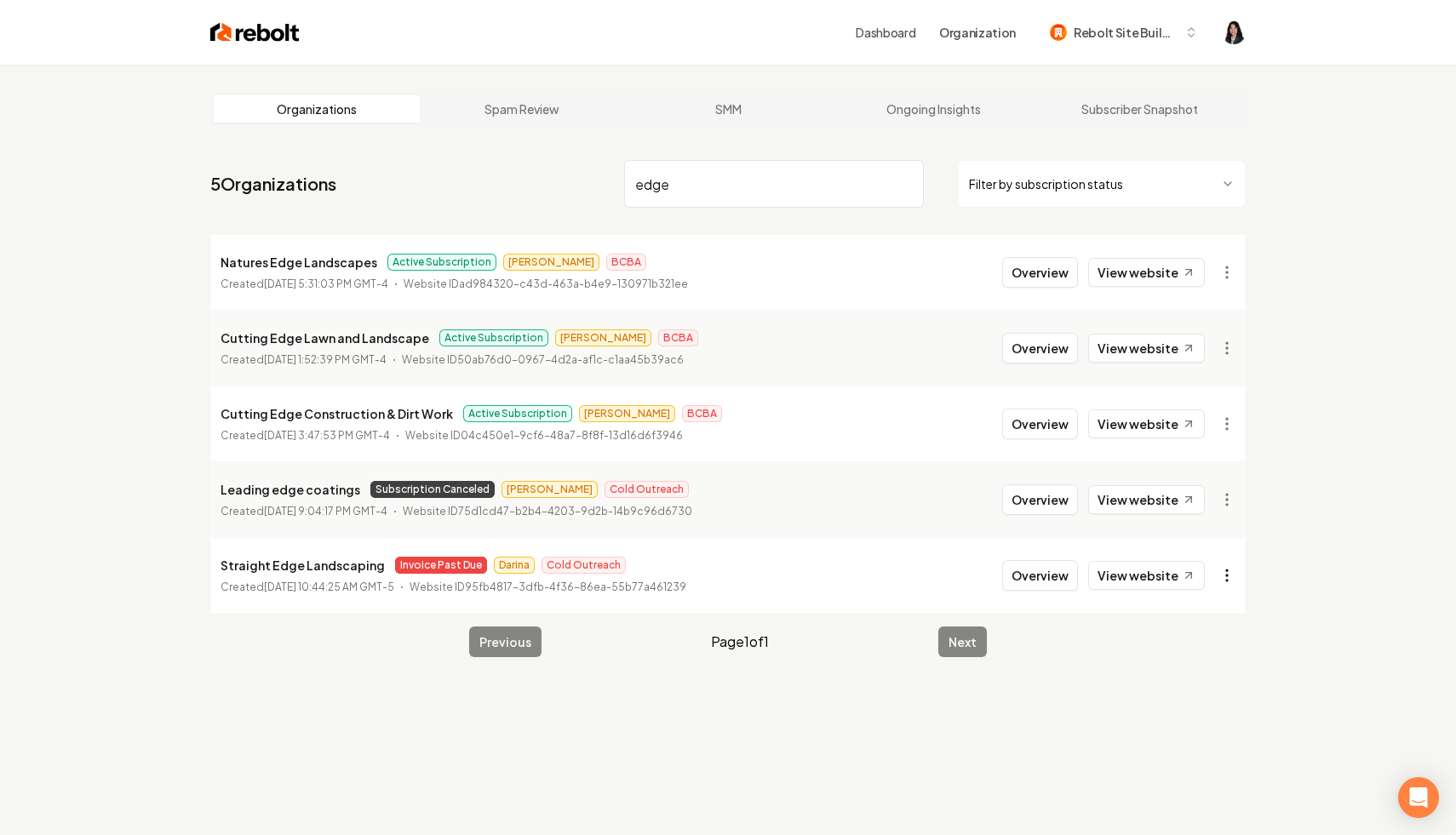
click at [1237, 574] on html "Dashboard Organization Rebolt Site Builder Organizations Spam Review SMM Ongoin…" at bounding box center [728, 417] width 1456 height 835
click at [1197, 474] on div "Disable Site" at bounding box center [1185, 474] width 108 height 27
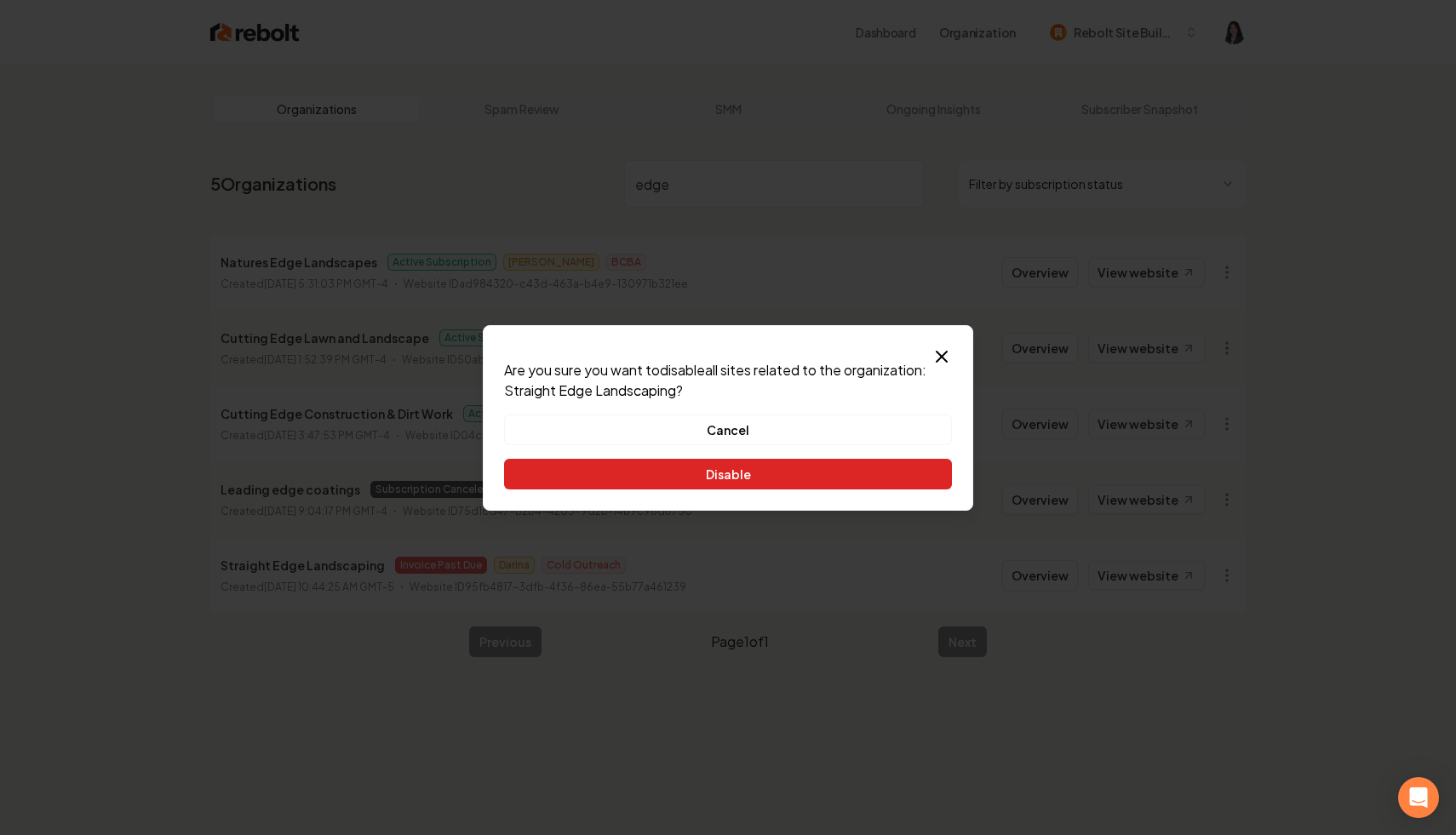
click at [884, 473] on button "Disable" at bounding box center [728, 474] width 448 height 31
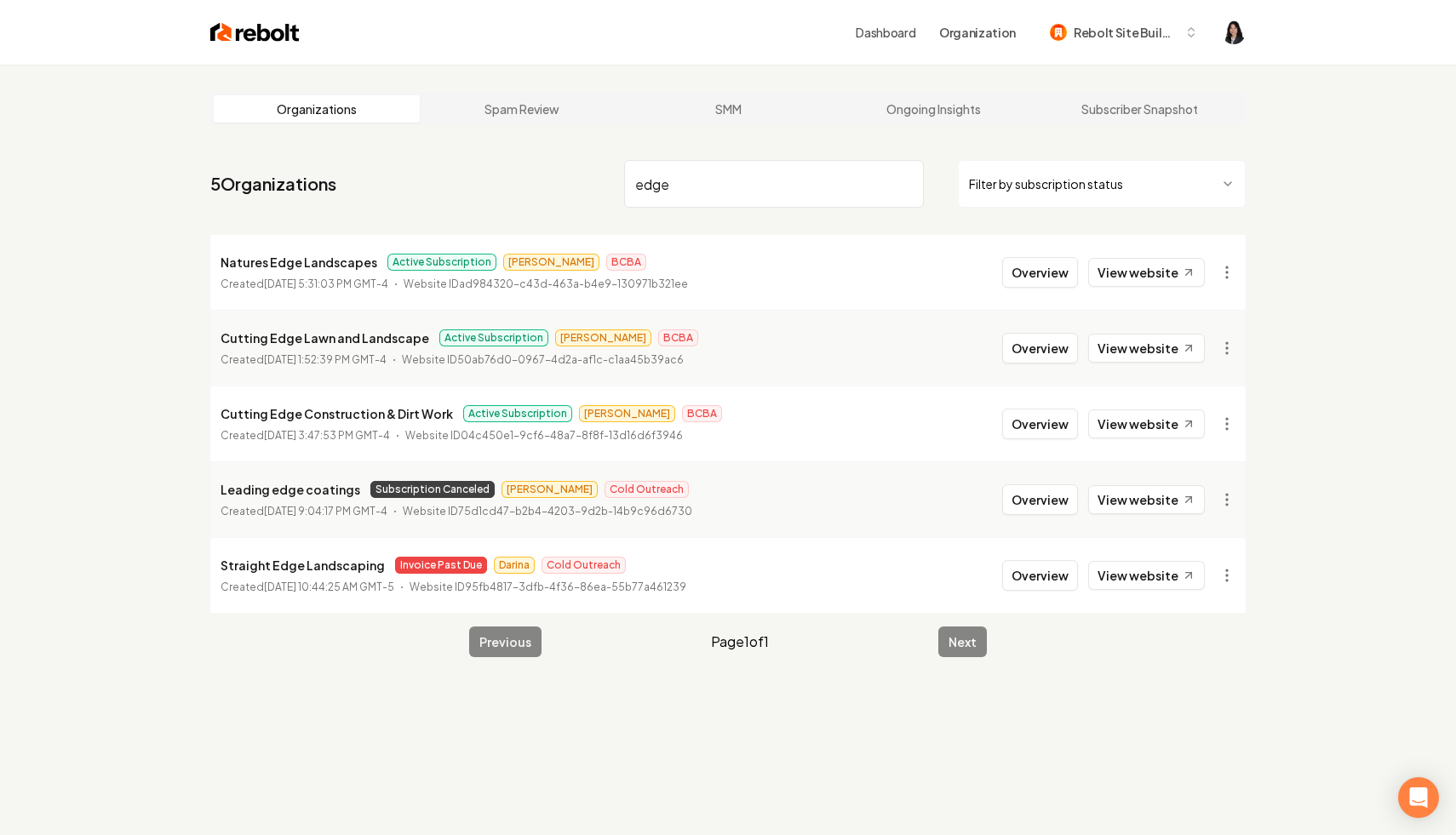
drag, startPoint x: 739, startPoint y: 177, endPoint x: 605, endPoint y: 169, distance: 134.2
click at [605, 169] on nav "5 Organizations edge Filter by subscription status" at bounding box center [728, 191] width 1035 height 75
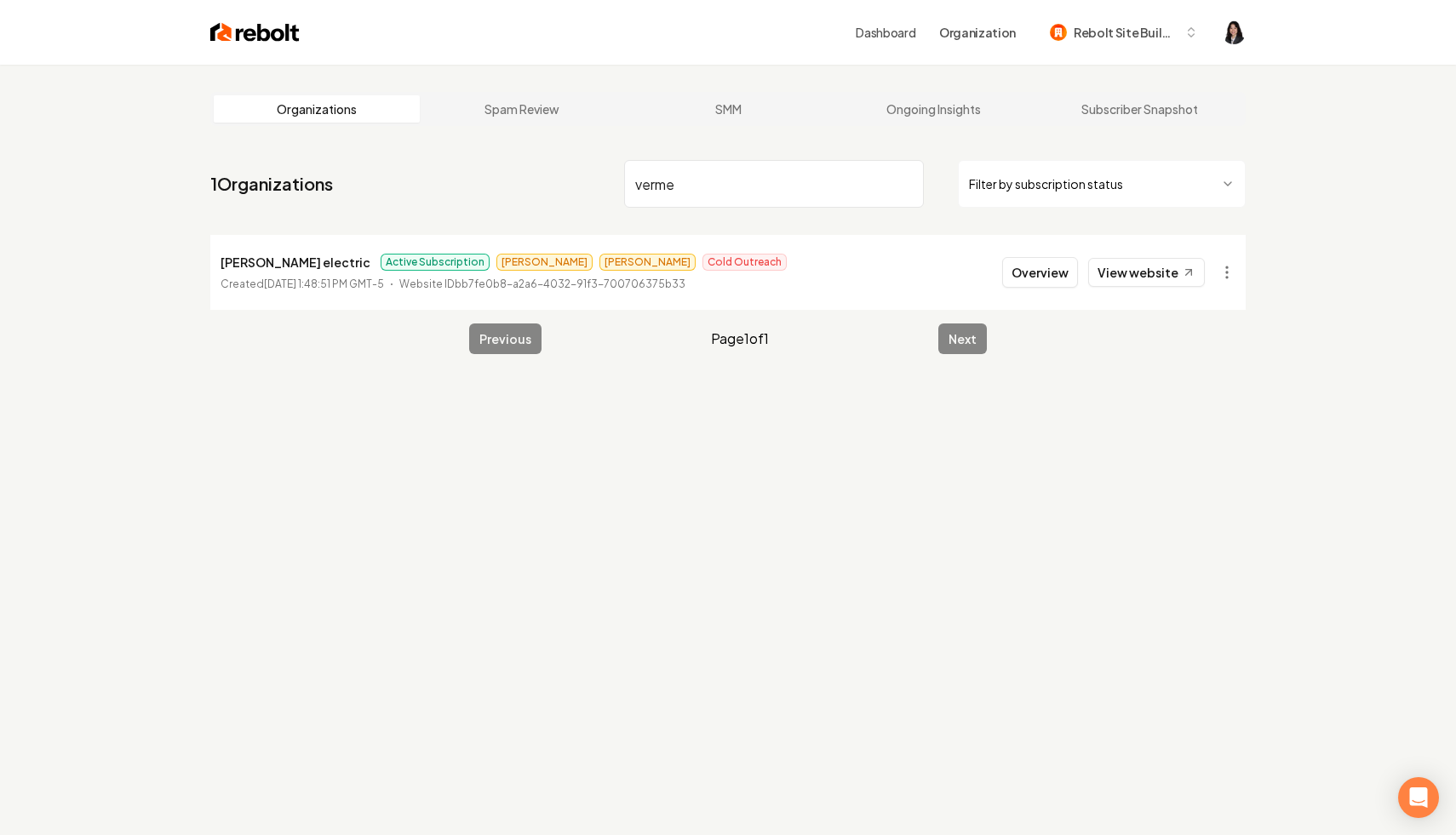
type input "verme"
click at [903, 181] on input "verme" at bounding box center [774, 184] width 299 height 48
click at [1077, 194] on html "Dashboard Organization Rebolt Site Builder Organizations Spam Review SMM Ongoin…" at bounding box center [728, 417] width 1456 height 835
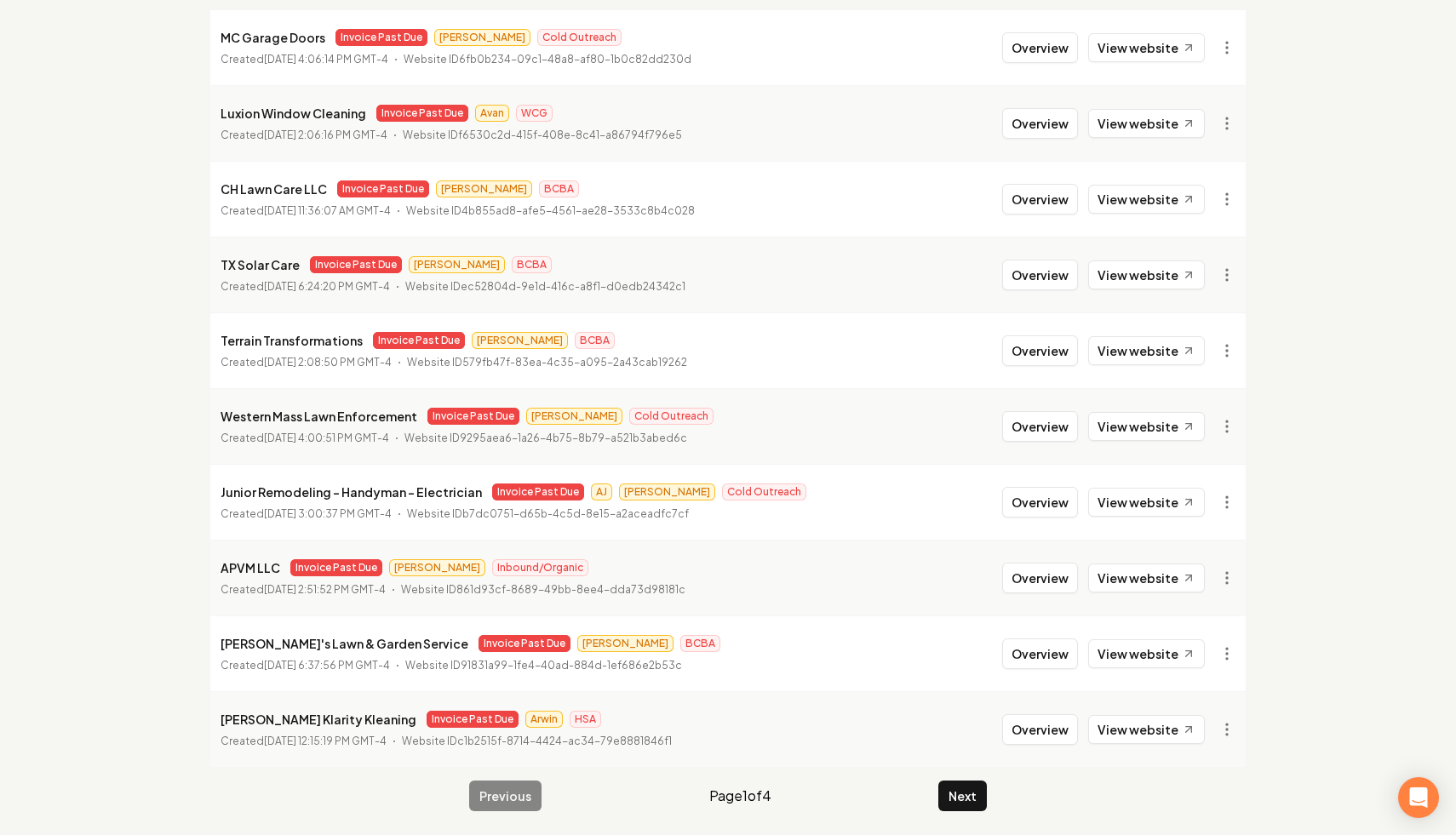
scroll to position [228, 0]
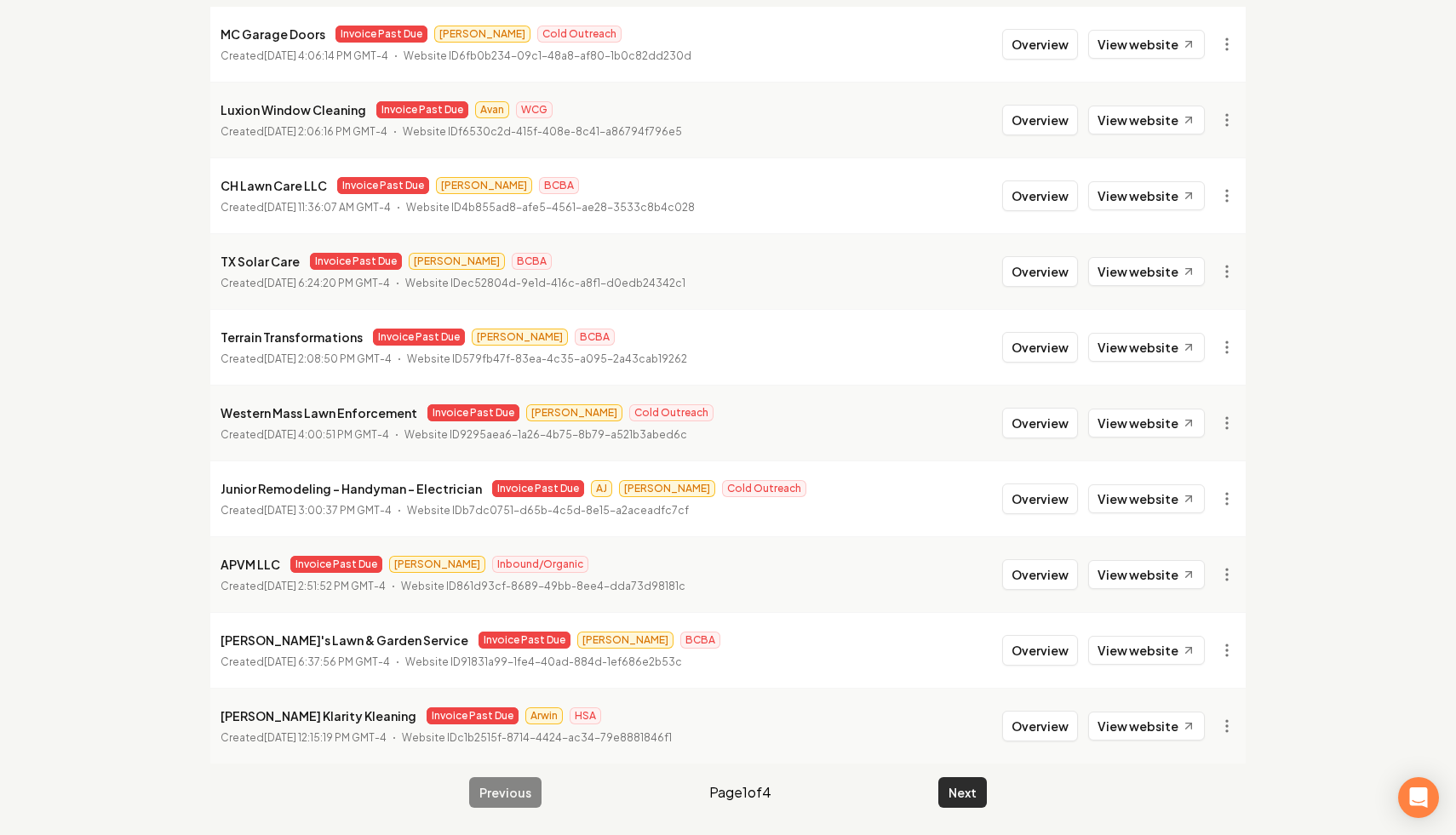
click at [955, 797] on button "Next" at bounding box center [963, 793] width 49 height 31
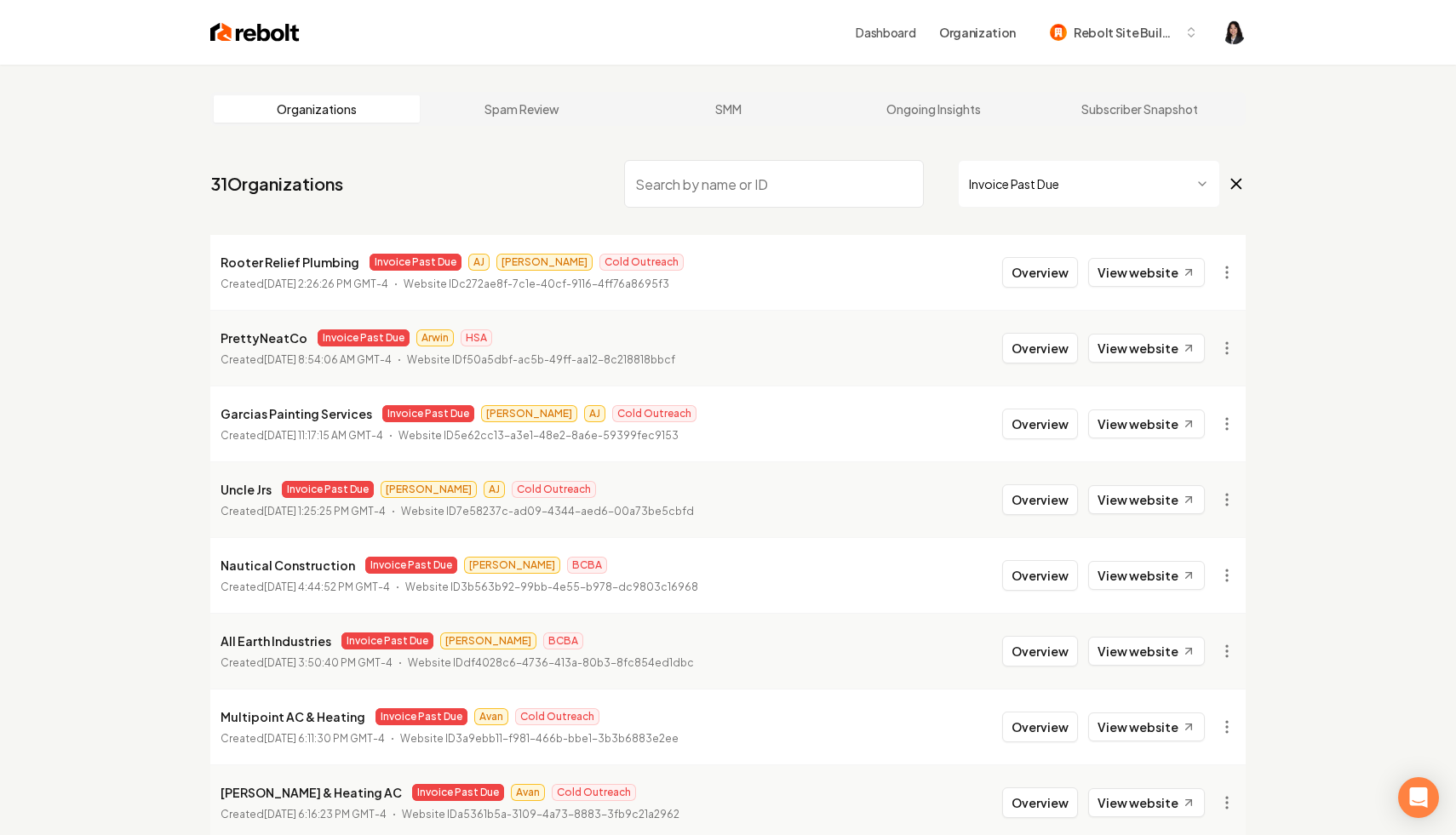
click at [713, 177] on input "search" at bounding box center [774, 184] width 299 height 48
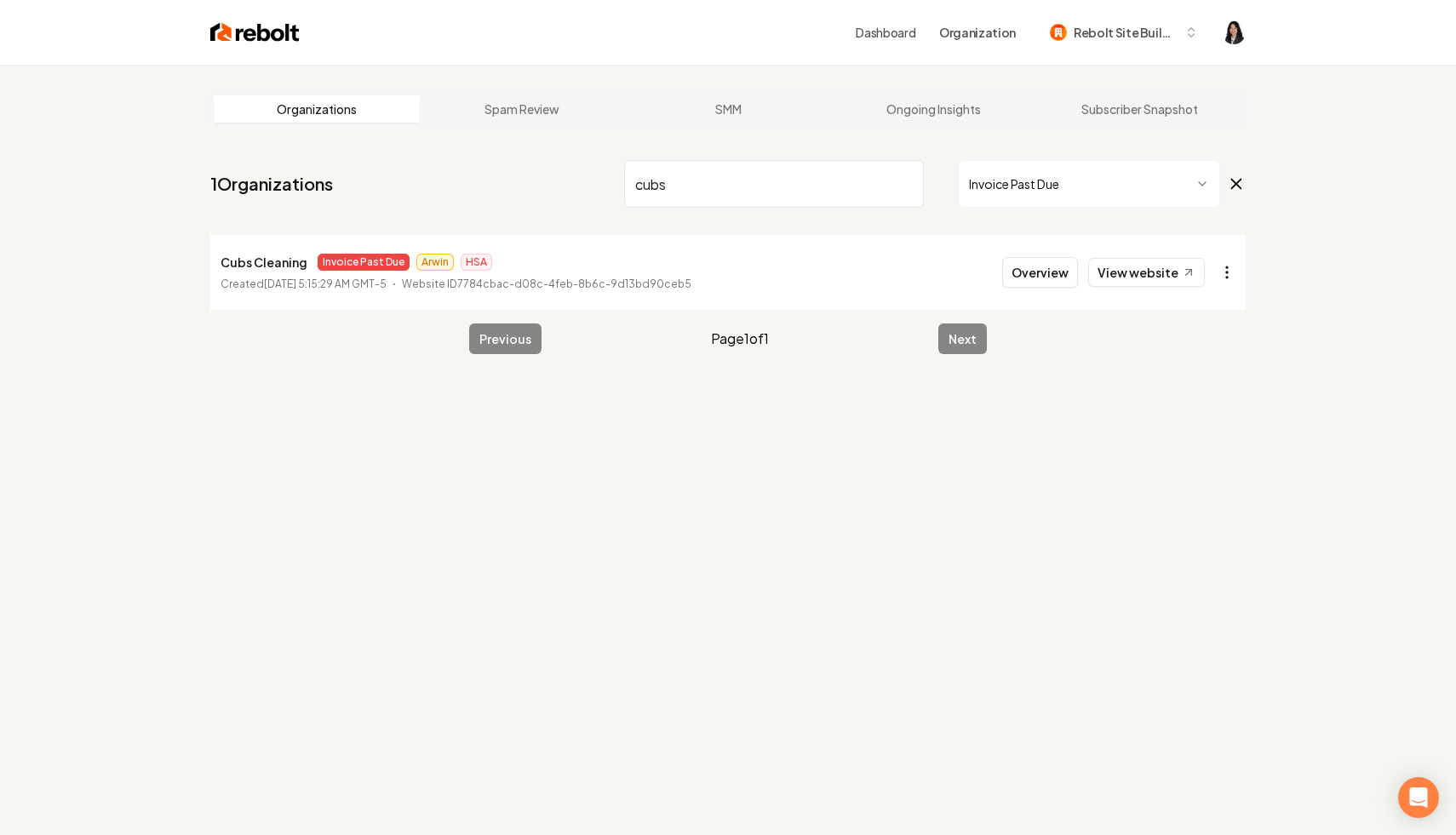
type input "cubs"
click at [1226, 267] on html "Dashboard Organization Rebolt Site Builder Organizations Spam Review SMM Ongoin…" at bounding box center [728, 417] width 1456 height 835
click at [1202, 409] on link "View in Stripe" at bounding box center [1185, 419] width 108 height 27
click at [905, 185] on input "cubs" at bounding box center [774, 184] width 299 height 48
click at [1216, 281] on html "Dashboard Organization Rebolt Site Builder Organizations Spam Review SMM Ongoin…" at bounding box center [728, 417] width 1456 height 835
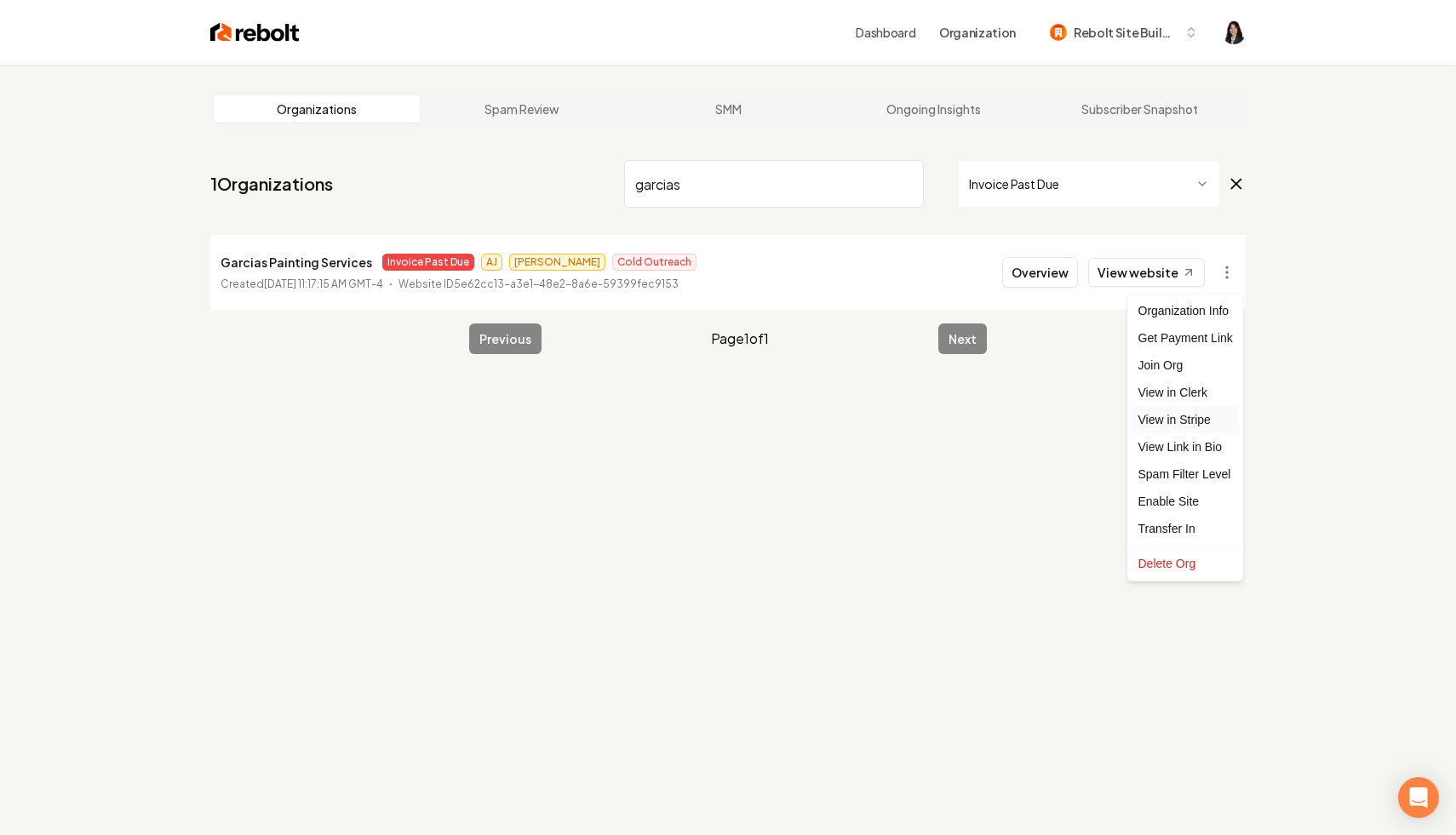
click at [1210, 416] on link "View in Stripe" at bounding box center [1185, 419] width 108 height 27
click at [662, 187] on input "garcias" at bounding box center [774, 184] width 299 height 48
click at [662, 186] on input "garcias" at bounding box center [774, 184] width 299 height 48
click at [1220, 271] on html "Dashboard Organization Rebolt Site Builder Organizations Spam Review SMM Ongoin…" at bounding box center [728, 417] width 1456 height 835
click at [1208, 418] on link "View in Stripe" at bounding box center [1185, 419] width 108 height 27
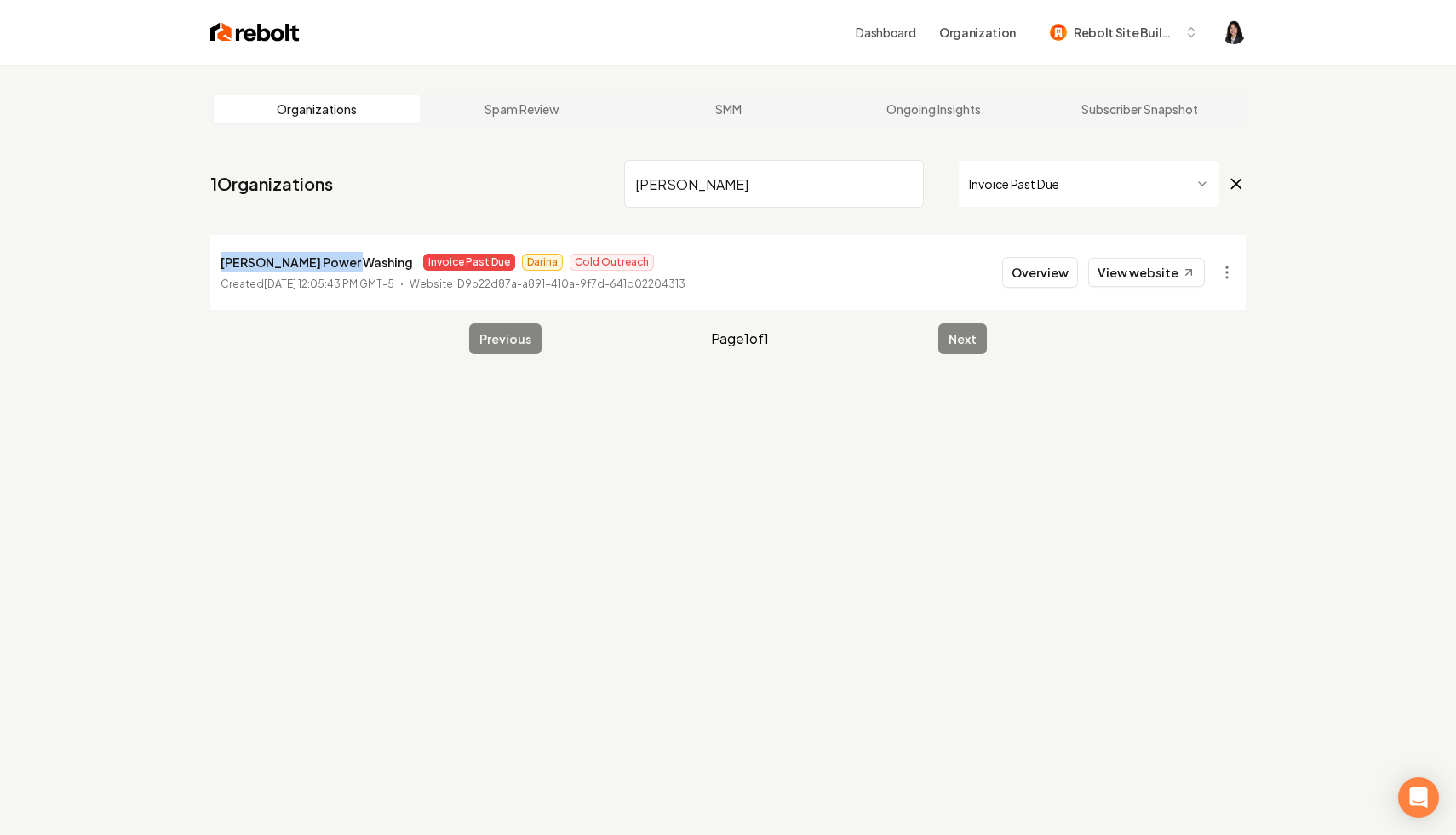
drag, startPoint x: 352, startPoint y: 267, endPoint x: 199, endPoint y: 259, distance: 153.2
click at [199, 259] on main "Organizations Spam Review SMM Ongoing Insights Subscriber Snapshot 1 Organizati…" at bounding box center [728, 223] width 1090 height 316
copy p "[PERSON_NAME] Power Washing"
click at [659, 188] on input "[PERSON_NAME]" at bounding box center [774, 184] width 299 height 48
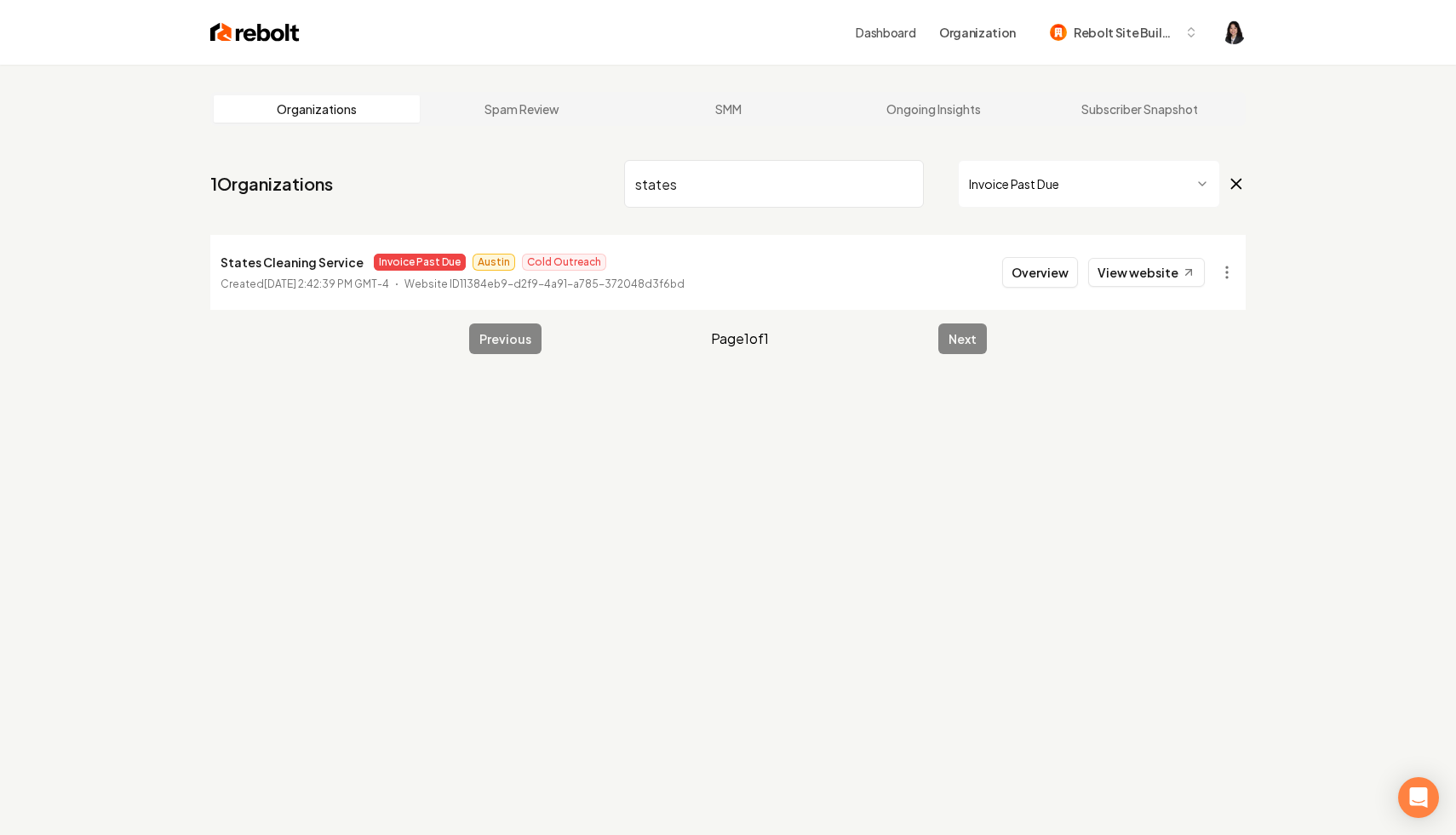
click at [659, 188] on input "states" at bounding box center [774, 184] width 299 height 48
click at [1224, 274] on html "Dashboard Organization Rebolt Site Builder Organizations Spam Review SMM Ongoin…" at bounding box center [728, 417] width 1456 height 835
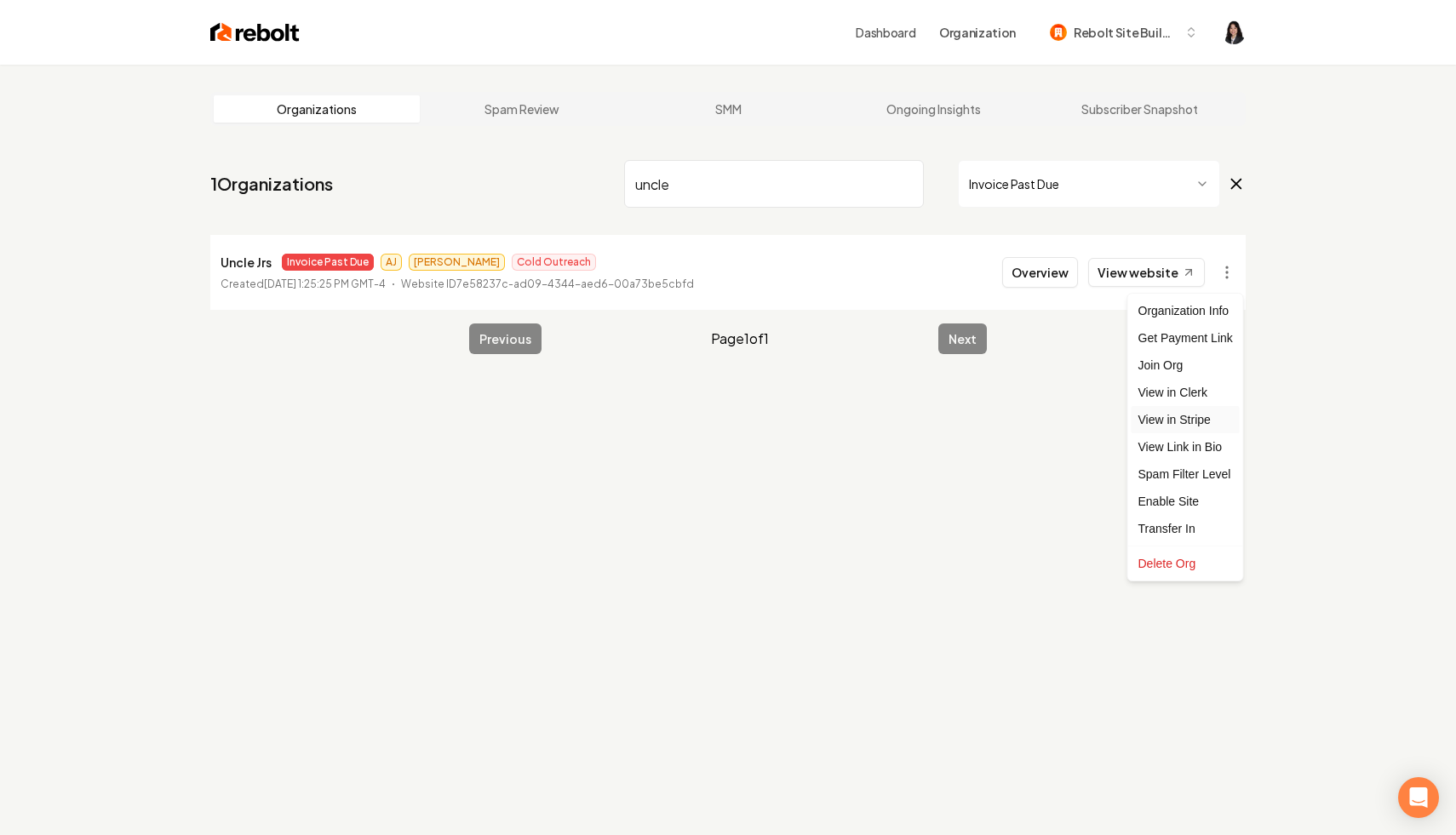
click at [1197, 428] on link "View in Stripe" at bounding box center [1185, 419] width 108 height 27
click at [672, 190] on input "uncle" at bounding box center [774, 184] width 299 height 48
click at [672, 189] on input "uncle" at bounding box center [774, 184] width 299 height 48
click at [658, 189] on input "uncle" at bounding box center [774, 184] width 299 height 48
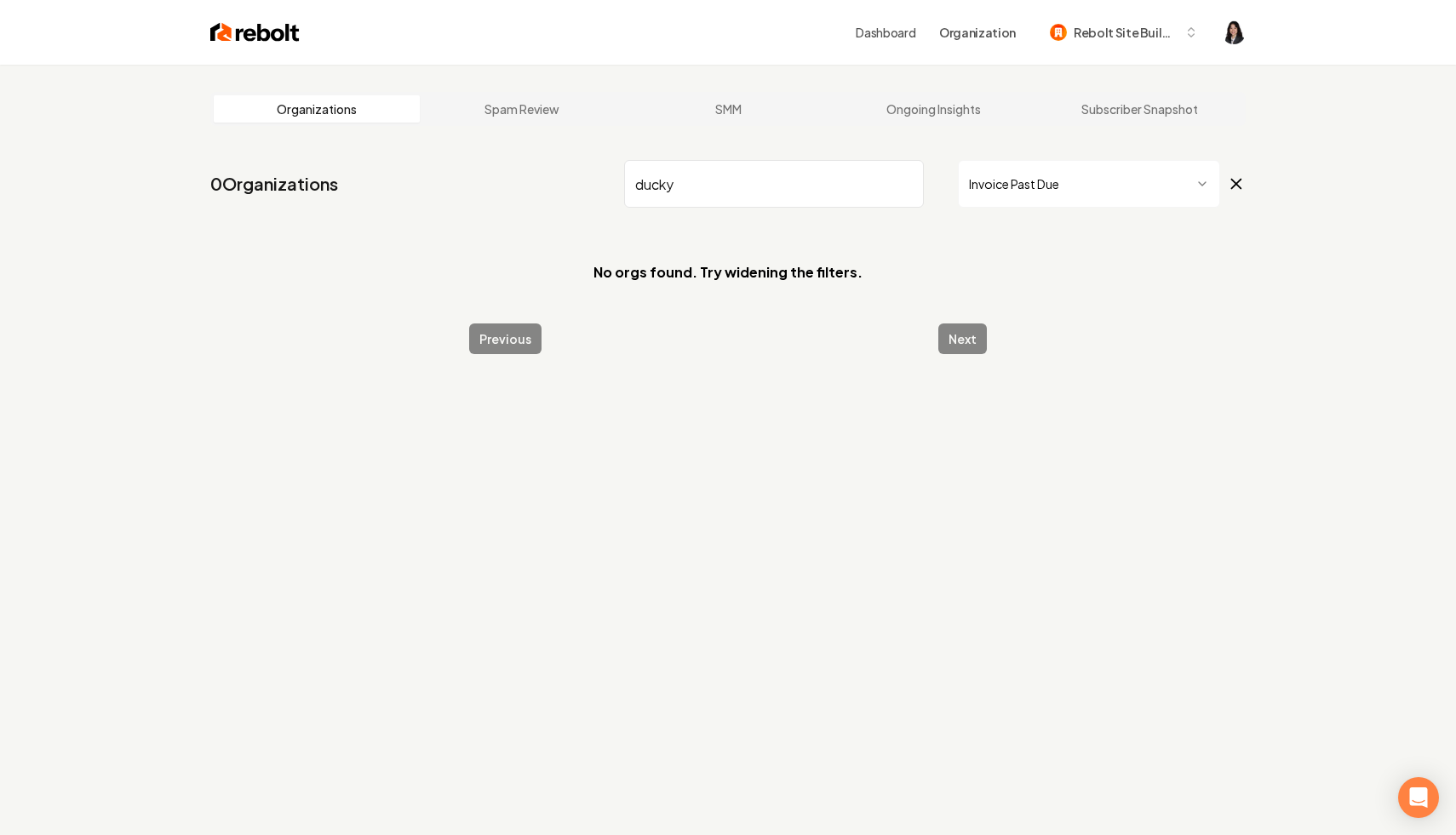
click at [641, 183] on input "ducky" at bounding box center [774, 184] width 299 height 48
click at [1238, 185] on icon at bounding box center [1237, 185] width 9 height 9
click at [776, 192] on input "cmt" at bounding box center [774, 184] width 299 height 48
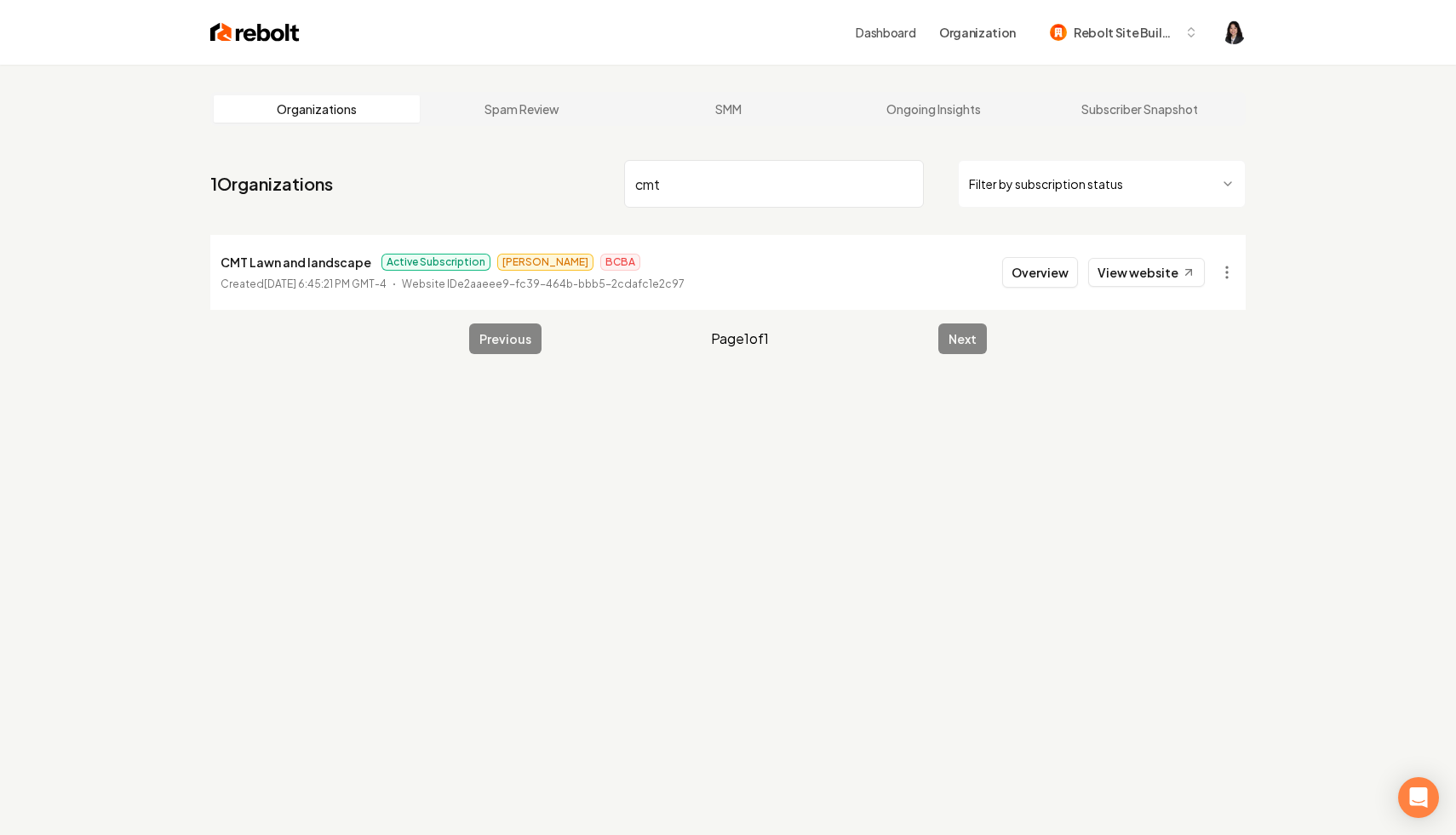
drag, startPoint x: 761, startPoint y: 185, endPoint x: 610, endPoint y: 157, distance: 153.6
click at [610, 157] on nav "1 Organizations cmt Filter by subscription status" at bounding box center [728, 191] width 1035 height 75
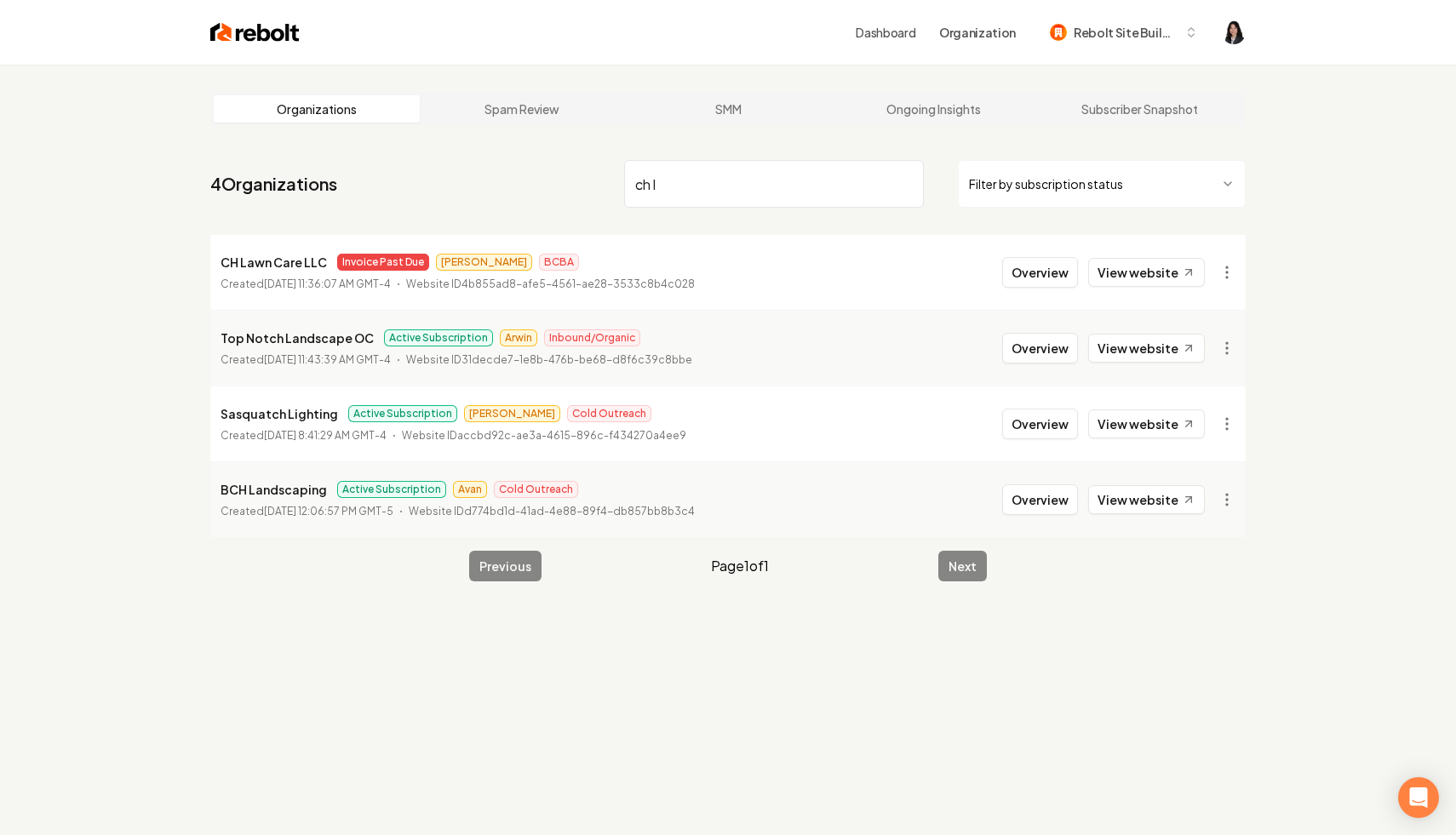
drag, startPoint x: 689, startPoint y: 192, endPoint x: 614, endPoint y: 174, distance: 77.1
click at [614, 174] on nav "4 Organizations ch l Filter by subscription status" at bounding box center [728, 191] width 1035 height 75
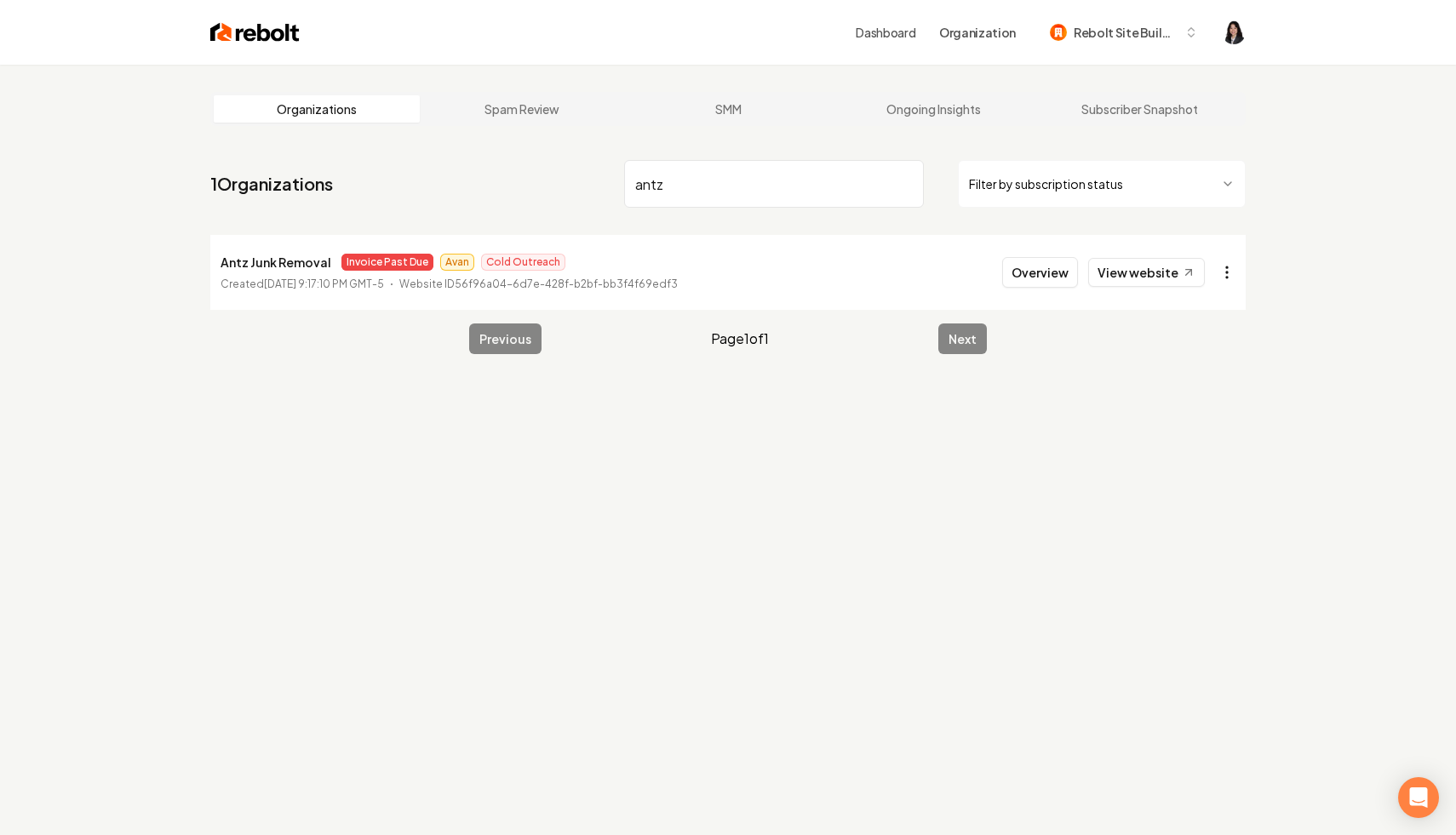
click at [1232, 276] on html "Dashboard Organization Rebolt Site Builder Organizations Spam Review SMM Ongoin…" at bounding box center [728, 417] width 1456 height 835
click at [1213, 426] on link "View in Stripe" at bounding box center [1185, 419] width 108 height 27
drag, startPoint x: 744, startPoint y: 184, endPoint x: 687, endPoint y: 174, distance: 57.9
click at [687, 174] on input "antz" at bounding box center [774, 184] width 299 height 48
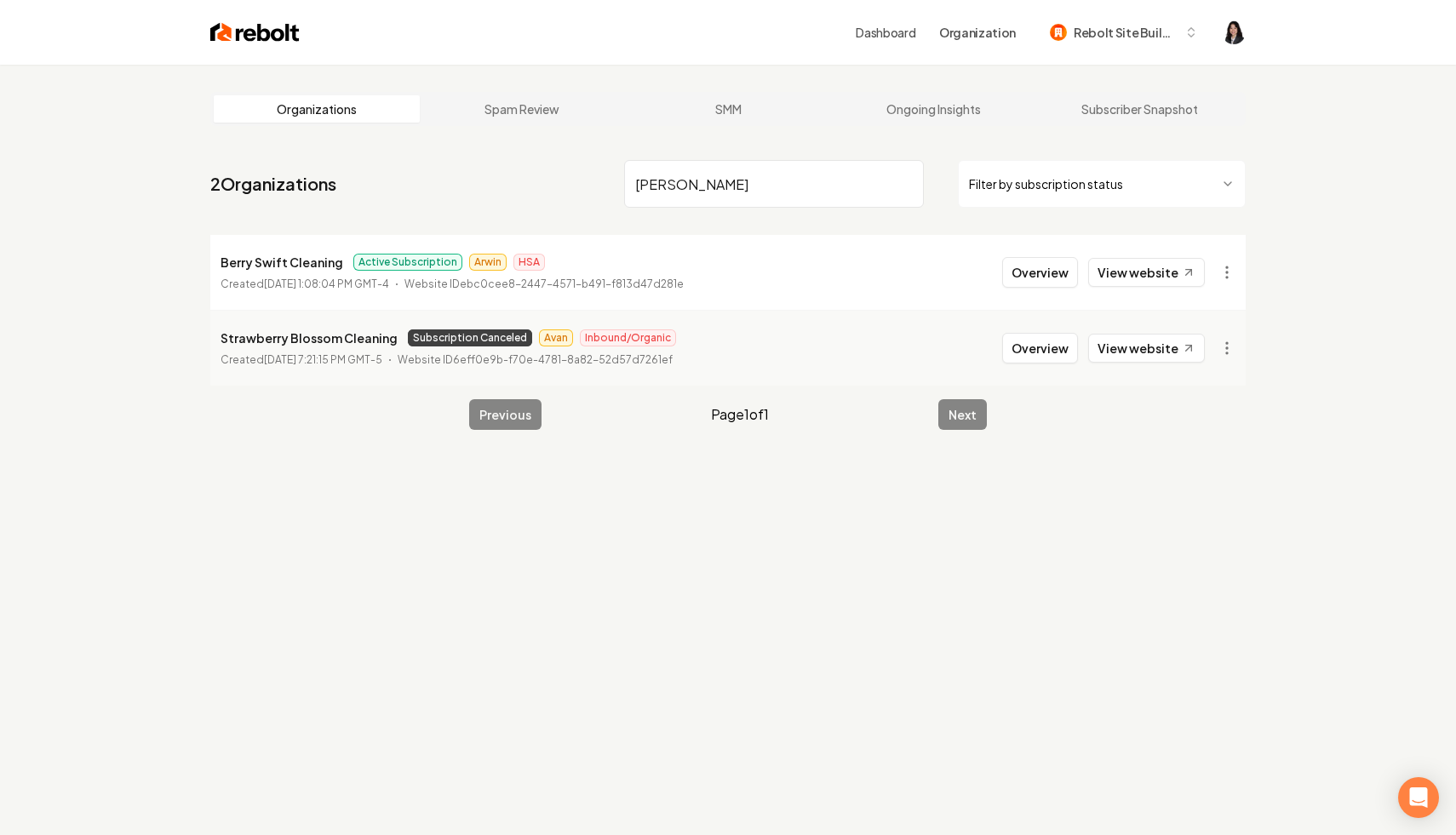
drag, startPoint x: 678, startPoint y: 188, endPoint x: 641, endPoint y: 185, distance: 37.1
click at [641, 185] on input "[PERSON_NAME]" at bounding box center [774, 184] width 299 height 48
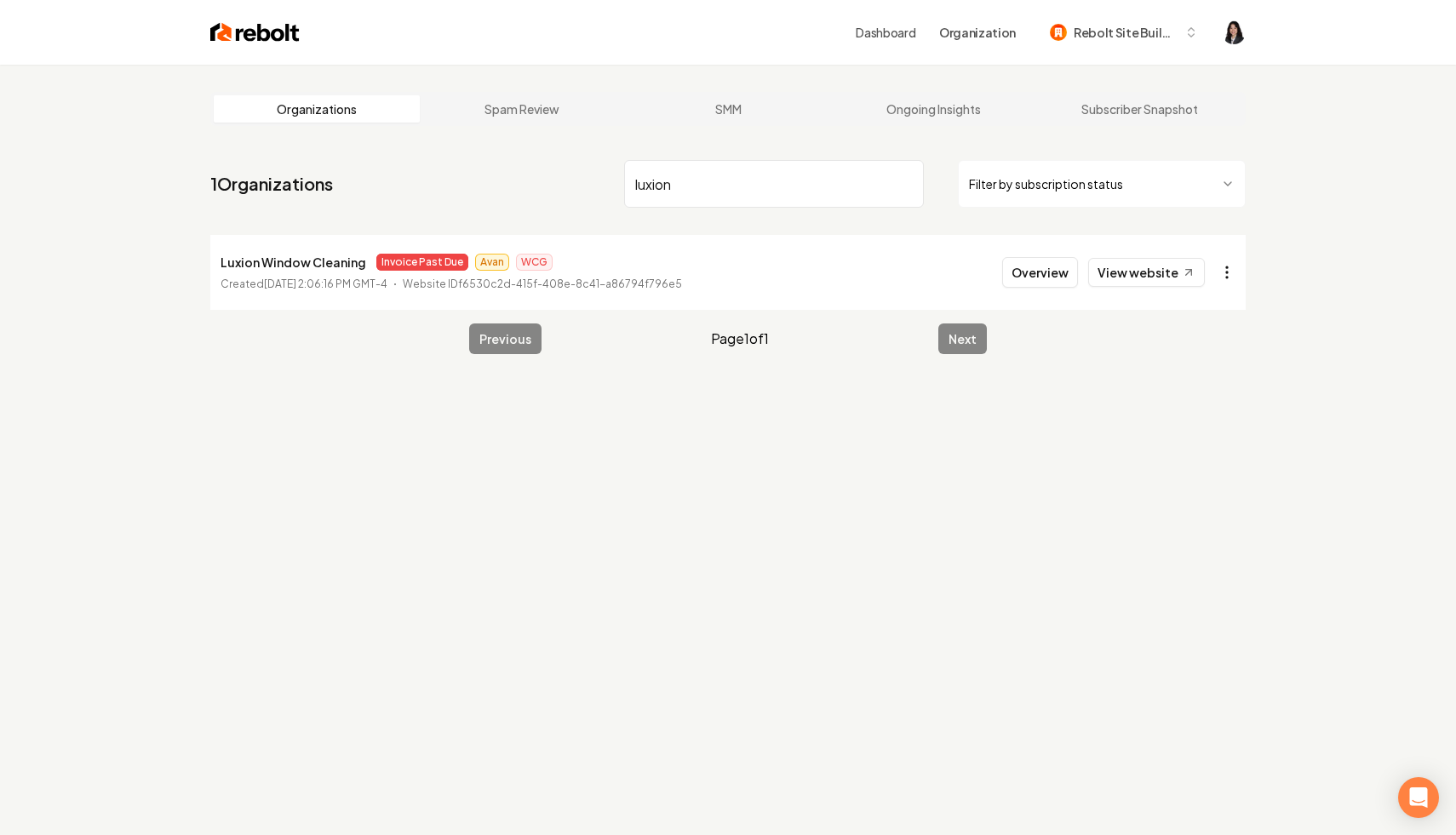
click at [1240, 278] on html "Dashboard Organization Rebolt Site Builder Organizations Spam Review SMM Ongoin…" at bounding box center [728, 417] width 1456 height 835
click at [1207, 426] on link "View in Stripe" at bounding box center [1185, 419] width 108 height 27
click at [659, 190] on input "luxion" at bounding box center [774, 184] width 299 height 48
click at [1221, 270] on html "Dashboard Organization Rebolt Site Builder Organizations Spam Review SMM Ongoin…" at bounding box center [728, 417] width 1456 height 835
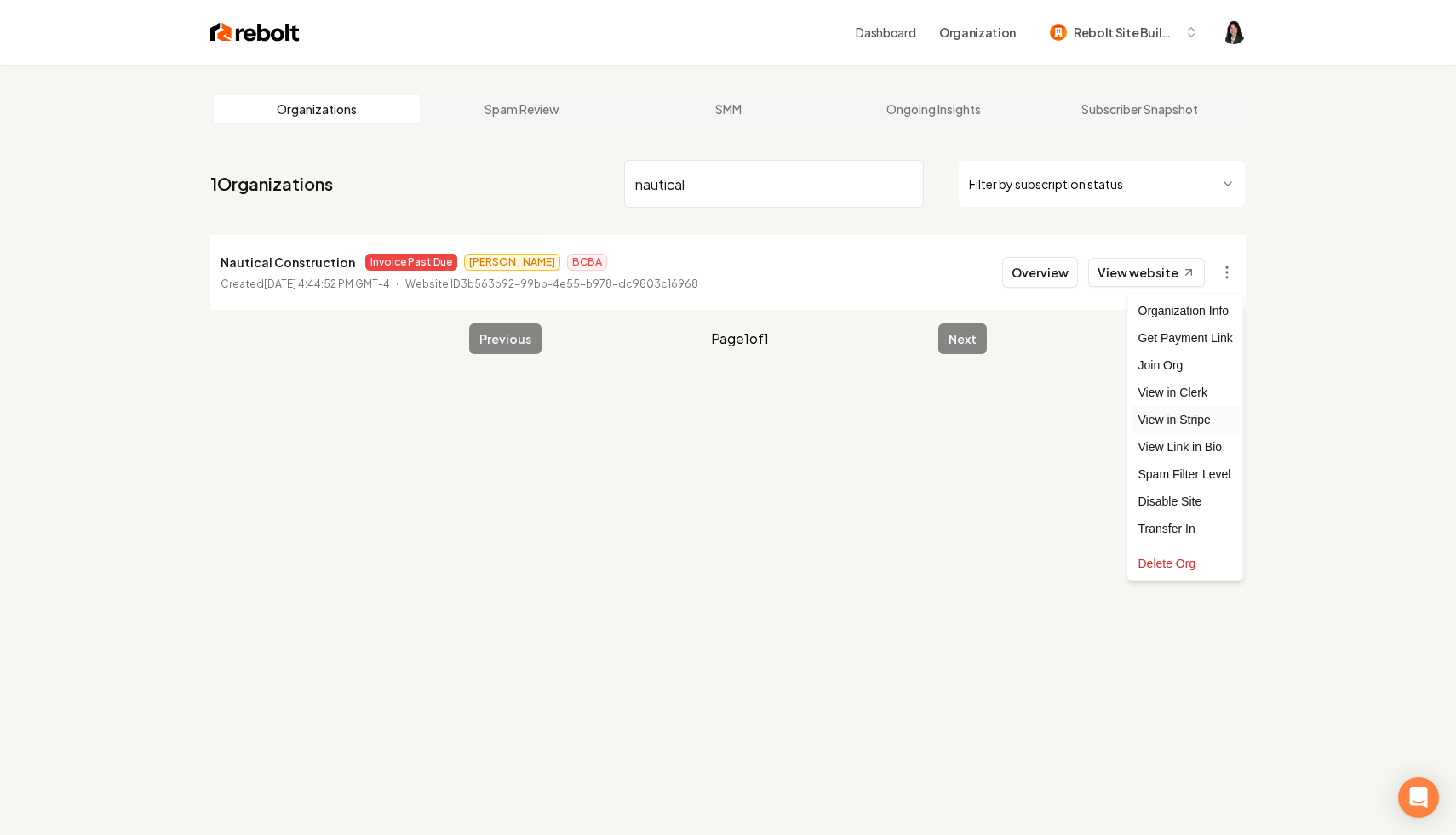
click at [1203, 415] on link "View in Stripe" at bounding box center [1185, 419] width 108 height 27
drag, startPoint x: 713, startPoint y: 189, endPoint x: 621, endPoint y: 185, distance: 92.1
click at [621, 185] on nav "1 Organizations nautical Filter by subscription status" at bounding box center [728, 191] width 1035 height 75
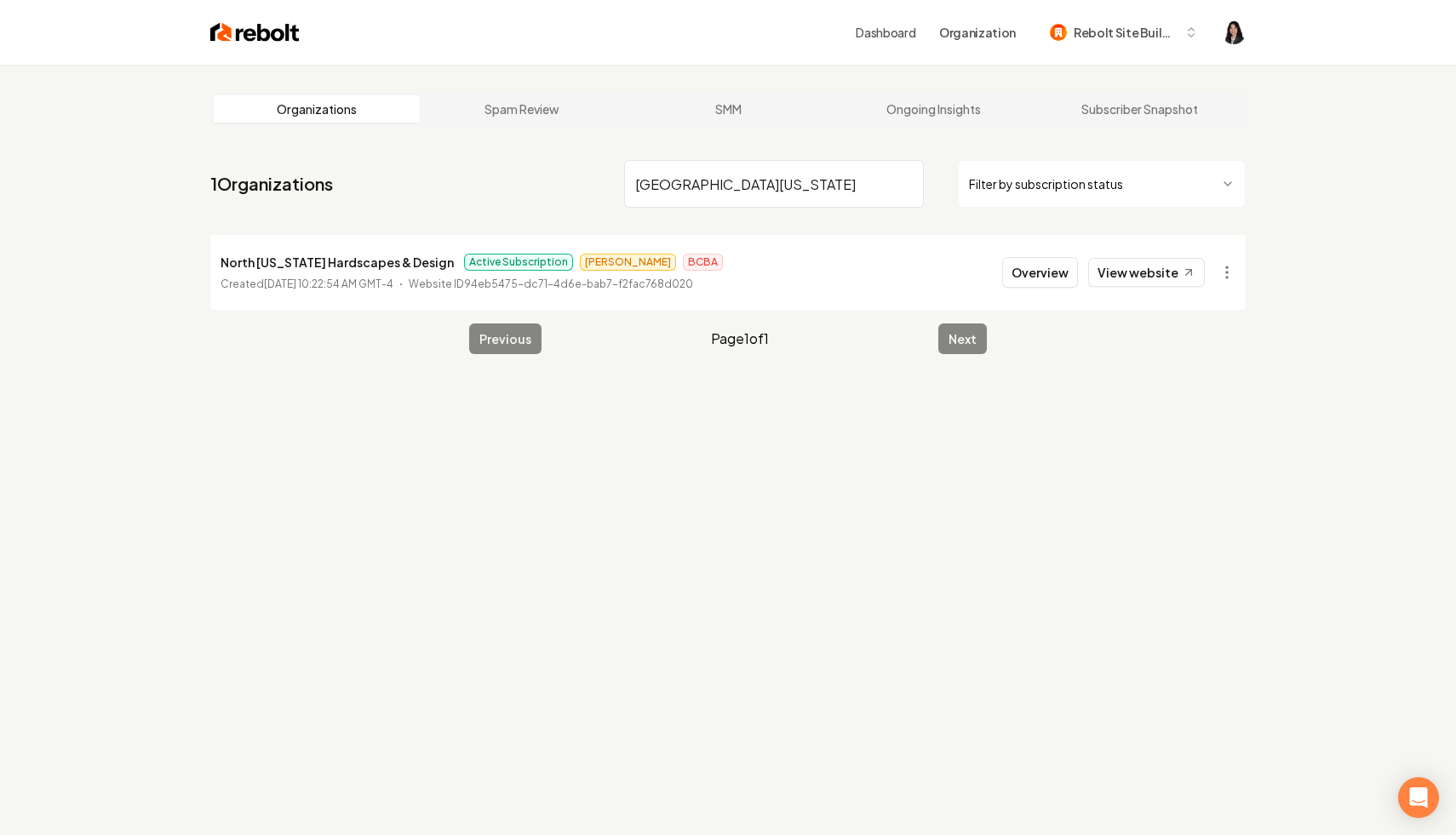
type input "[GEOGRAPHIC_DATA][US_STATE]"
click at [909, 182] on input "[GEOGRAPHIC_DATA][US_STATE]" at bounding box center [774, 184] width 299 height 48
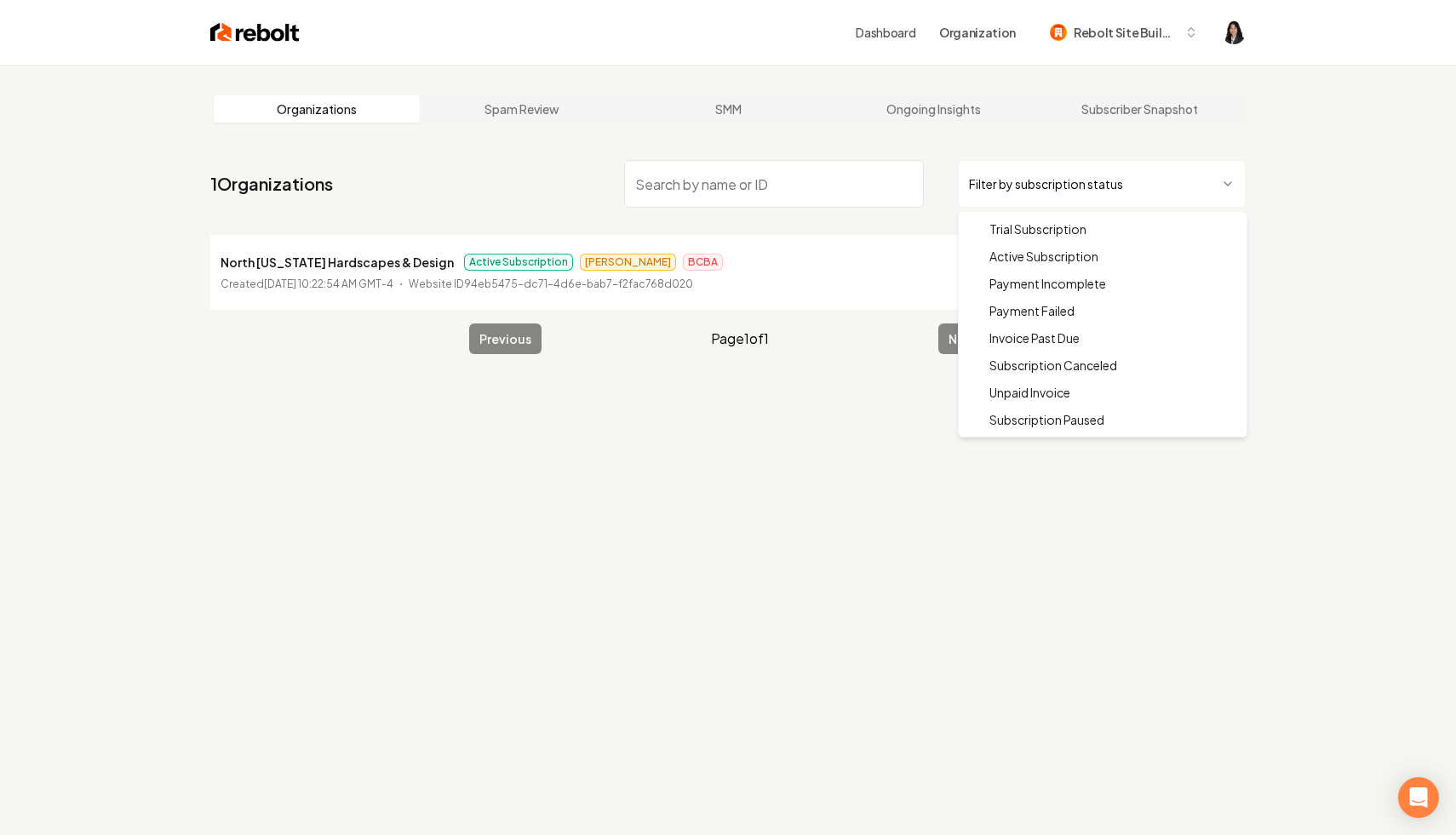
click at [1093, 177] on html "Dashboard Organization Rebolt Site Builder Organizations Spam Review SMM Ongoin…" at bounding box center [728, 417] width 1456 height 835
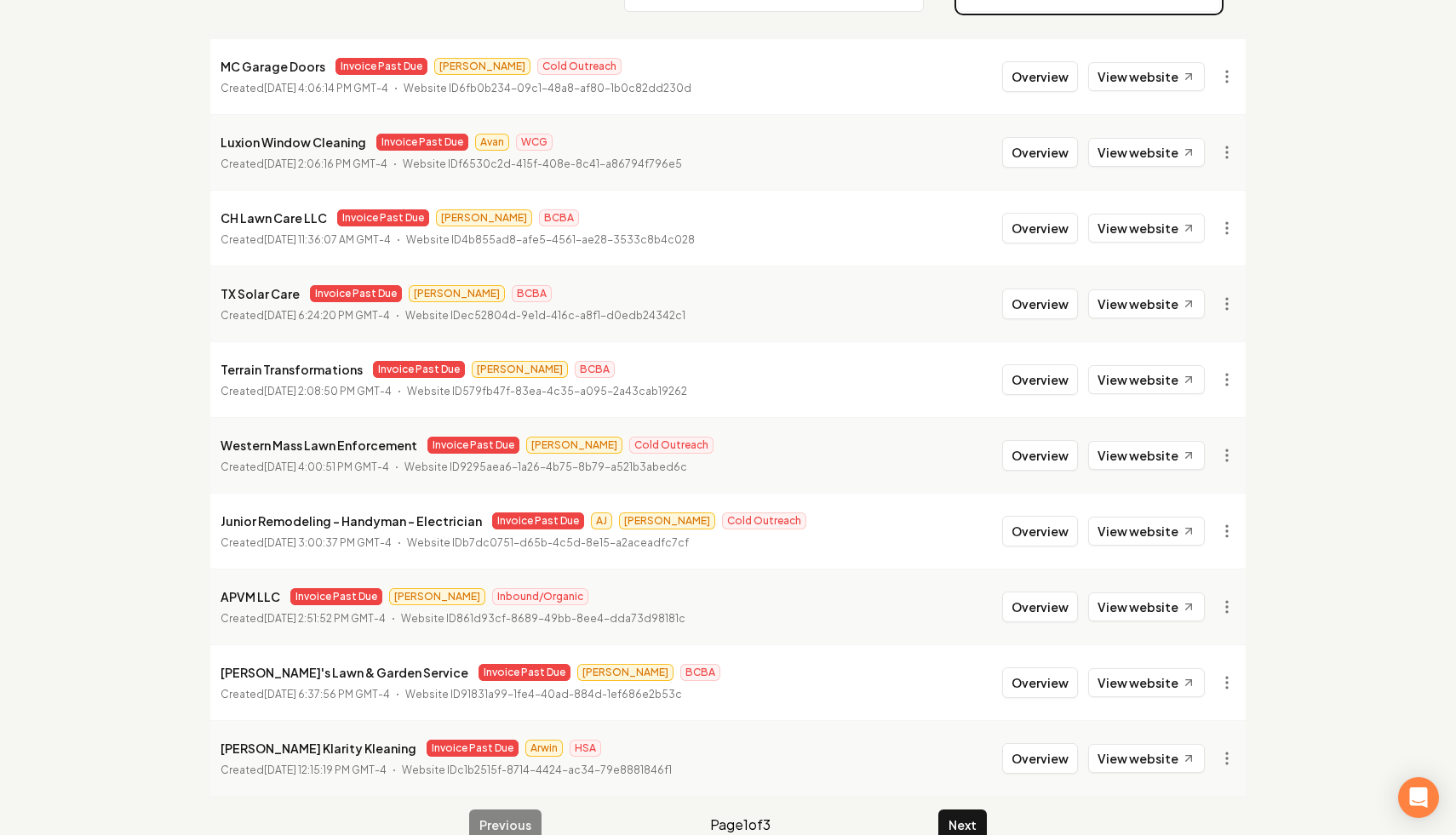
scroll to position [228, 0]
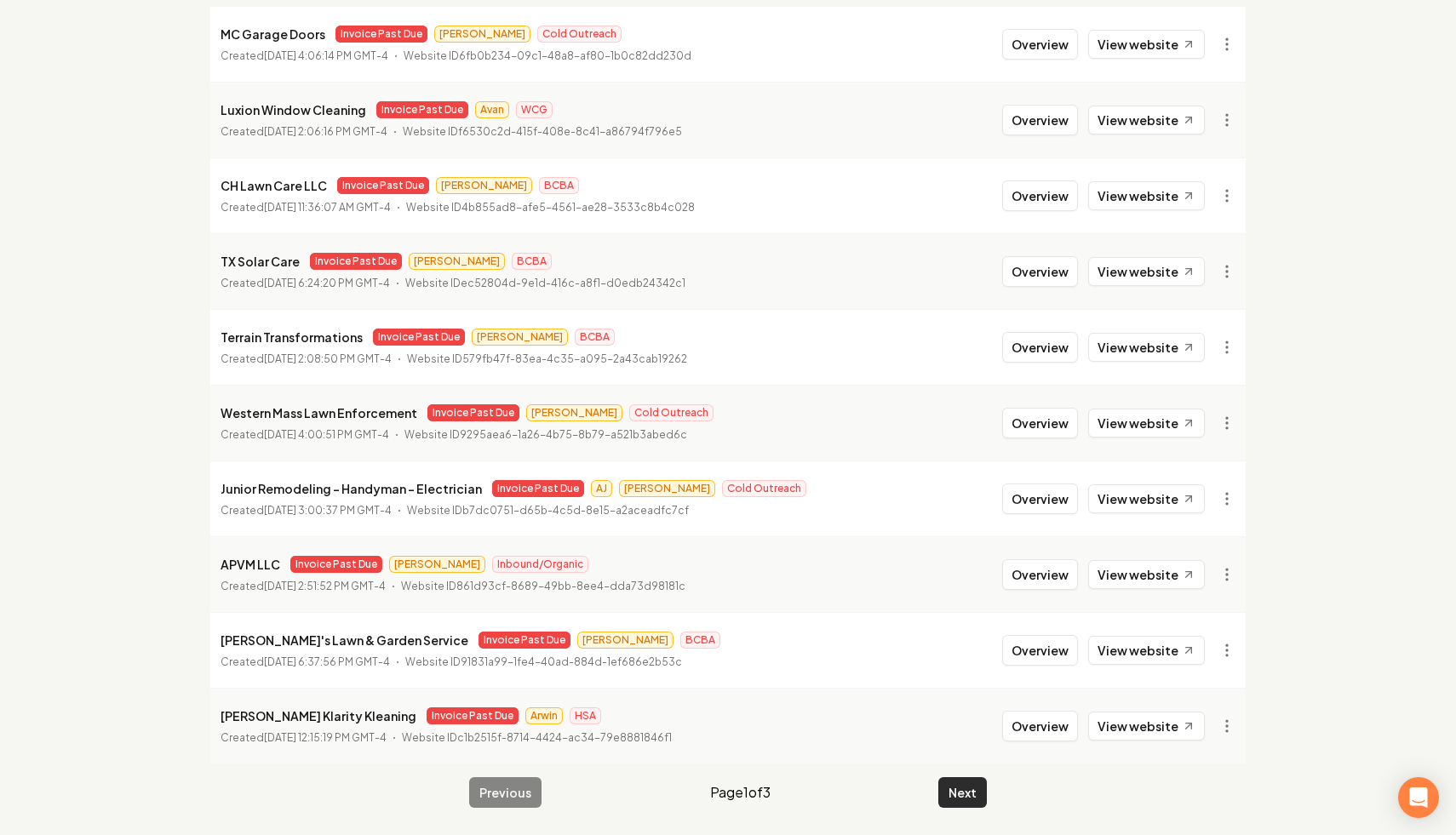
click at [969, 793] on button "Next" at bounding box center [963, 793] width 49 height 31
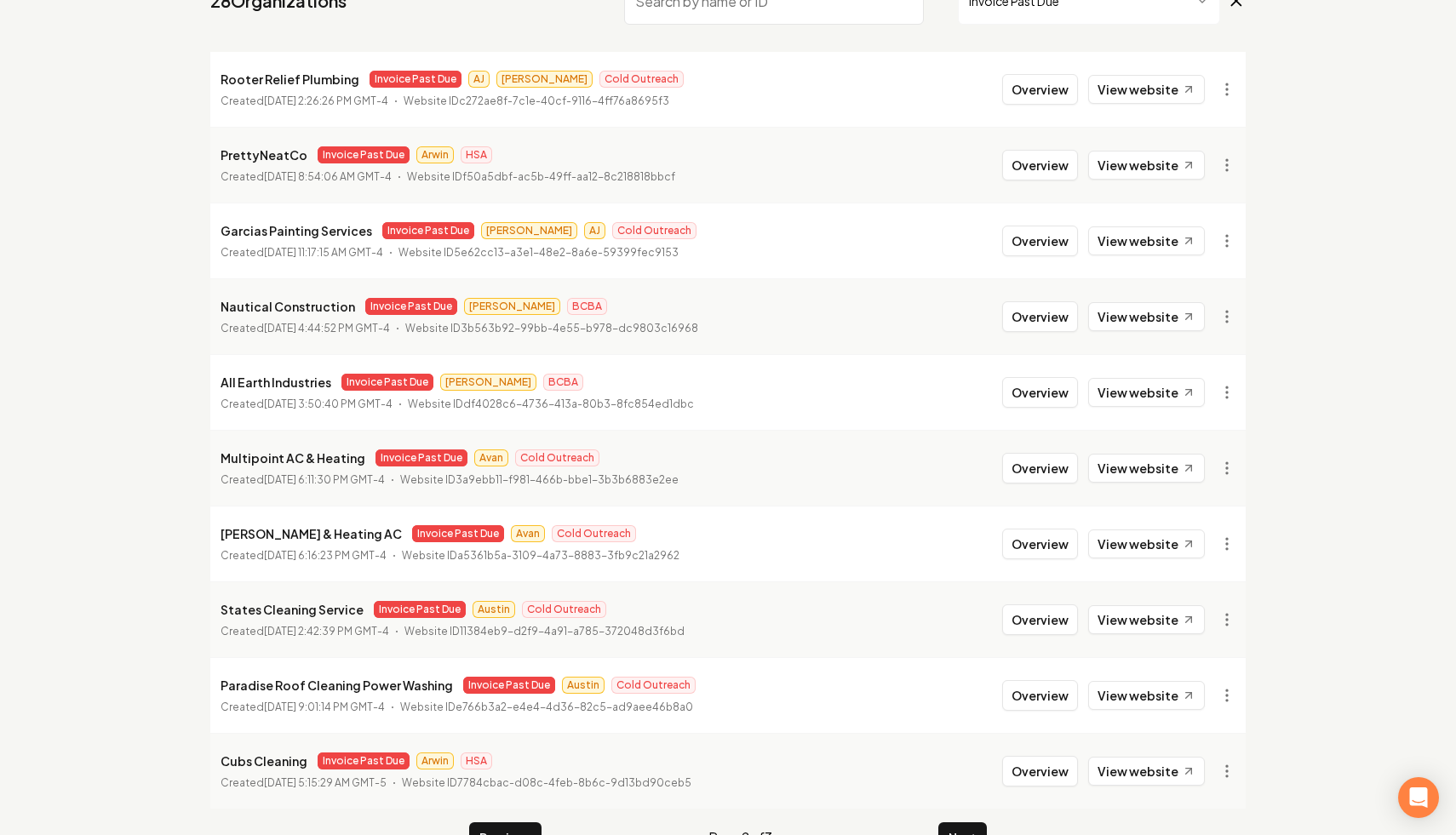
scroll to position [228, 0]
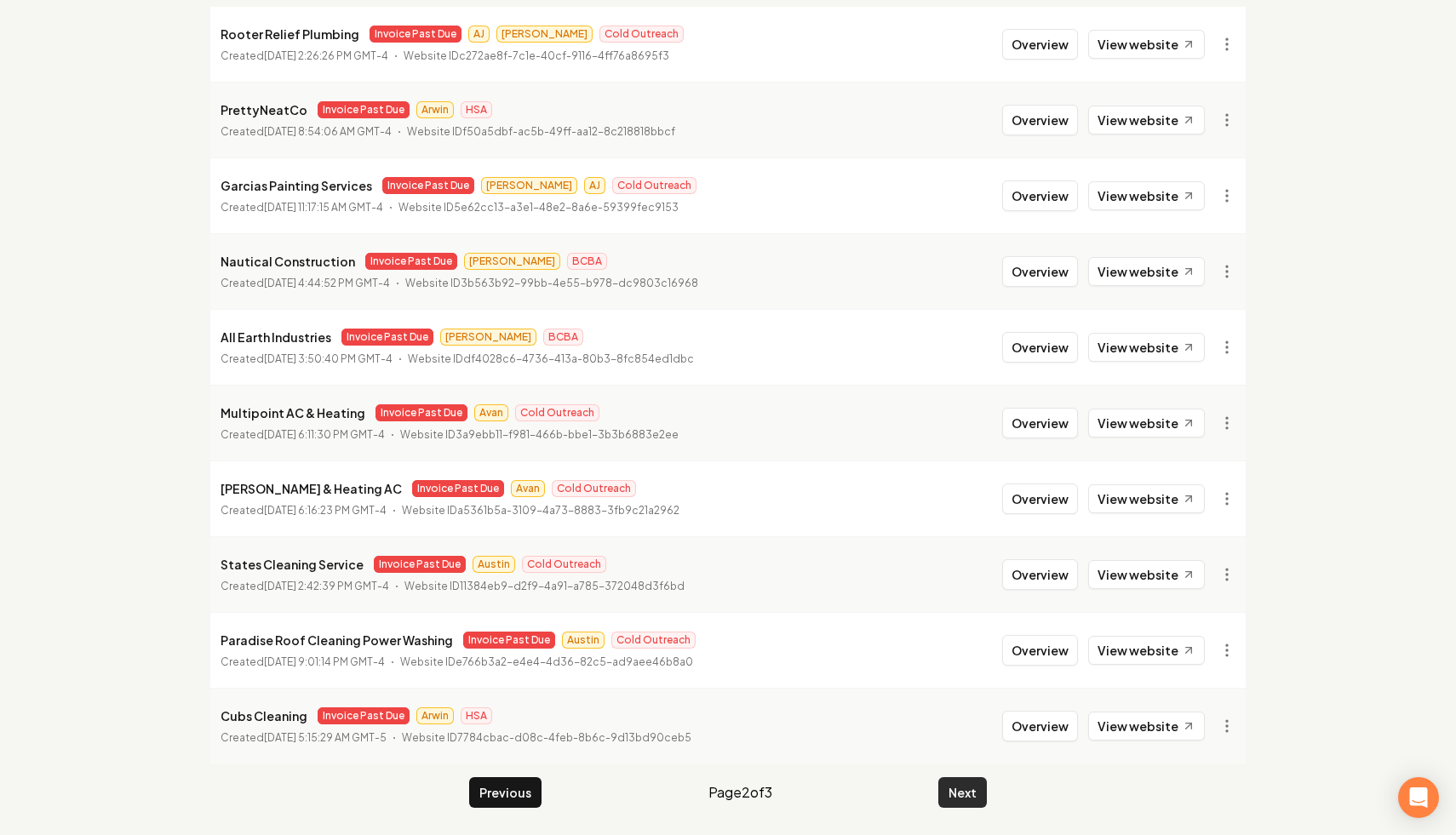
click at [962, 788] on button "Next" at bounding box center [963, 793] width 49 height 31
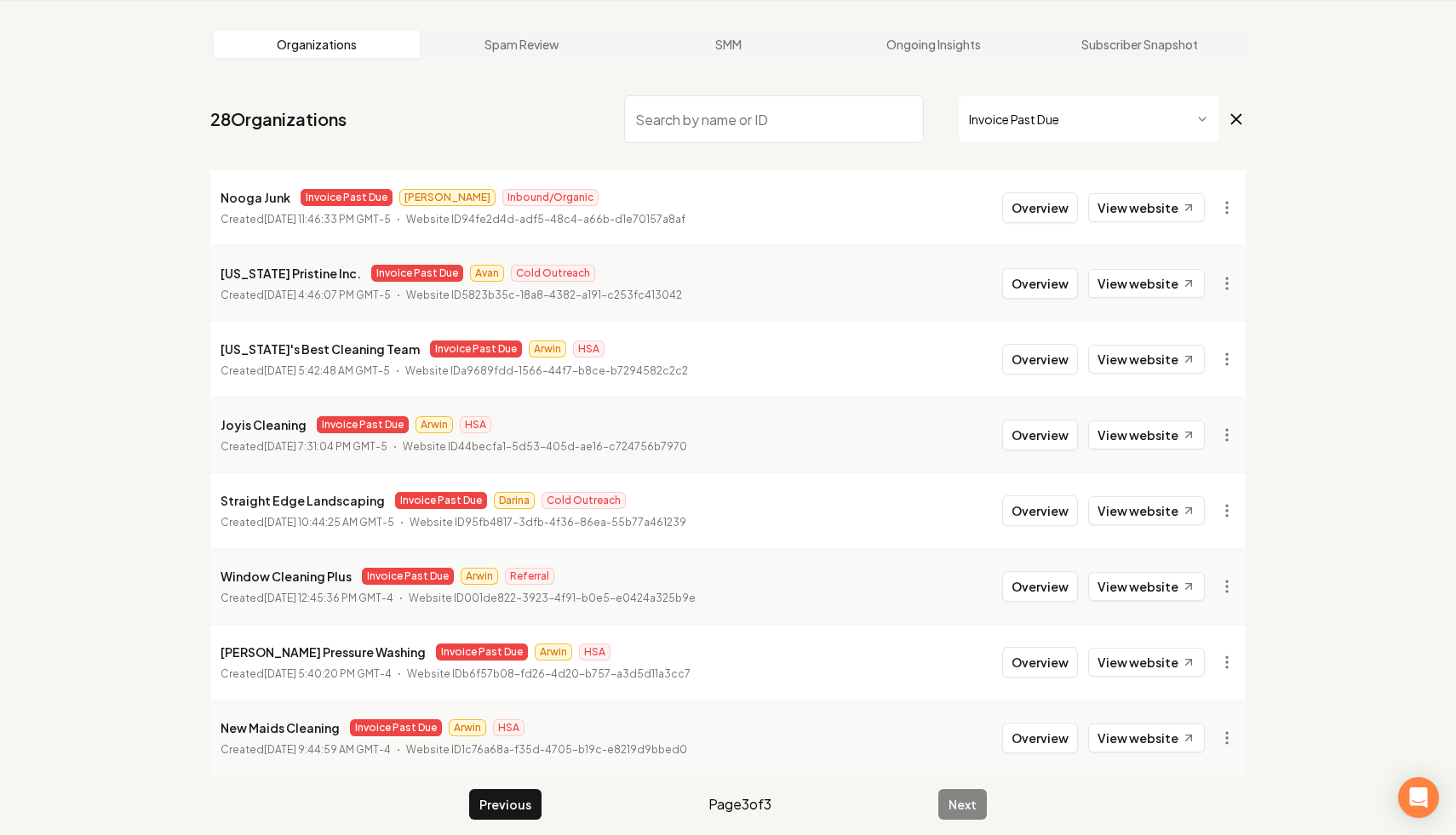
scroll to position [76, 0]
